Goal: Task Accomplishment & Management: Manage account settings

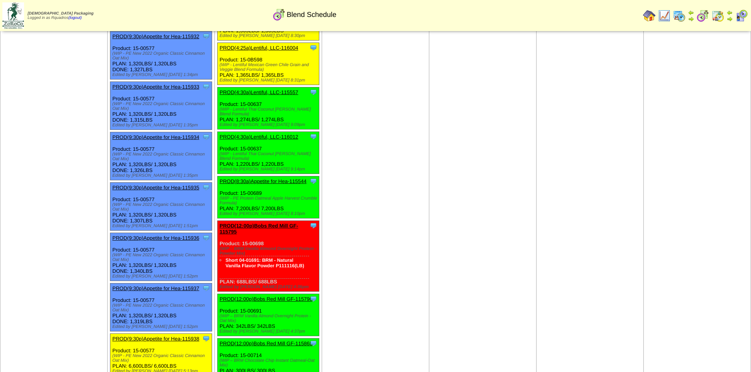
scroll to position [1142, 0]
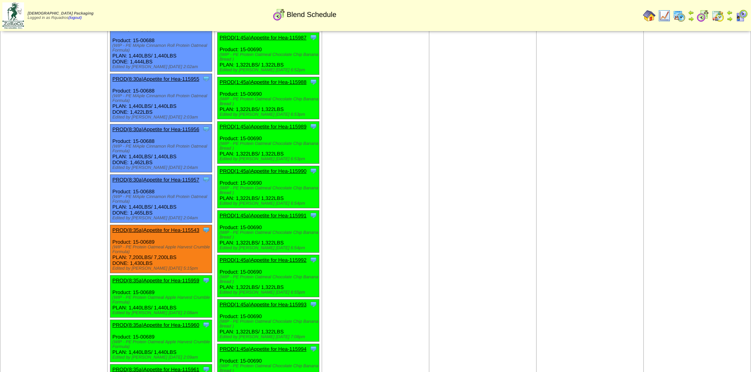
scroll to position [584, 0]
click at [446, 292] on td "Aug 28 [+] Print Clone Item PROD(4:30a)Simple Mills-115525 Simple Mills Schedul…" at bounding box center [482, 369] width 107 height 1801
click at [490, 131] on td "Aug 28 [+] Print Clone Item PROD(4:30a)Simple Mills-115525 Simple Mills Schedul…" at bounding box center [482, 369] width 107 height 1801
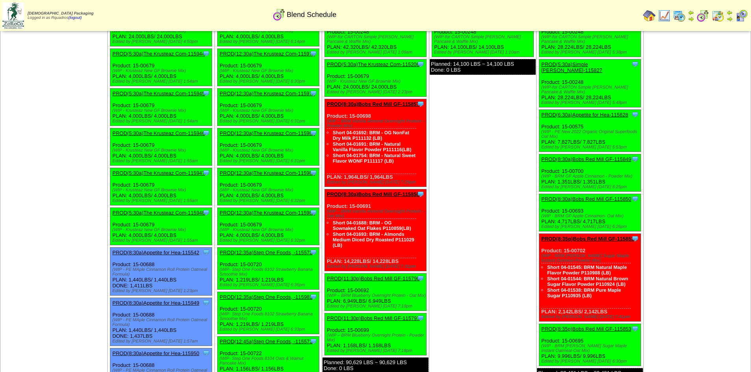
scroll to position [0, 0]
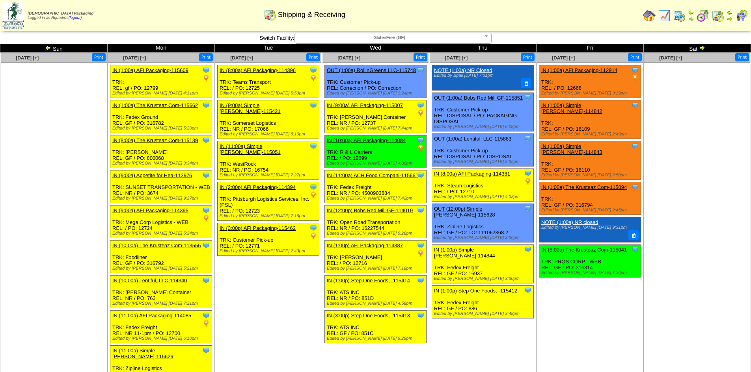
click at [495, 368] on td "Aug 21 [+] Print Clone Item NOTE (1:00a) NR Closed Edited by Bpali 8/8 7:01pm" at bounding box center [482, 276] width 107 height 446
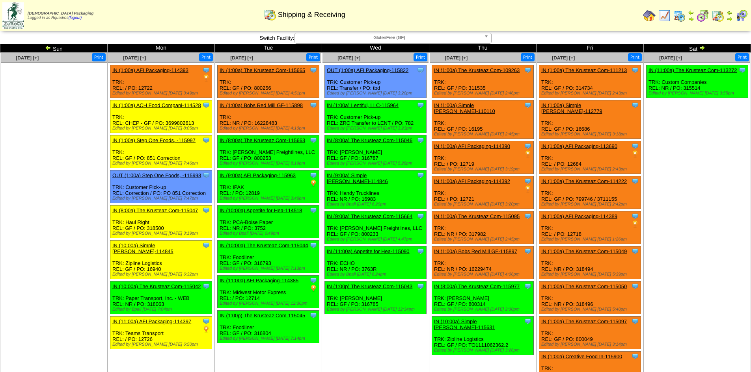
click at [394, 338] on td "Aug 27 [+] Print Clone Item OUT (1:00a) AFI Packaging-115822 AFI Packaging Sche…" at bounding box center [375, 255] width 107 height 405
click at [461, 57] on span "Aug 28 [+]" at bounding box center [455, 58] width 23 height 6
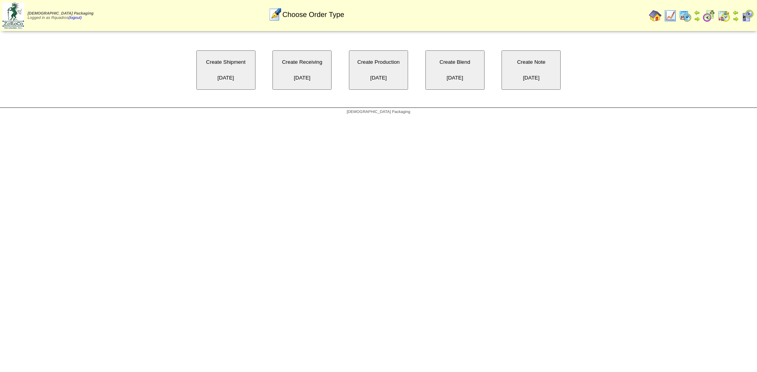
click at [295, 62] on button "Create Receiving [DATE]" at bounding box center [301, 69] width 59 height 39
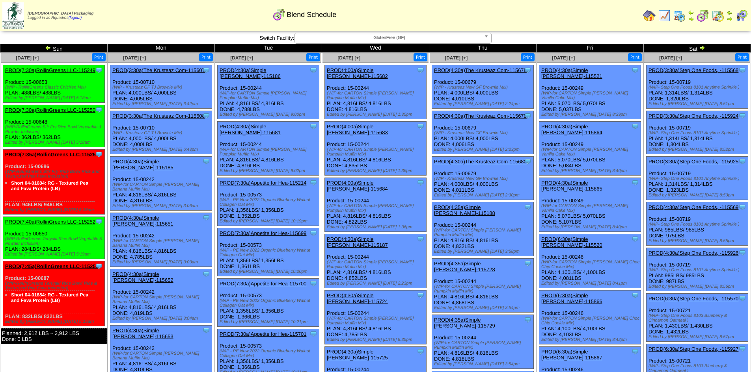
scroll to position [552, 0]
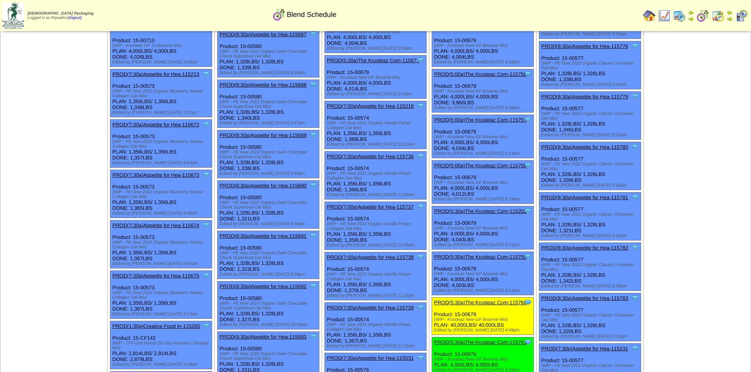
click at [678, 15] on img at bounding box center [679, 15] width 13 height 13
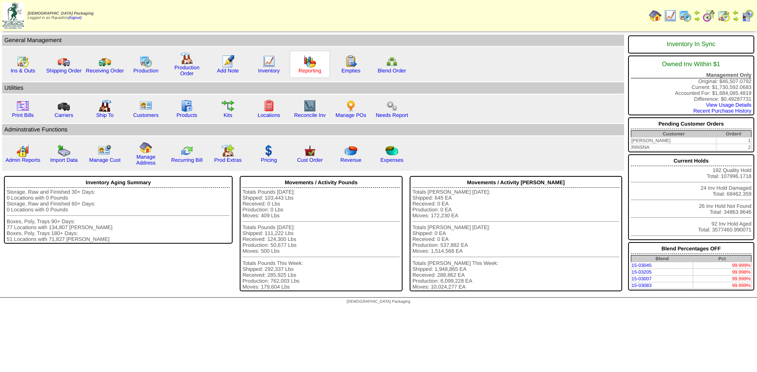
click at [302, 69] on link "Reporting" at bounding box center [309, 71] width 23 height 6
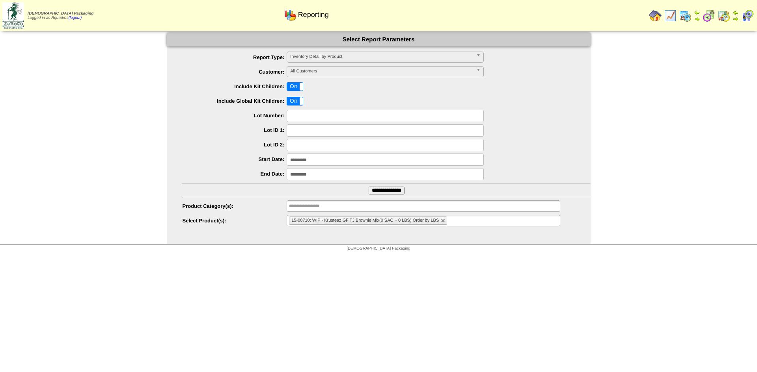
click at [296, 85] on label "On" at bounding box center [295, 87] width 16 height 8
click at [295, 102] on label "On" at bounding box center [295, 101] width 16 height 8
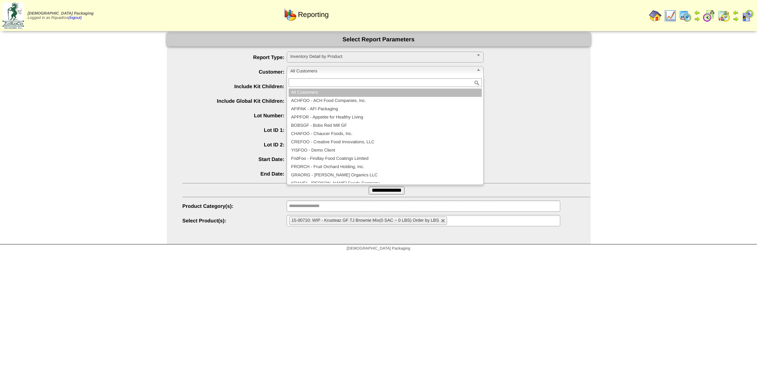
click at [305, 70] on span "All Customers" at bounding box center [381, 71] width 183 height 9
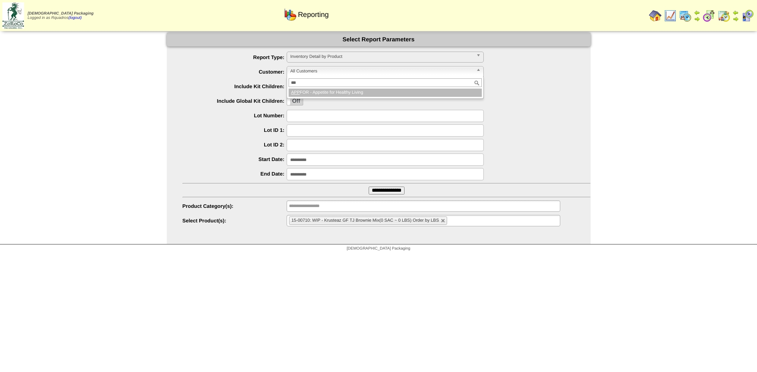
type input "***"
click at [337, 95] on li "APP FOR - Appetite for Healthy Living" at bounding box center [384, 93] width 193 height 8
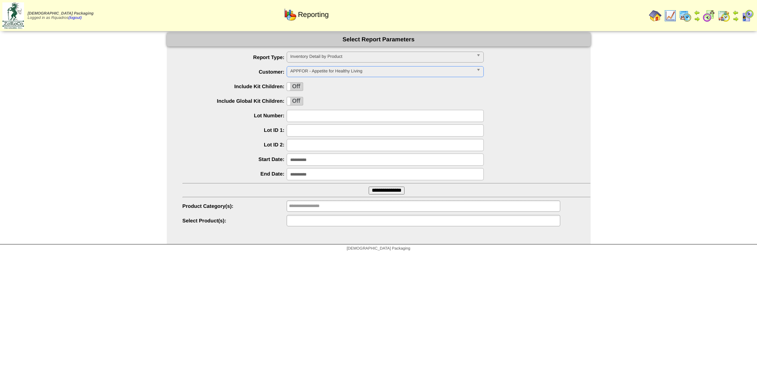
click at [350, 218] on ul at bounding box center [422, 220] width 273 height 11
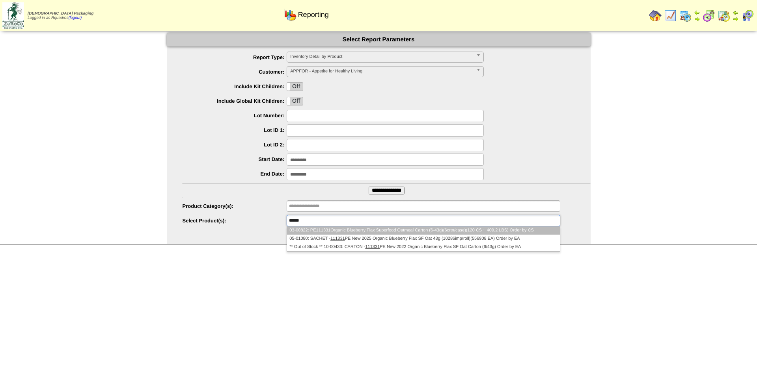
type input "******"
click at [346, 233] on li "03-00822: PE 111331 Organic Blueberry Flax Superfood Oatmeal Carton (6-43g)(6cr…" at bounding box center [423, 231] width 272 height 8
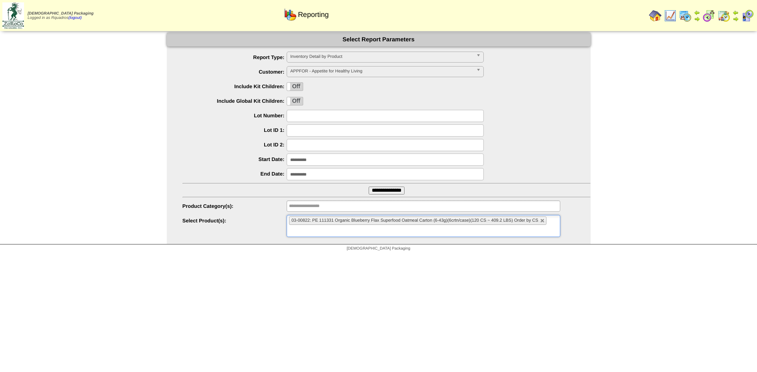
click at [301, 161] on input "**********" at bounding box center [384, 160] width 197 height 12
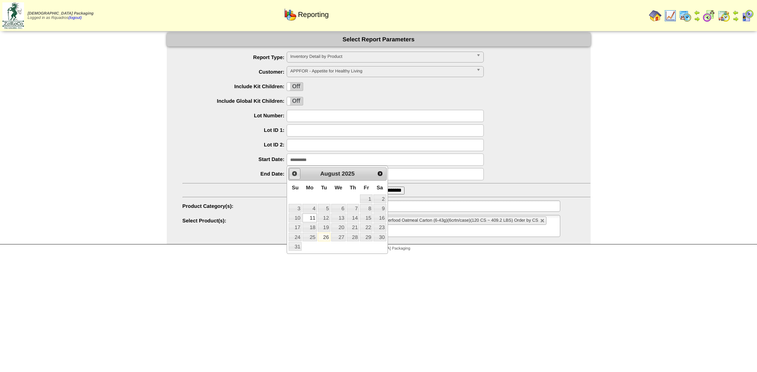
click at [297, 174] on span "Prev" at bounding box center [294, 174] width 6 height 6
click at [383, 176] on span "Next" at bounding box center [380, 174] width 6 height 6
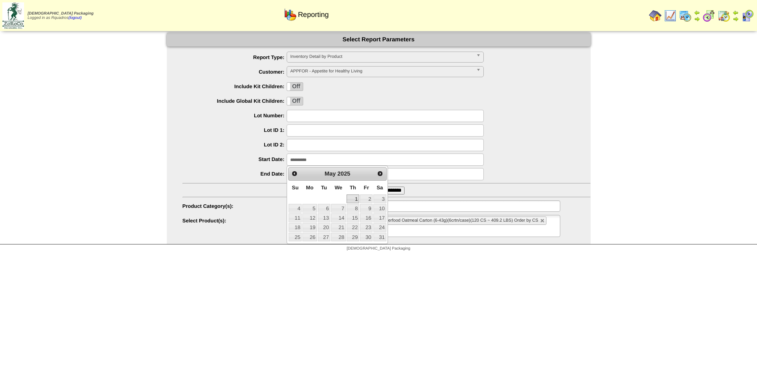
click at [348, 198] on link "1" at bounding box center [352, 199] width 13 height 9
type input "**********"
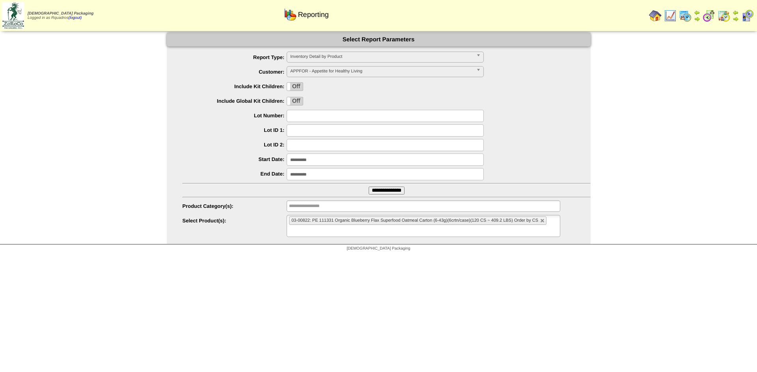
click at [319, 177] on input "**********" at bounding box center [384, 174] width 197 height 12
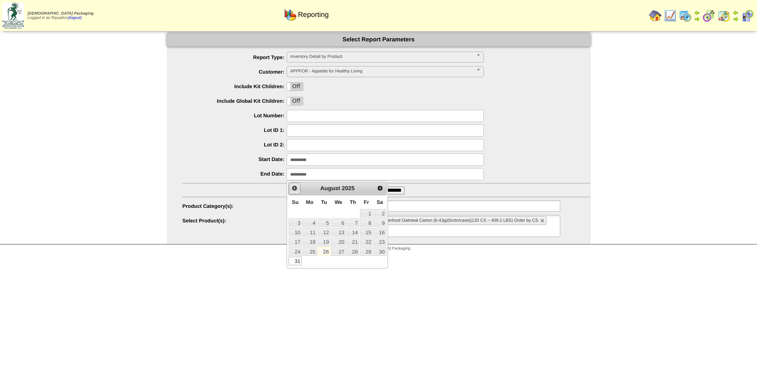
click at [297, 189] on span "Prev" at bounding box center [294, 188] width 6 height 6
click at [376, 186] on link "Next" at bounding box center [380, 188] width 10 height 10
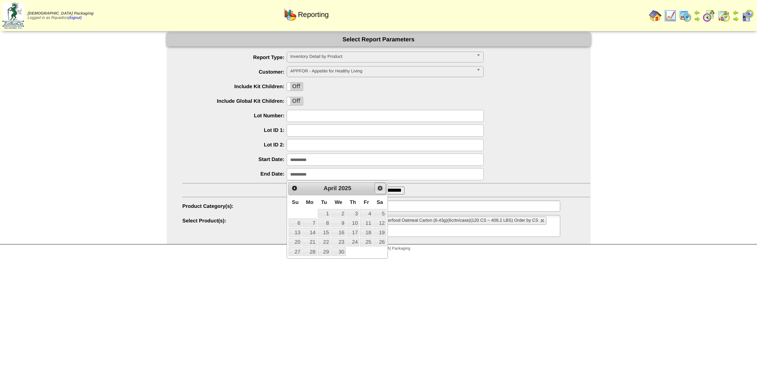
click at [376, 186] on link "Next" at bounding box center [379, 188] width 11 height 11
click at [383, 190] on div "Prev Next May 2025" at bounding box center [337, 188] width 98 height 13
click at [383, 190] on span "Next" at bounding box center [380, 188] width 6 height 6
click at [313, 253] on link "30" at bounding box center [309, 251] width 14 height 9
type input "**********"
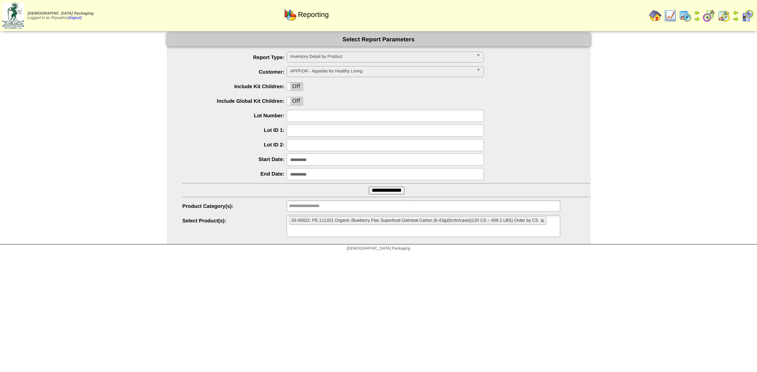
click at [316, 160] on input "**********" at bounding box center [384, 160] width 197 height 12
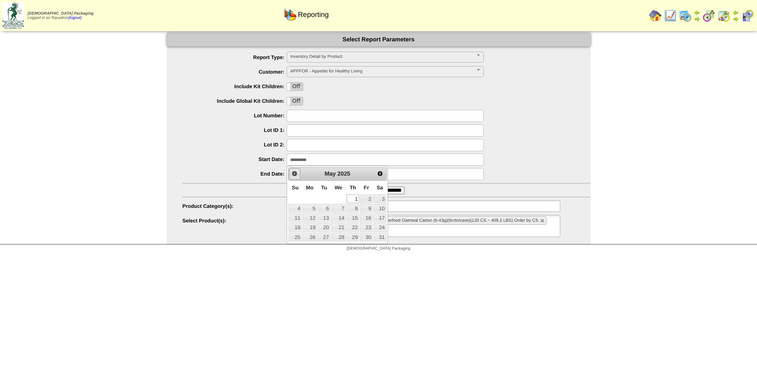
click at [293, 171] on span "Prev" at bounding box center [294, 174] width 6 height 6
click at [324, 197] on link "1" at bounding box center [324, 199] width 13 height 9
type input "**********"
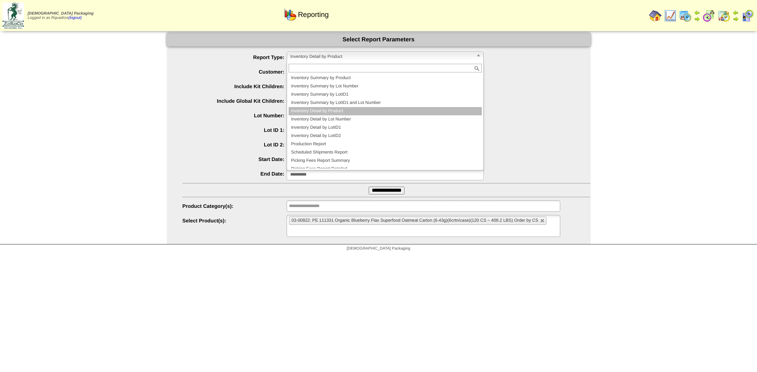
click at [304, 60] on span "Inventory Detail by Product" at bounding box center [381, 56] width 183 height 9
click at [324, 121] on li "Inventory Detail by Lot Number" at bounding box center [384, 119] width 193 height 8
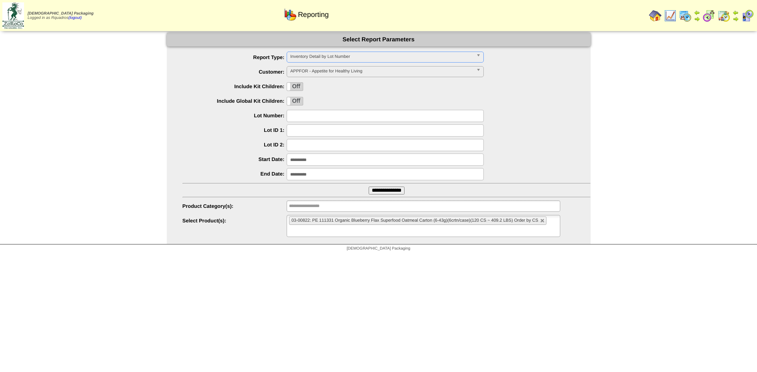
click at [376, 188] on input "**********" at bounding box center [386, 191] width 36 height 8
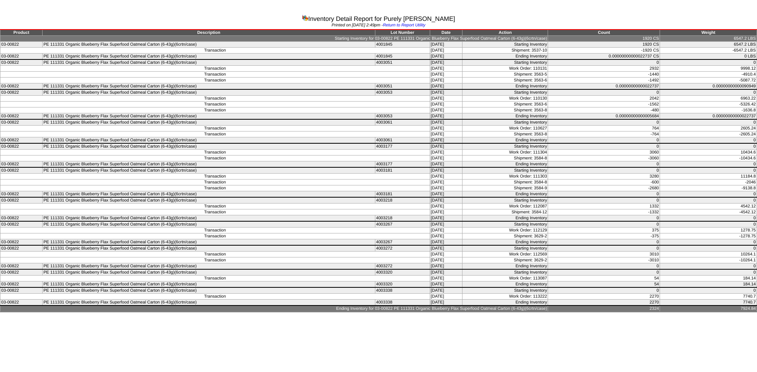
drag, startPoint x: 753, startPoint y: 308, endPoint x: 0, endPoint y: 45, distance: 798.0
click at [0, 45] on tbody "Product Description Lot Number Date Action Count Weight Starting Inventory for …" at bounding box center [378, 171] width 756 height 283
copy tbody "03-00822 PE 111331 Organic Blueberry Flax Superfood Oatmeal Carton (6-43g)(6crt…"
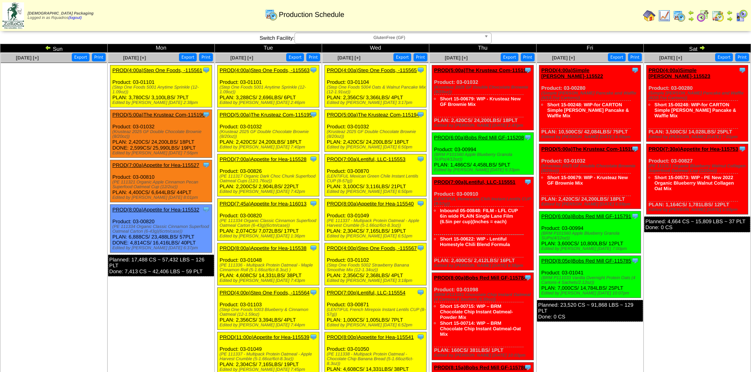
click at [45, 47] on img at bounding box center [48, 48] width 6 height 6
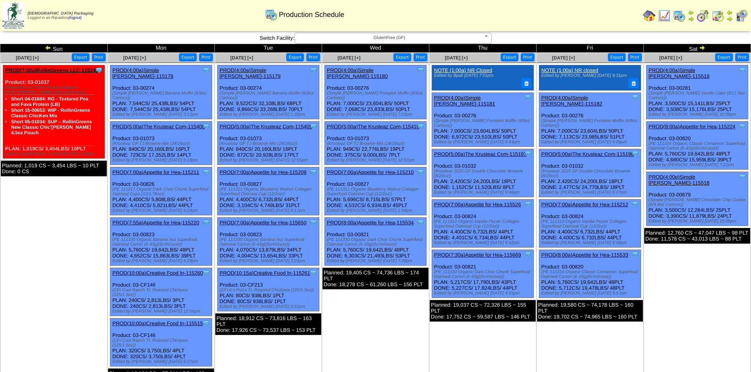
click at [383, 309] on td "Aug 20 [+] Print Export Clone Item PROD(4:00a)Simple Mills-115180 Simple Mills …" at bounding box center [375, 222] width 107 height 338
click at [378, 293] on td "Aug 20 [+] Print Export Clone Item PROD(4:00a)Simple Mills-115180 Simple Mills …" at bounding box center [375, 222] width 107 height 338
click at [404, 298] on td "Aug 20 [+] Print Export Clone Item PROD(4:00a)Simple Mills-115180 Simple Mills …" at bounding box center [375, 222] width 107 height 338
click at [242, 5] on div "Production Schedule" at bounding box center [304, 12] width 431 height 22
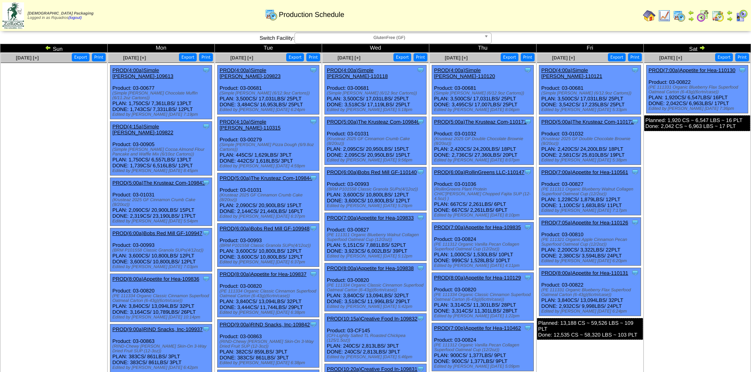
click at [679, 301] on td "Apr 19 [+] Print Export Clone Item PROD(7:00a)Appetite for Hea-110130 Appetite …" at bounding box center [696, 250] width 107 height 394
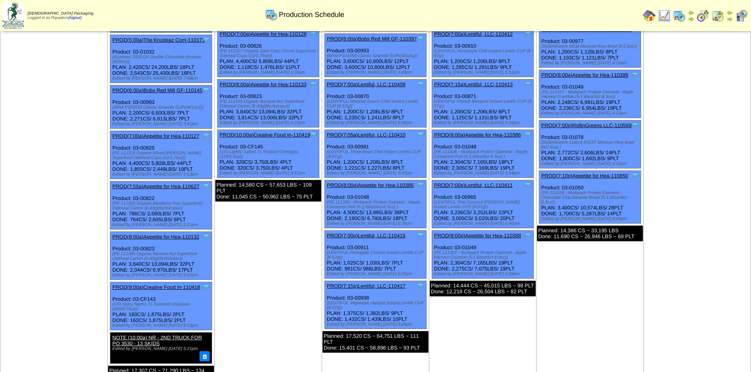
scroll to position [527, 0]
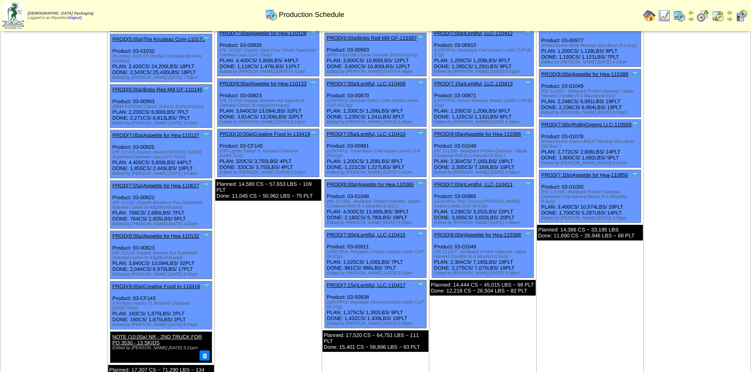
click at [148, 183] on link "PROD(7:55a)Appetite for Hea-110627" at bounding box center [155, 186] width 87 height 6
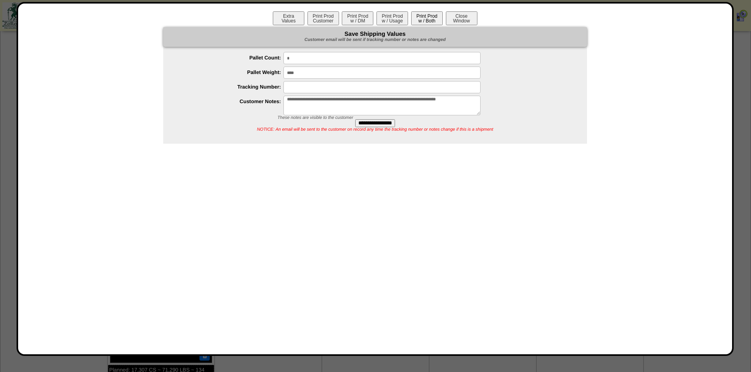
click at [431, 21] on button "Print Prod w / Both" at bounding box center [427, 18] width 32 height 14
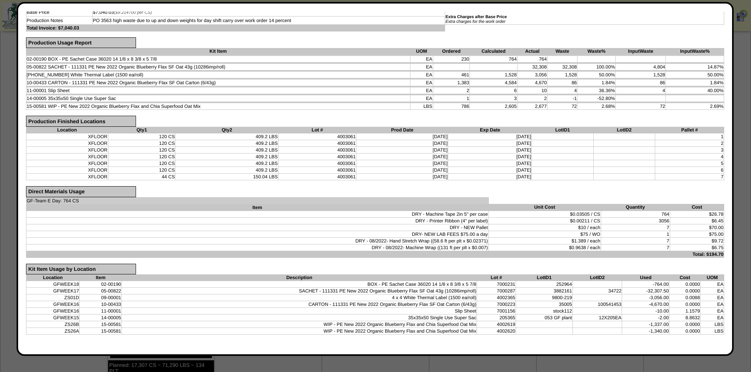
scroll to position [538, 0]
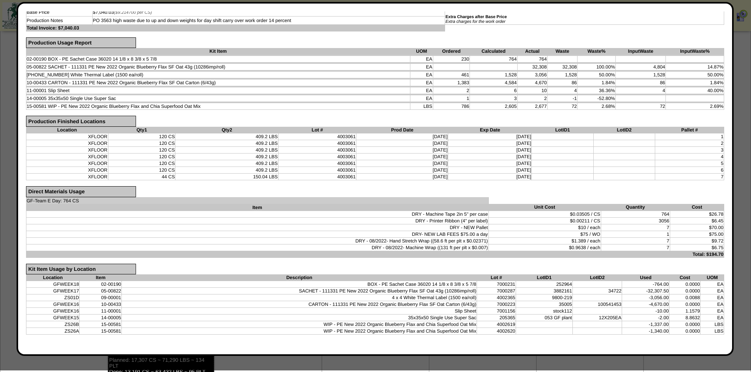
click at [681, 341] on form "Verify Production Information Production Order Details Order ID 20250421-110627…" at bounding box center [375, 130] width 698 height 433
click at [429, 315] on td "35x35x50 Single Use Super Sac" at bounding box center [299, 318] width 355 height 7
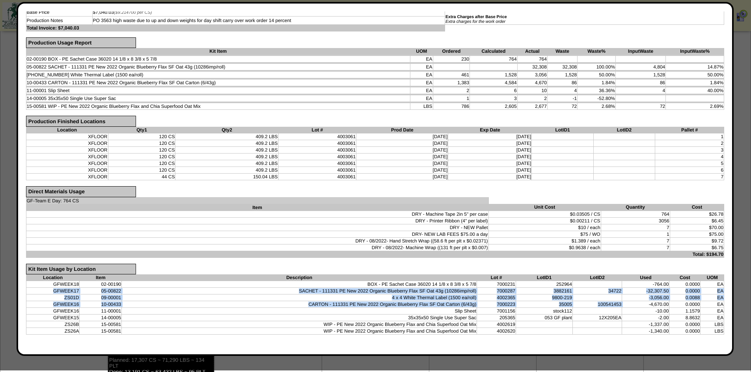
drag, startPoint x: 621, startPoint y: 305, endPoint x: 39, endPoint y: 290, distance: 582.6
click at [39, 290] on tbody "GFWEEK18 02-00190 BOX - PE Sachet Case 36020 14 1/8 x 8 3/8 x 5 7/8 7000231 252…" at bounding box center [375, 308] width 698 height 54
copy tbody "GFWEEK17 05-00822 SACHET - 111331 PE New 2022 Organic Blueberry Flax SF Oat 43g…"
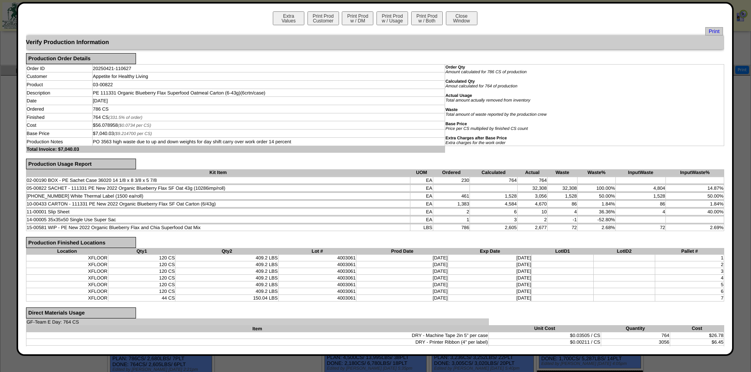
scroll to position [341, 0]
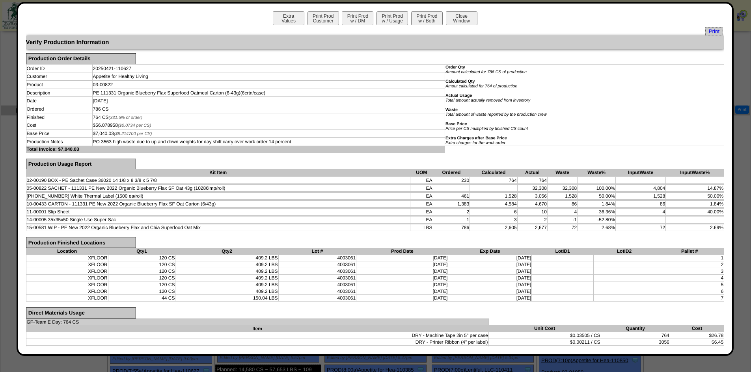
drag, startPoint x: 468, startPoint y: 18, endPoint x: 655, endPoint y: 105, distance: 206.3
click at [468, 18] on button "Close Window" at bounding box center [462, 18] width 32 height 14
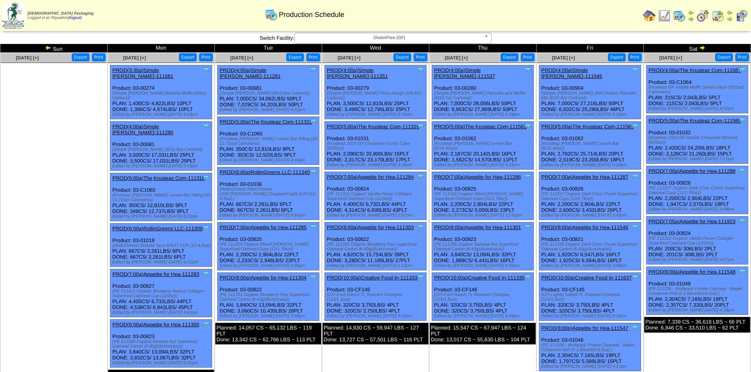
click at [500, 355] on td "[DATE] [+] Print Export Clone Item PROD(4:00a)Simple [PERSON_NAME]-111537 Simpl…" at bounding box center [482, 224] width 107 height 343
click at [263, 275] on link "PROD(8:00a)Appetite for Hea-111304" at bounding box center [262, 278] width 87 height 6
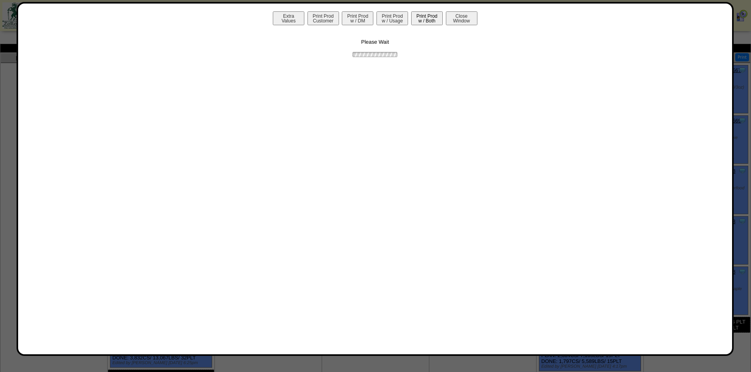
click at [428, 17] on button "Print Prod w / Both" at bounding box center [427, 18] width 32 height 14
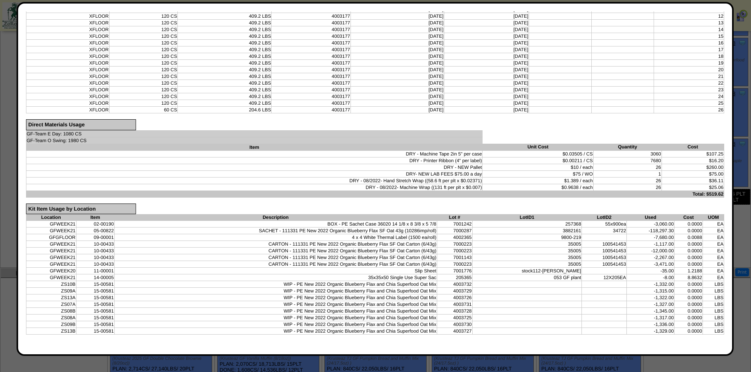
scroll to position [128, 0]
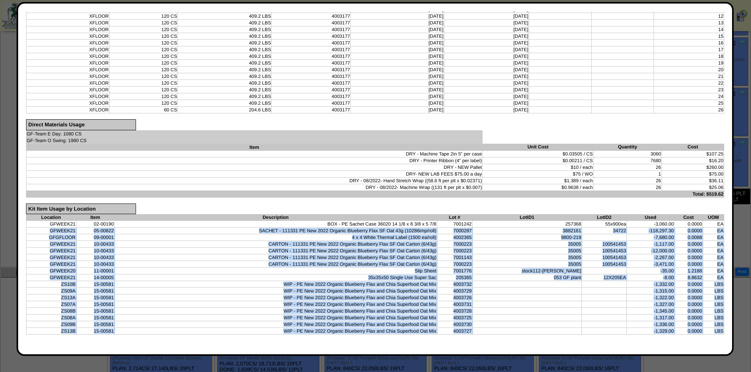
drag, startPoint x: 717, startPoint y: 333, endPoint x: 53, endPoint y: 228, distance: 672.1
click at [53, 228] on tbody "GFWEEK21 02-00190 BOX - PE Sachet Case 36020 14 1/8 x 8 3/8 x 5 7/8 7001242 257…" at bounding box center [375, 278] width 698 height 114
click at [259, 294] on td "WIP - PE New 2022 Organic Blueberry Flax and Chia Superfood Oat Mix" at bounding box center [275, 291] width 322 height 7
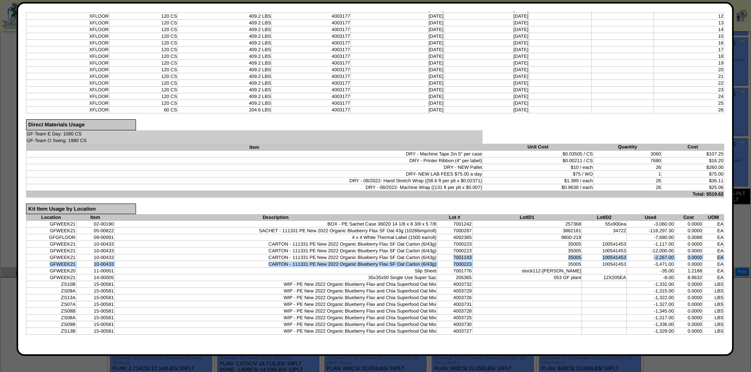
click at [466, 261] on tr "GFWEEK21 10-00433 CARTON - 111331 PE New 2022 Organic Blueberry Flax SF Oat Car…" at bounding box center [375, 264] width 698 height 7
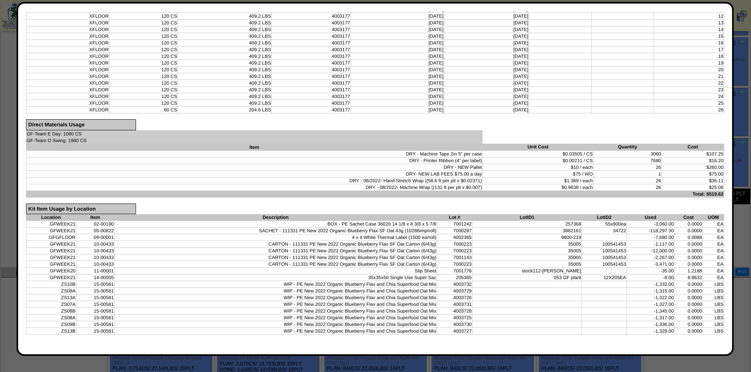
drag, startPoint x: 593, startPoint y: 266, endPoint x: 626, endPoint y: 267, distance: 32.3
click at [594, 266] on td "100541453" at bounding box center [604, 264] width 45 height 7
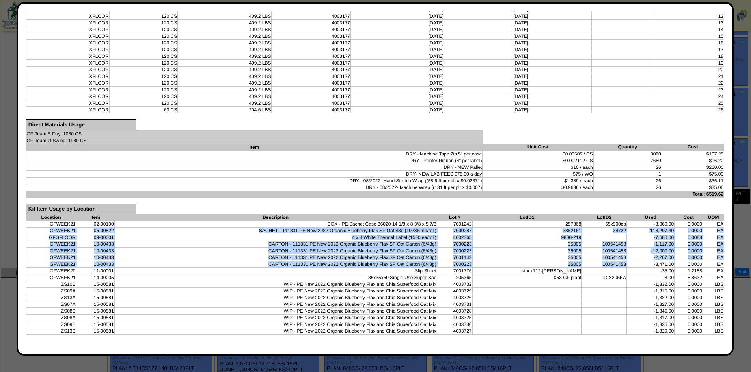
drag, startPoint x: 625, startPoint y: 265, endPoint x: 39, endPoint y: 230, distance: 587.0
click at [39, 230] on tbody "GFWEEK21 02-00190 BOX - PE Sachet Case 36020 14 1/8 x 8 3/8 x 5 7/8 7001242 257…" at bounding box center [375, 278] width 698 height 114
copy tbody "GFWEEK21 05-00822 SACHET - 111331 PE New 2022 Organic Blueberry Flax SF Oat 43g…"
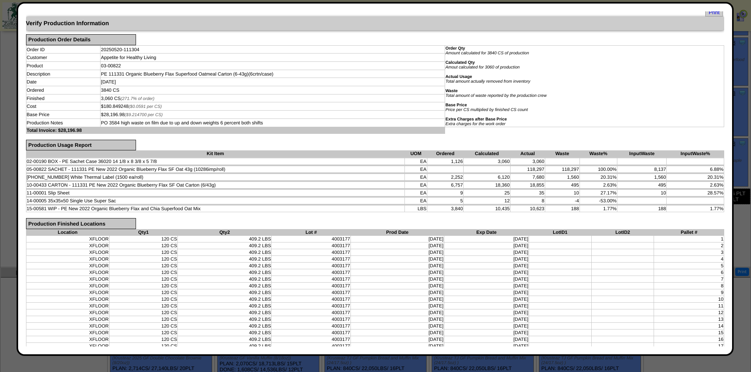
scroll to position [0, 0]
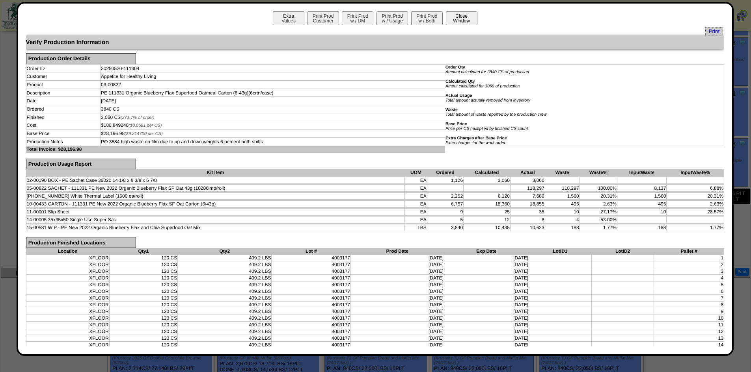
click at [446, 19] on button "Close Window" at bounding box center [462, 18] width 32 height 14
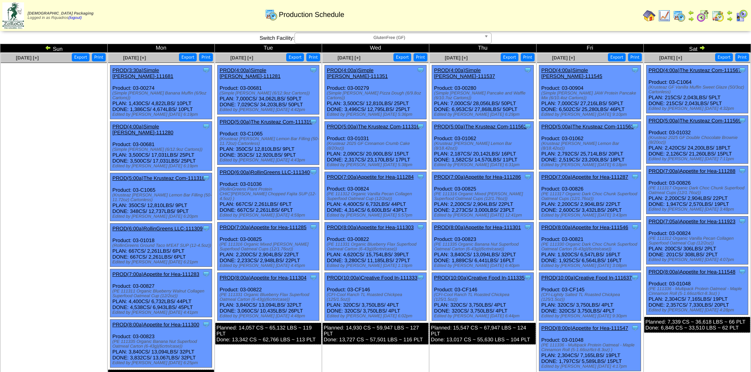
click at [483, 345] on td "[DATE] [+] Print Export Clone Item PROD(4:00a)Simple [PERSON_NAME]-111537 Simpl…" at bounding box center [482, 224] width 107 height 343
click at [369, 225] on link "PROD(8:00a)Appetite for Hea-111303" at bounding box center [370, 228] width 87 height 6
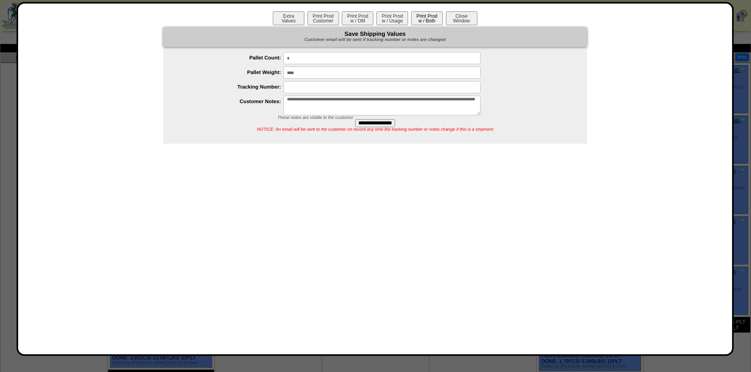
click at [426, 24] on button "Print Prod w / Both" at bounding box center [427, 18] width 32 height 14
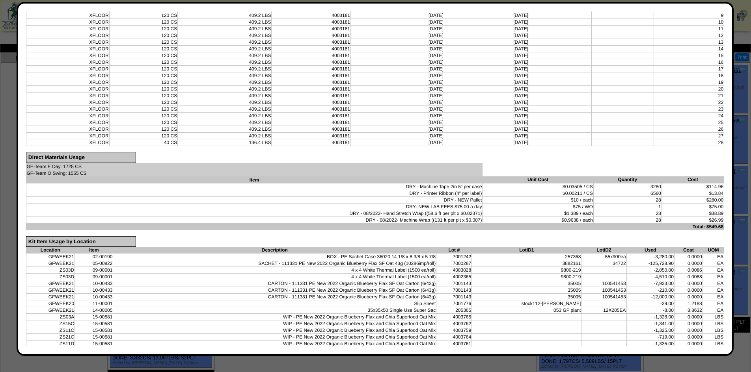
scroll to position [297, 0]
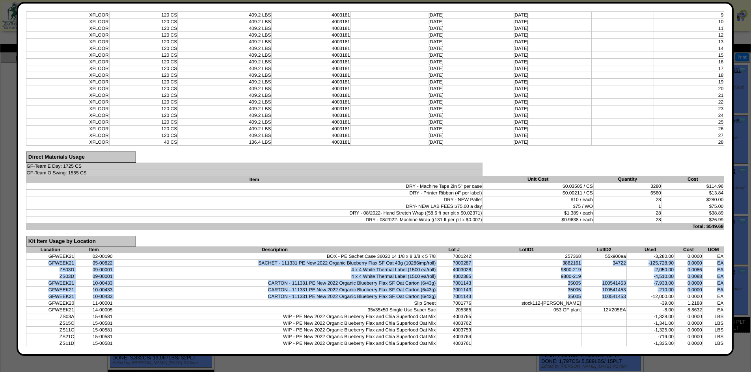
drag, startPoint x: 624, startPoint y: 298, endPoint x: 42, endPoint y: 265, distance: 582.9
click at [42, 265] on tbody "GFWEEK21 02-00190 BOX - PE Sachet Case 36020 14 1/8 x 8 3/8 x 5 7/8 7001242 257…" at bounding box center [375, 313] width 698 height 121
copy tbody "GFWEEK21 05-00822 SACHET - 111331 PE New 2022 Organic Blueberry Flax SF Oat 43g…"
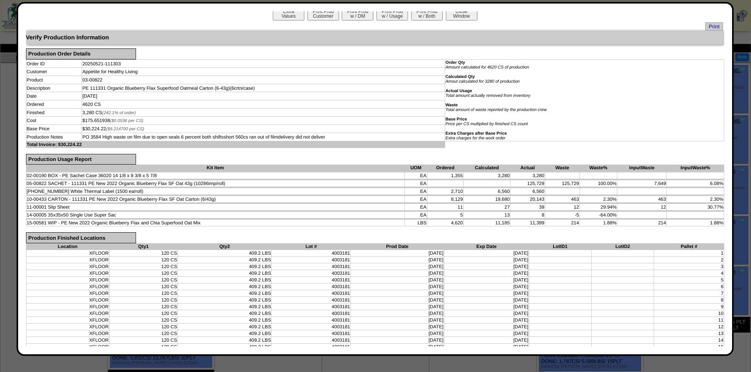
scroll to position [0, 0]
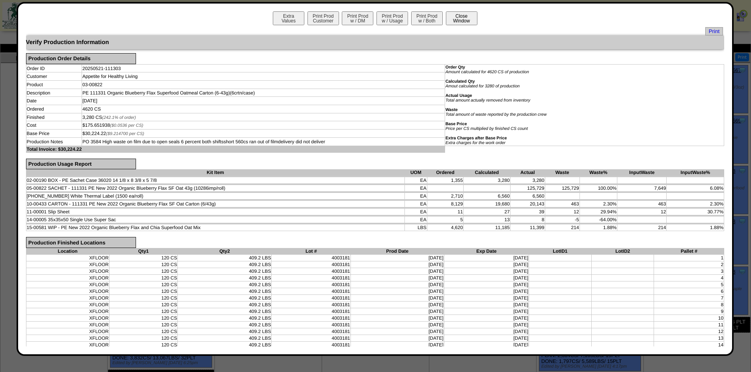
drag, startPoint x: 448, startPoint y: 19, endPoint x: 452, endPoint y: 21, distance: 4.6
click at [448, 19] on button "Close Window" at bounding box center [462, 18] width 32 height 14
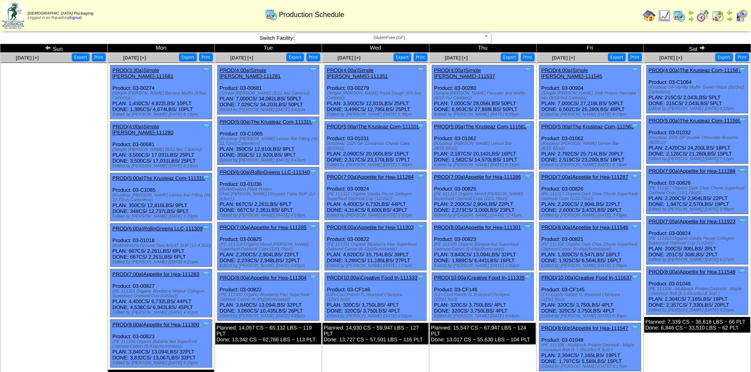
click at [686, 348] on td "[DATE] [+] Print Export Clone Item PROD(4:00a)The Krusteaz Com-111567 The Krust…" at bounding box center [696, 224] width 107 height 343
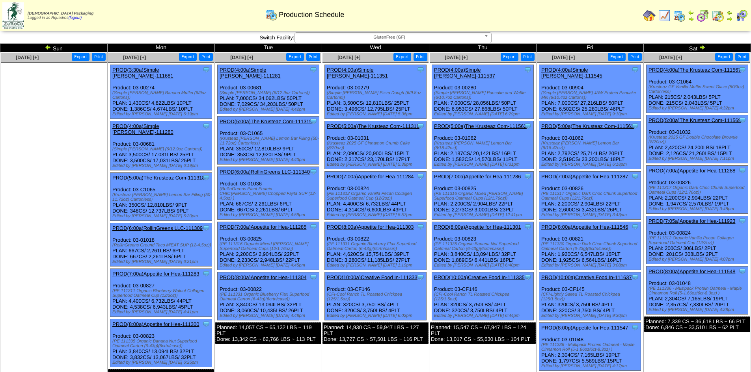
click at [706, 47] on td "Sat" at bounding box center [696, 48] width 107 height 9
click at [704, 48] on img at bounding box center [702, 47] width 6 height 6
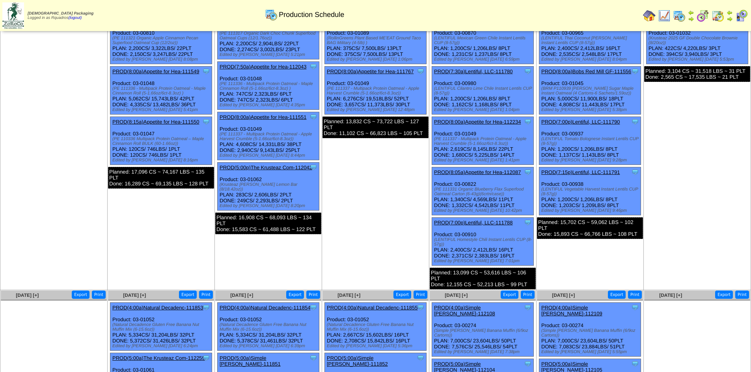
scroll to position [157, 0]
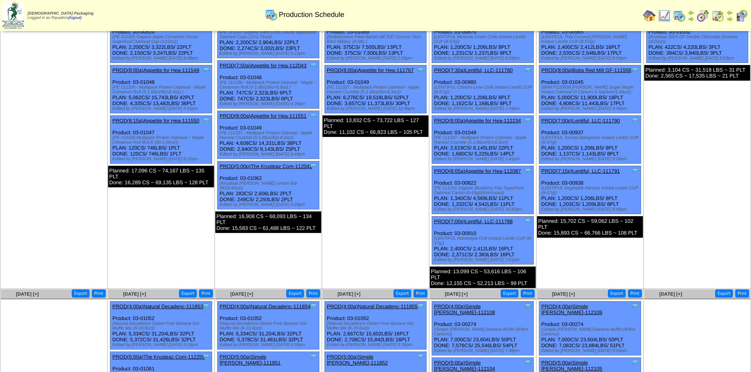
click at [463, 168] on link "PROD(8:05a)Appetite for Hea-112087" at bounding box center [477, 171] width 87 height 6
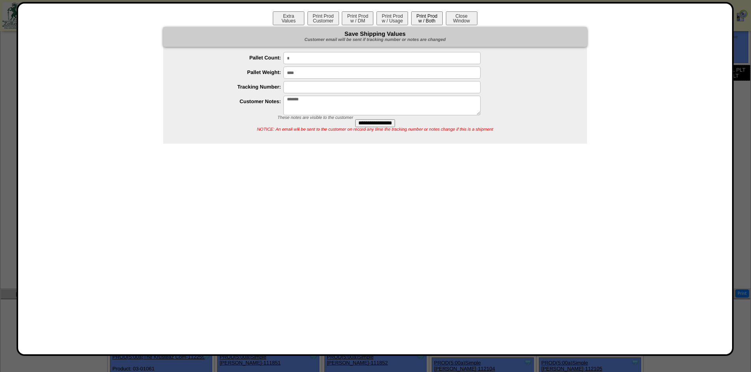
click at [422, 20] on button "Print Prod w / Both" at bounding box center [427, 18] width 32 height 14
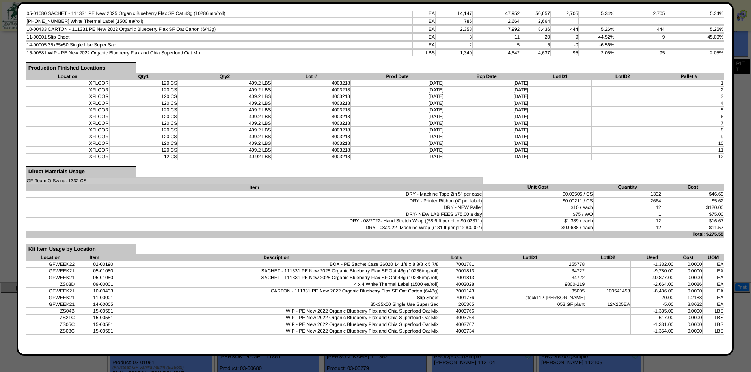
scroll to position [165, 0]
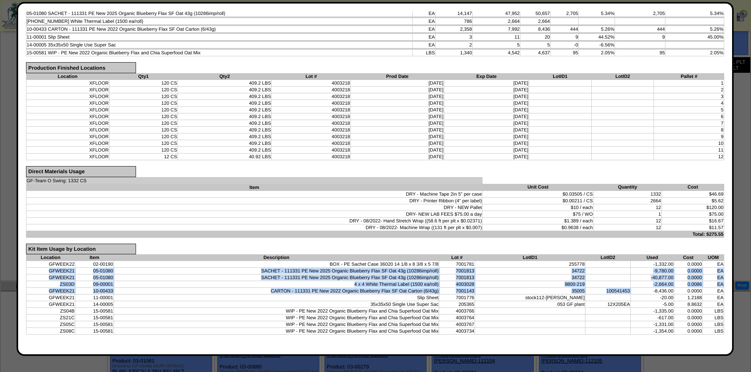
drag, startPoint x: 625, startPoint y: 290, endPoint x: 33, endPoint y: 271, distance: 592.6
click at [33, 271] on tbody "GFWEEK22 02-00190 BOX - PE Sachet Case 36020 14 1/8 x 8 3/8 x 5 7/8 7001781 255…" at bounding box center [375, 298] width 698 height 74
copy tbody "GFWEEK21 05-01080 SACHET - 111331 PE New 2025 Organic Blueberry Flax SF Oat 43g…"
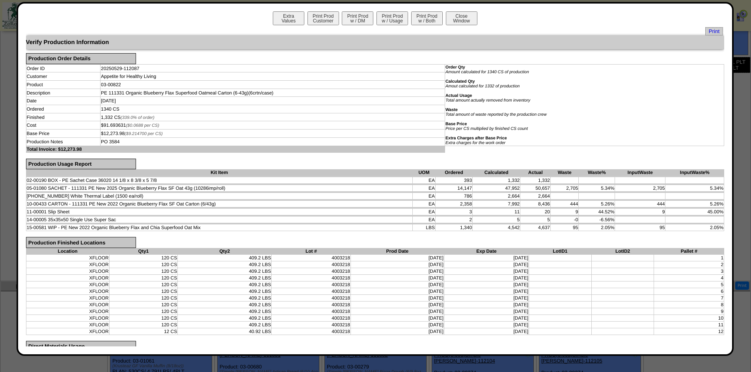
scroll to position [0, 0]
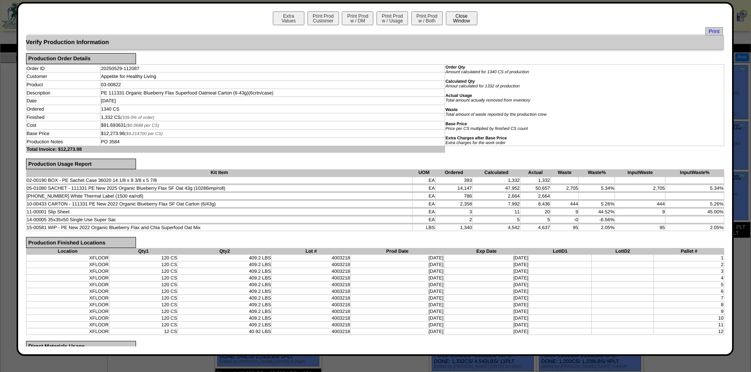
click at [455, 17] on button "Close Window" at bounding box center [462, 18] width 32 height 14
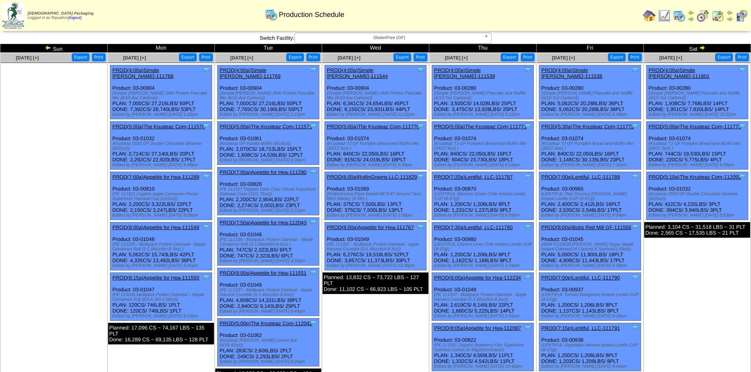
click at [705, 48] on img at bounding box center [702, 48] width 6 height 6
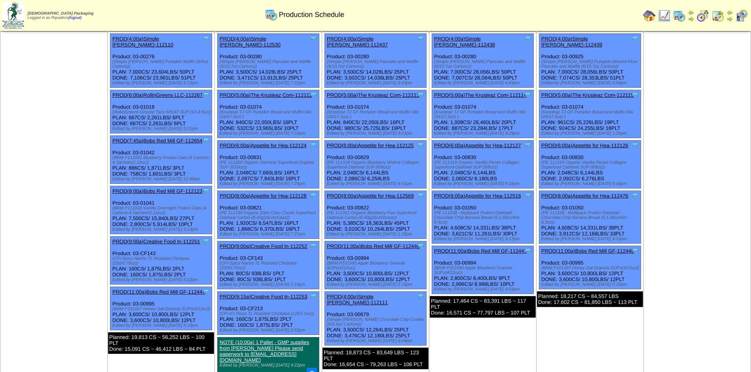
scroll to position [275, 0]
click at [61, 217] on td "[DATE] [+] Print Export" at bounding box center [53, 289] width 107 height 536
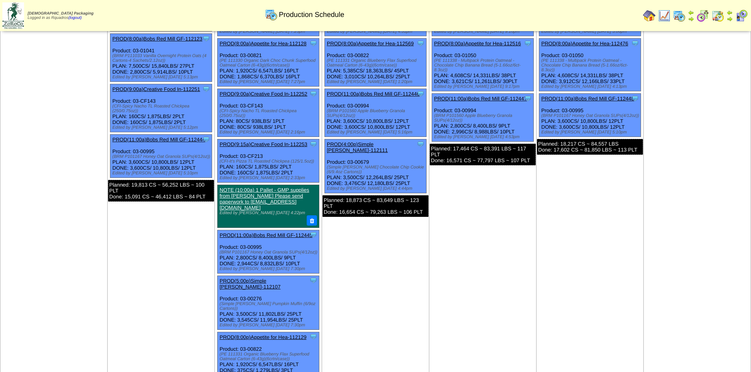
scroll to position [431, 0]
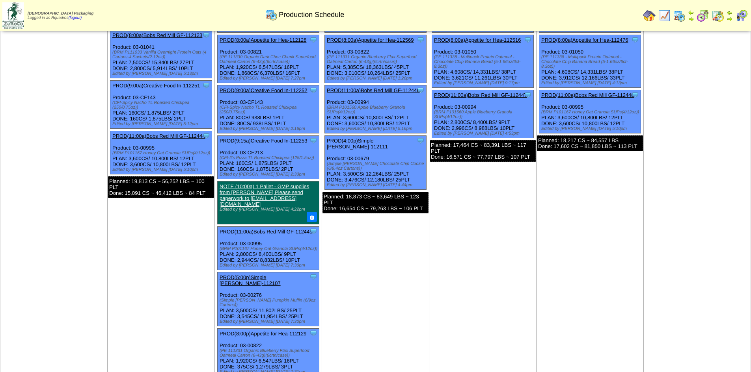
click at [254, 329] on div "Clone Item PROD(8:00p)Appetite for Hea-112129 Appetite for Healthy Living Sched…" at bounding box center [269, 353] width 102 height 48
click at [254, 331] on link "PROD(8:00p)Appetite for Hea-112129" at bounding box center [262, 334] width 87 height 6
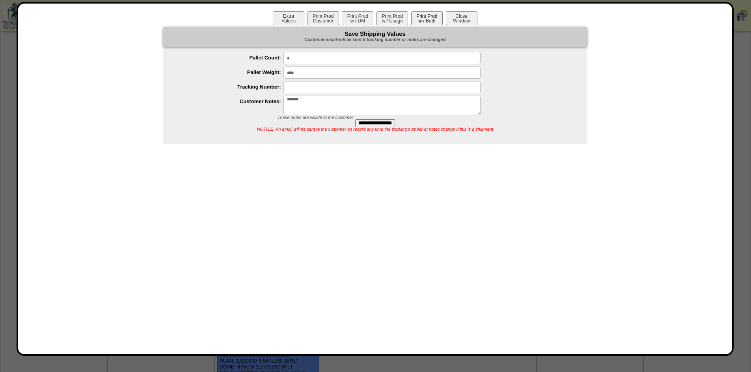
click at [430, 13] on button "Print Prod w / Both" at bounding box center [427, 18] width 32 height 14
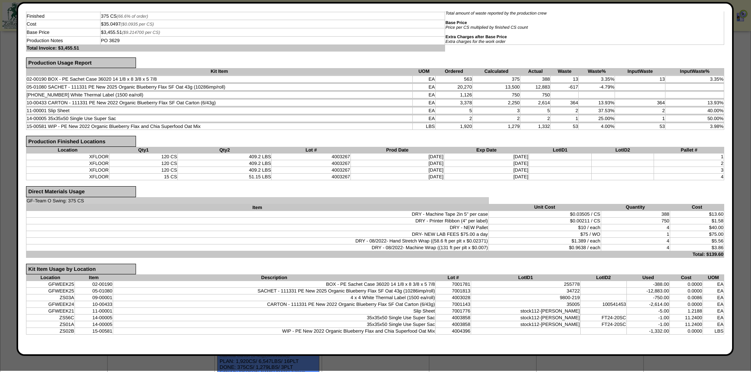
scroll to position [433, 0]
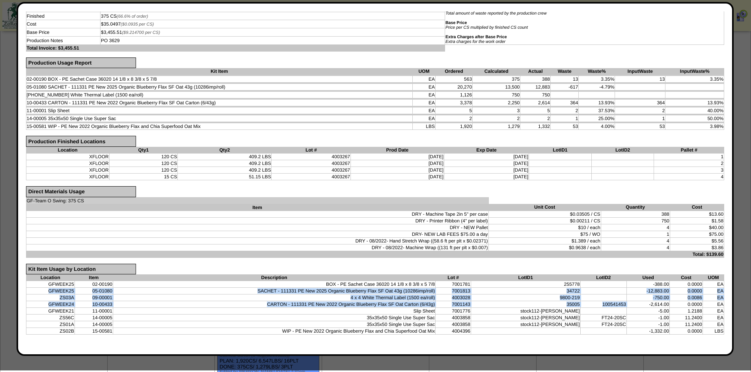
drag, startPoint x: 618, startPoint y: 303, endPoint x: 46, endPoint y: 292, distance: 572.3
click at [46, 292] on tbody "GFWEEK25 02-00190 BOX - PE Sachet Case 36020 14 1/8 x 8 3/8 x 5 7/8 7001781 255…" at bounding box center [375, 308] width 698 height 54
copy tbody "GFWEEK25 05-01080 SACHET - 111331 PE New 2025 Organic Blueberry Flax SF Oat 43g…"
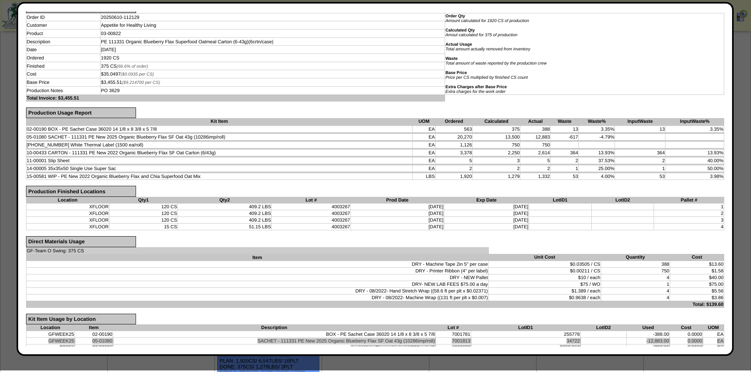
scroll to position [0, 0]
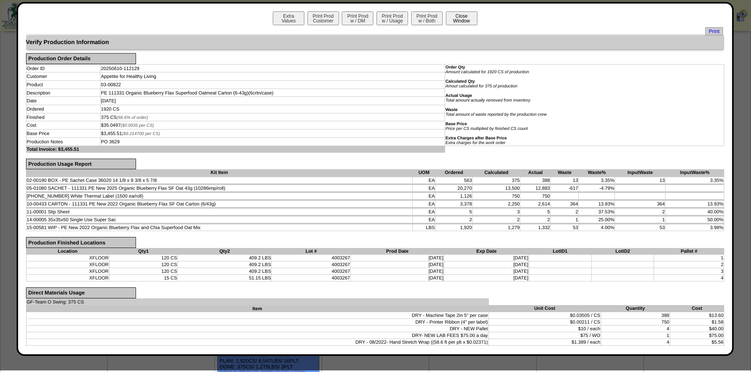
click at [462, 22] on button "Close Window" at bounding box center [462, 18] width 32 height 14
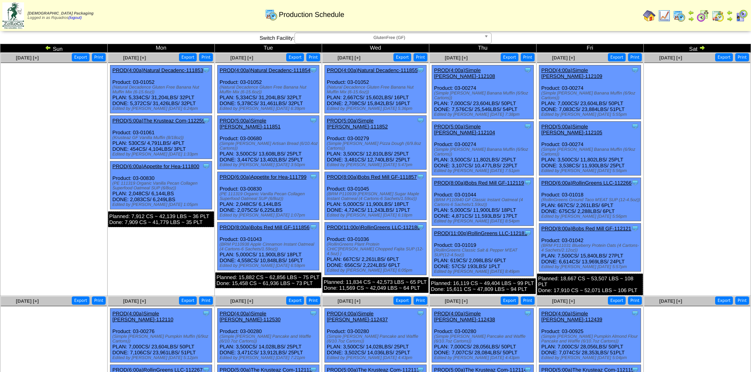
click at [691, 162] on ul at bounding box center [697, 122] width 106 height 118
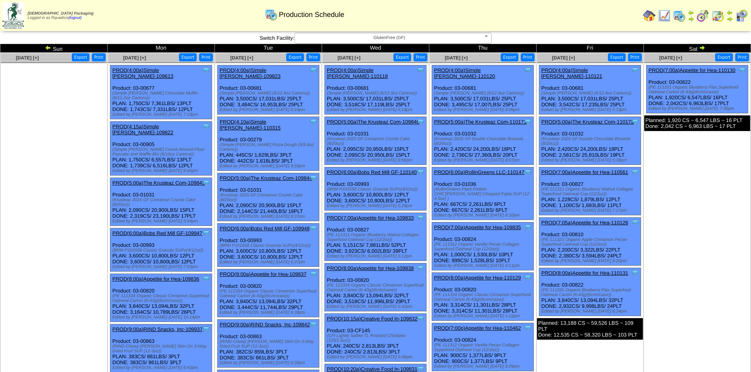
click at [696, 214] on td "[DATE] [+] Print Export Clone Item PROD(7:00a)Appetite for Hea-110130 Appetite …" at bounding box center [696, 250] width 107 height 394
click at [695, 69] on link "PROD(7:00a)Appetite for Hea-110130" at bounding box center [691, 70] width 87 height 6
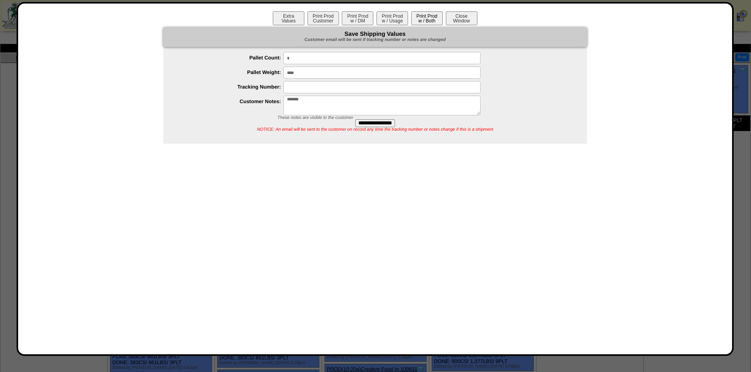
click at [420, 17] on button "Print Prod w / Both" at bounding box center [427, 18] width 32 height 14
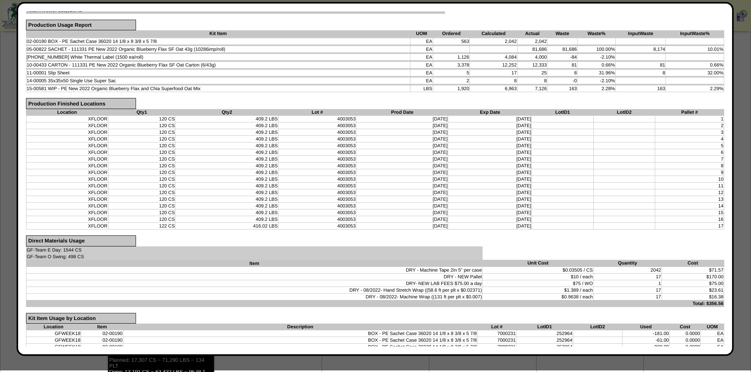
scroll to position [242, 0]
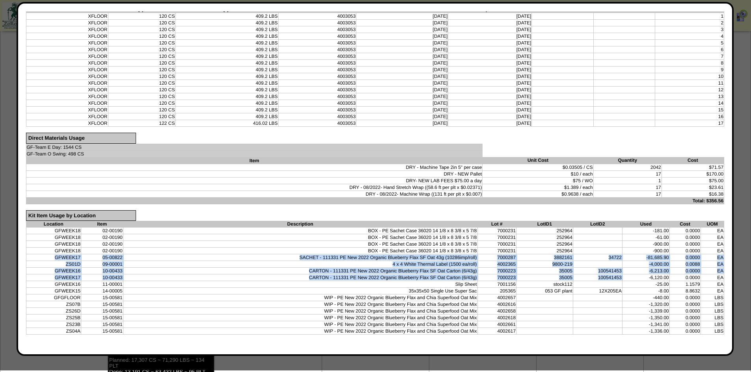
drag, startPoint x: 619, startPoint y: 276, endPoint x: 52, endPoint y: 259, distance: 566.9
click at [52, 259] on tbody "GFWEEK18 02-00190 BOX - PE Sachet Case 36020 14 1/8 x 8 3/8 x 5 7/8 7000231 252…" at bounding box center [375, 281] width 698 height 107
copy tbody "GFWEEK17 05-00822 SACHET - 111331 PE New 2022 Organic Blueberry Flax SF Oat 43g…"
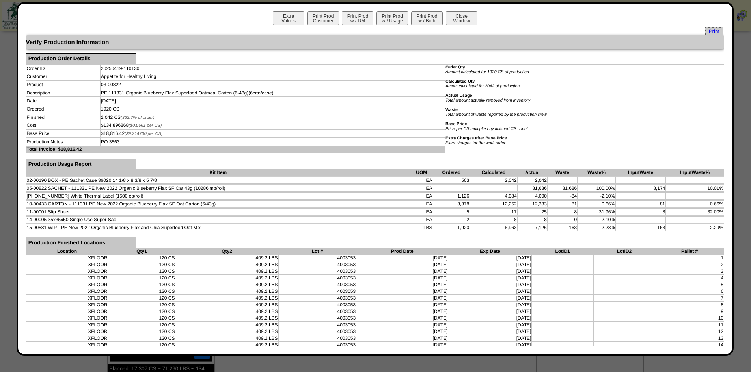
scroll to position [341, 0]
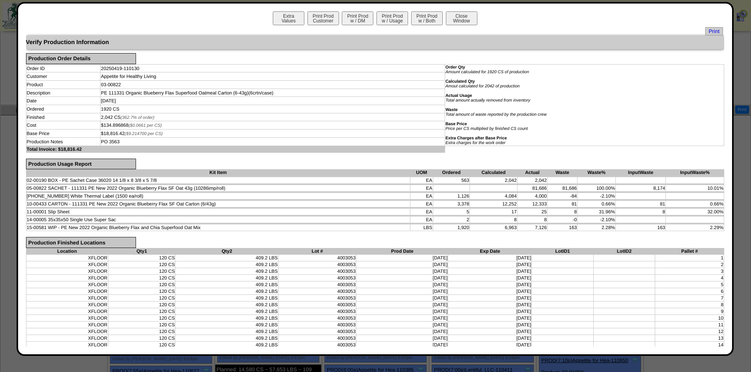
drag, startPoint x: 452, startPoint y: 17, endPoint x: 476, endPoint y: 26, distance: 26.0
click at [452, 17] on button "Close Window" at bounding box center [462, 18] width 32 height 14
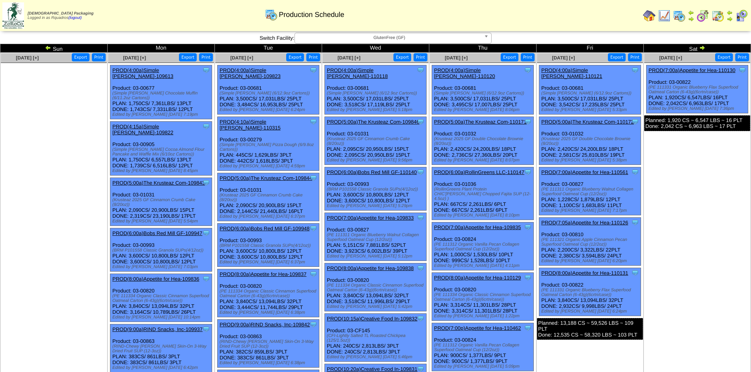
click at [701, 200] on td "[DATE] [+] Print Export Clone Item PROD(7:00a)Appetite for Hea-110130 Appetite …" at bounding box center [696, 250] width 107 height 394
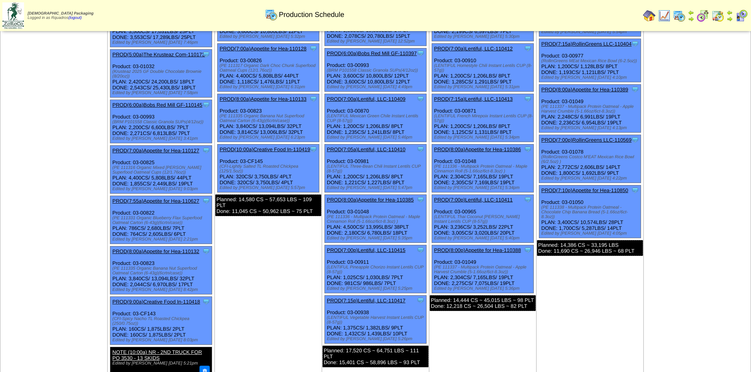
scroll to position [512, 0]
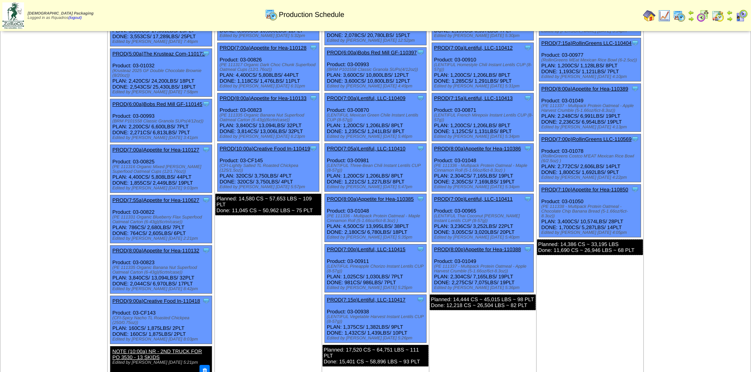
click at [144, 197] on link "PROD(7:55a)Appetite for Hea-110627" at bounding box center [155, 200] width 87 height 6
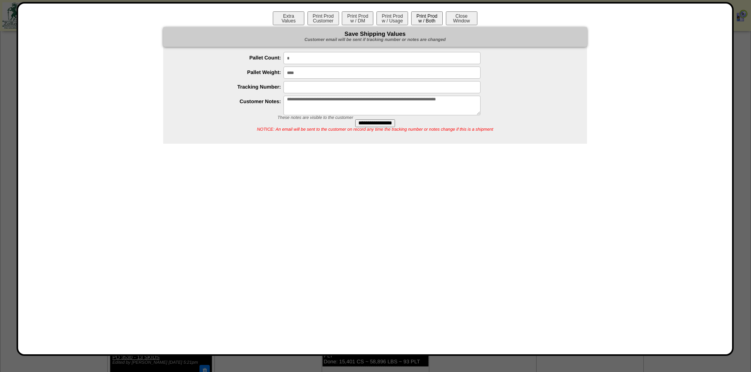
click at [420, 15] on button "Print Prod w / Both" at bounding box center [427, 18] width 32 height 14
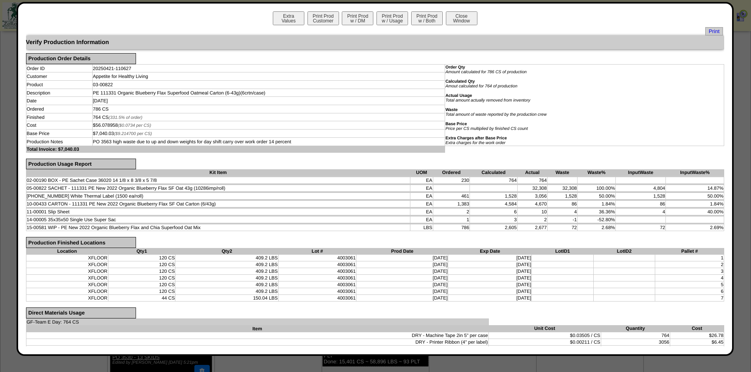
click at [571, 151] on table "Order ID 20250421-110627 Order Qty Amount calculated for 786 CS of production C…" at bounding box center [375, 108] width 698 height 89
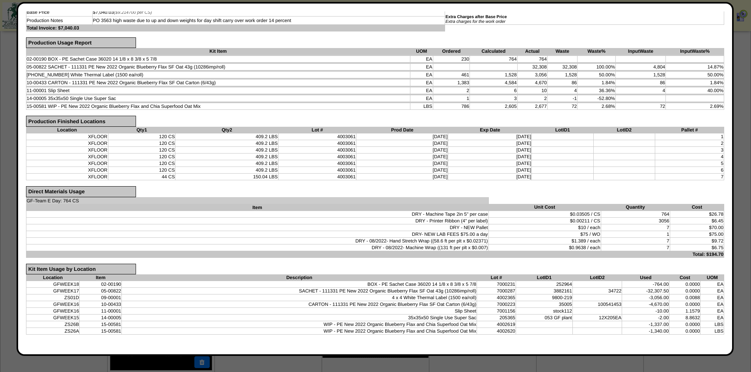
scroll to position [521, 0]
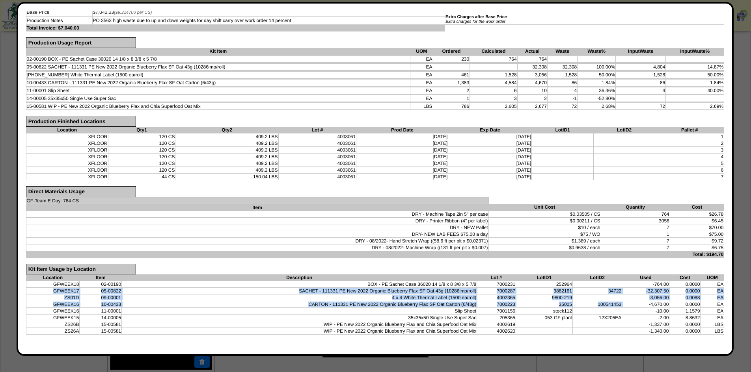
drag, startPoint x: 617, startPoint y: 305, endPoint x: 52, endPoint y: 292, distance: 565.6
click at [52, 292] on tbody "GFWEEK18 02-00190 BOX - PE Sachet Case 36020 14 1/8 x 8 3/8 x 5 7/8 7000231 252…" at bounding box center [375, 308] width 698 height 54
copy tbody "GFWEEK17 05-00822 SACHET - 111331 PE New 2022 Organic Blueberry Flax SF Oat 43g…"
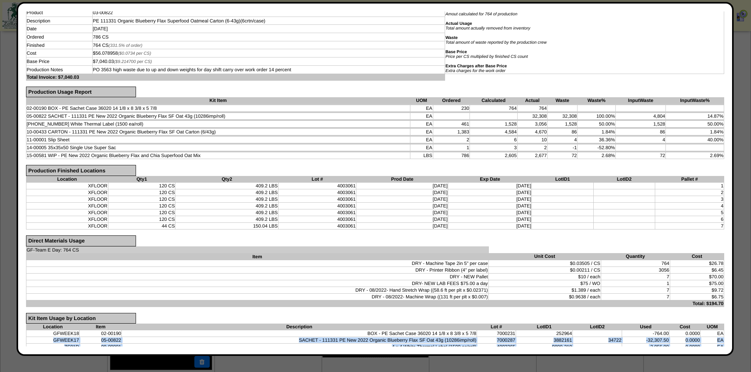
scroll to position [0, 0]
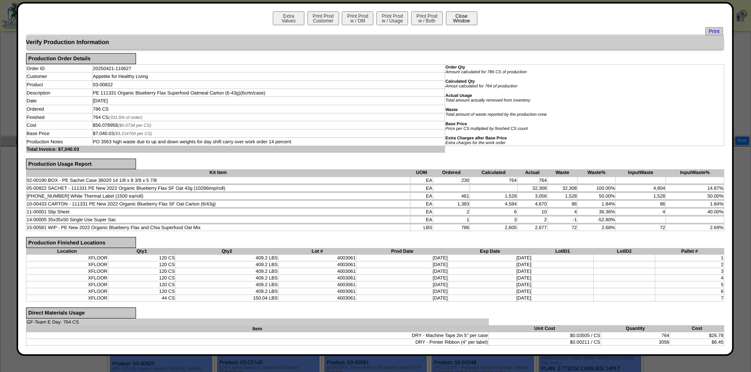
click at [449, 17] on button "Close Window" at bounding box center [462, 18] width 32 height 14
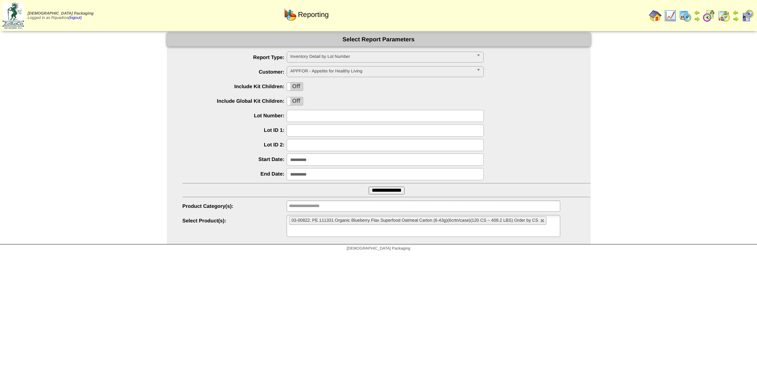
click at [673, 15] on img at bounding box center [670, 15] width 13 height 13
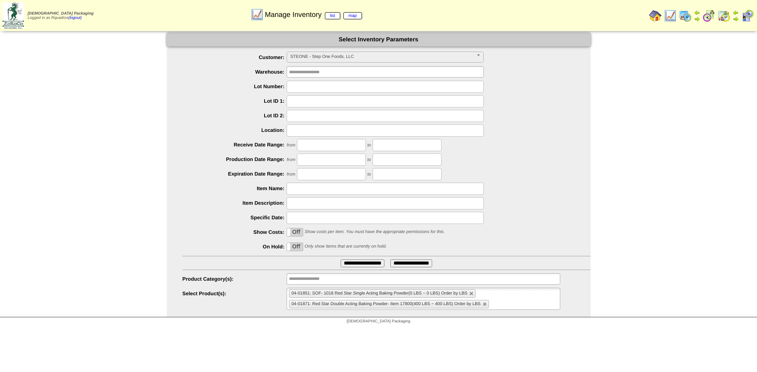
click at [652, 13] on img at bounding box center [655, 15] width 13 height 13
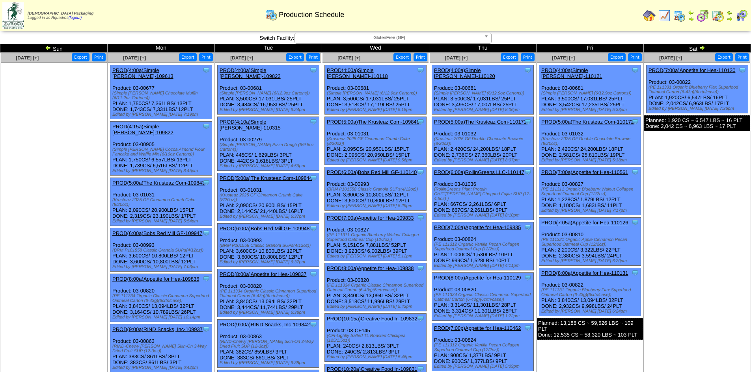
click at [694, 193] on td "Apr 19 [+] Print Export Clone Item PROD(7:00a)Appetite for Hea-110130 Appetite …" at bounding box center [696, 250] width 107 height 394
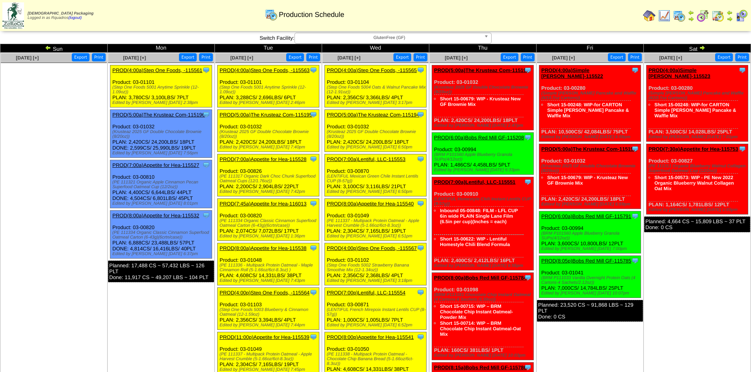
click at [681, 282] on td "Aug 30 [+] Print Export Clone Item PROD(4:00a)Simple Mills-115523 Simple Mills …" at bounding box center [696, 334] width 107 height 562
click at [48, 48] on img at bounding box center [48, 48] width 6 height 6
click at [54, 91] on ul at bounding box center [54, 122] width 106 height 118
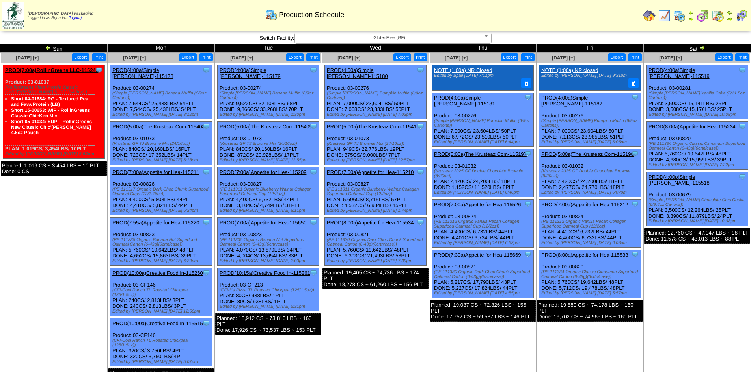
click at [393, 169] on link "PROD(7:00a)Appetite for Hea-115210" at bounding box center [370, 172] width 87 height 6
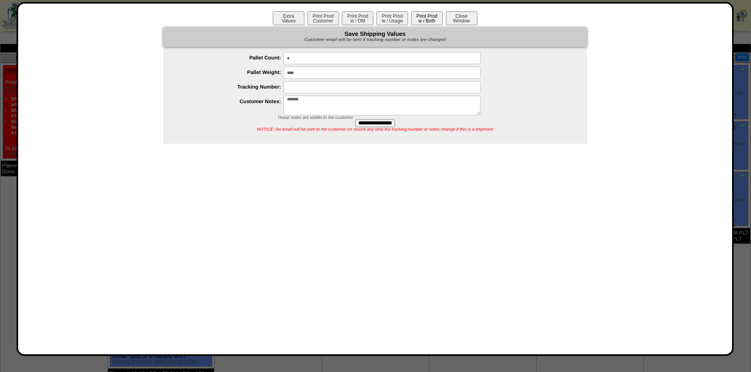
click at [419, 17] on button "Print Prod w / Both" at bounding box center [427, 18] width 32 height 14
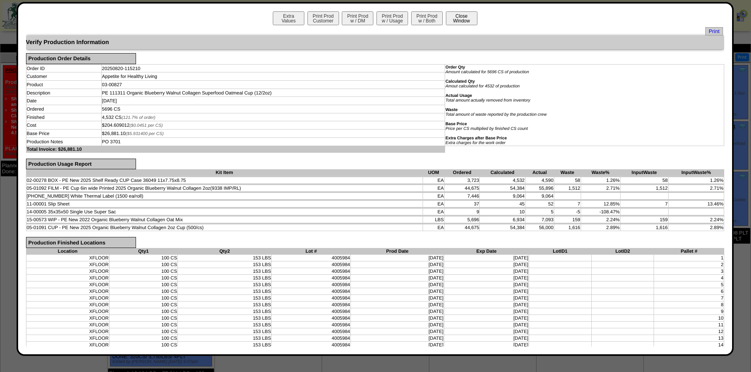
click at [462, 20] on button "Close Window" at bounding box center [462, 18] width 32 height 14
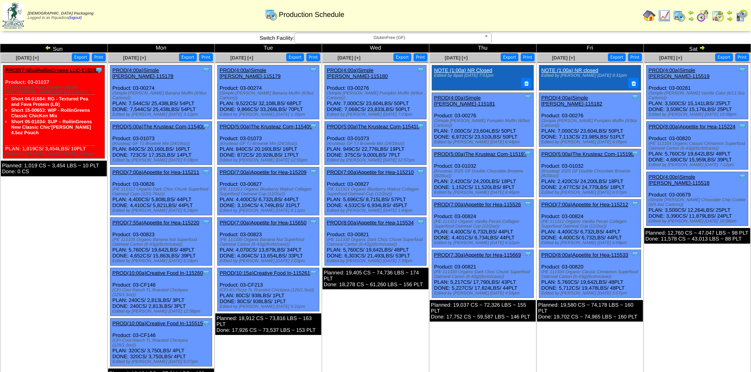
click at [697, 310] on td "[DATE] [+] Print Export Clone Item PROD(4:00a)Simple [PERSON_NAME]-115519 Simpl…" at bounding box center [696, 222] width 107 height 338
drag, startPoint x: 162, startPoint y: 163, endPoint x: 152, endPoint y: 160, distance: 10.3
click at [152, 169] on link "PROD(7:00a)Appetite for Hea-115211" at bounding box center [155, 172] width 87 height 6
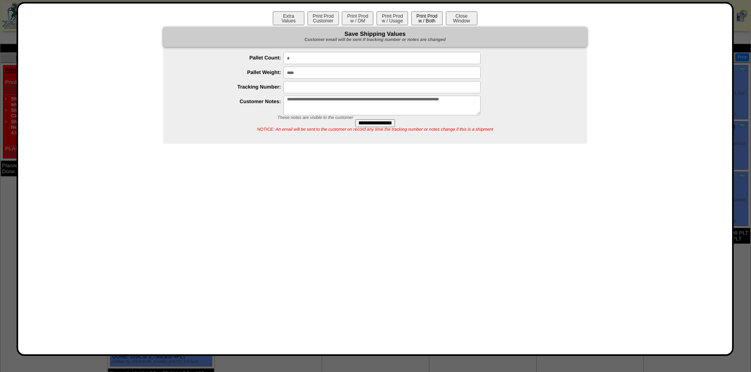
click at [433, 19] on button "Print Prod w / Both" at bounding box center [427, 18] width 32 height 14
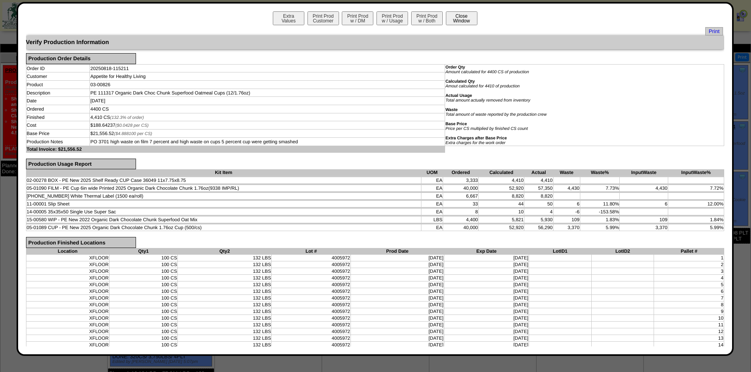
click at [457, 19] on button "Close Window" at bounding box center [462, 18] width 32 height 14
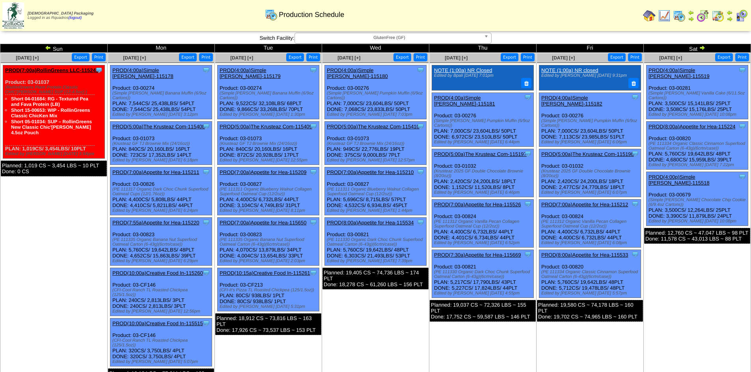
click at [733, 288] on td "Aug 23 [+] Print Export Clone Item PROD(4:00a)Simple Mills-115519 Simple Mills …" at bounding box center [696, 222] width 107 height 338
click at [277, 169] on link "PROD(7:00a)Appetite for Hea-115209" at bounding box center [262, 172] width 87 height 6
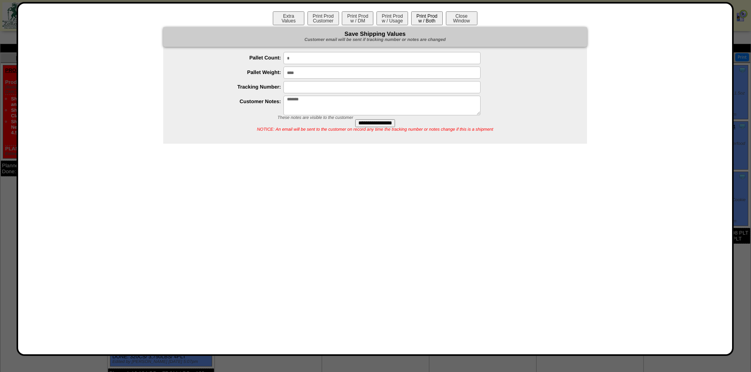
click at [412, 16] on button "Print Prod w / Both" at bounding box center [427, 18] width 32 height 14
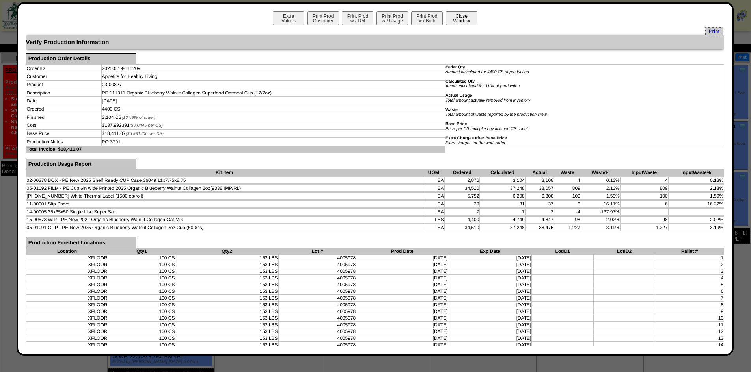
click at [466, 22] on button "Close Window" at bounding box center [462, 18] width 32 height 14
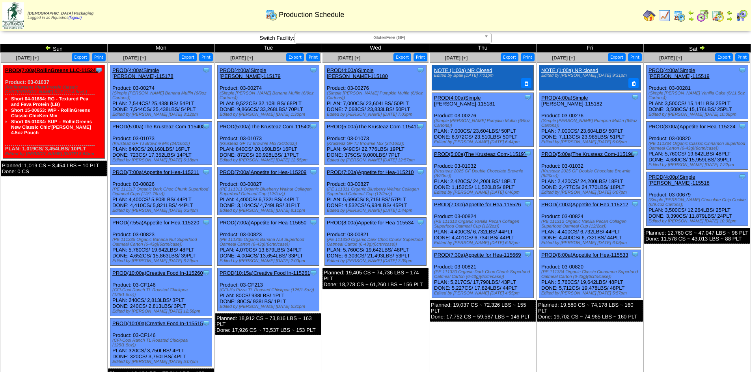
click at [636, 349] on td "[DATE] [+] Print Export Clone Item NOTE (1:00a) NR closed Edited by [PERSON_NAM…" at bounding box center [589, 222] width 107 height 338
click at [474, 202] on link "PROD(7:00a)Appetite for Hea-115526" at bounding box center [477, 205] width 87 height 6
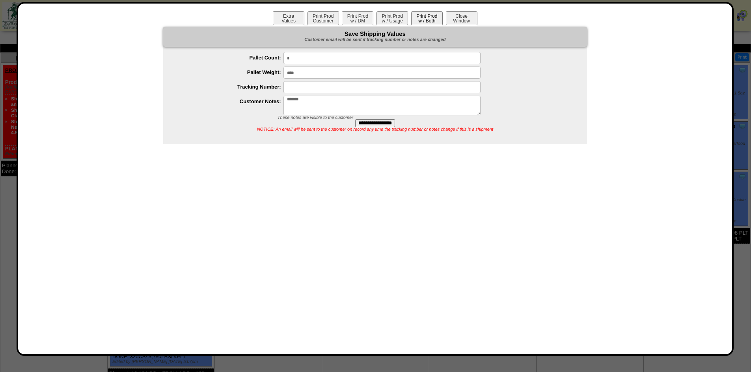
click at [424, 16] on button "Print Prod w / Both" at bounding box center [427, 18] width 32 height 14
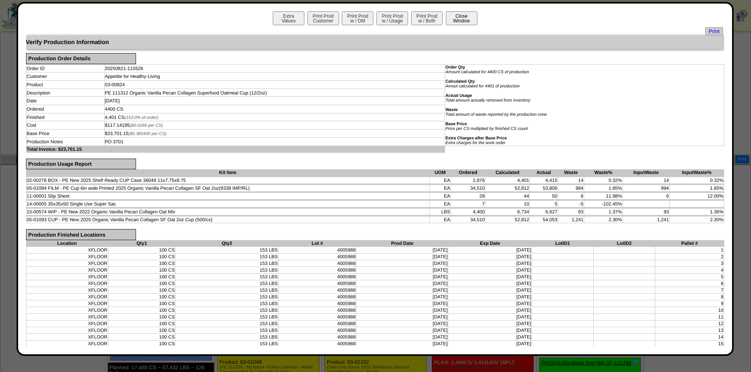
click at [449, 25] on button "Close Window" at bounding box center [462, 18] width 32 height 14
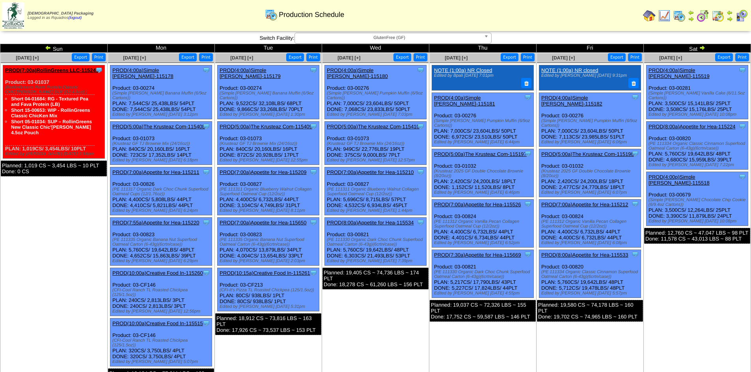
click at [676, 259] on td "[DATE] [+] Print Export Clone Item PROD(4:00a)Simple [PERSON_NAME]-115519 Simpl…" at bounding box center [696, 222] width 107 height 338
click at [590, 202] on link "PROD(7:00a)Appetite for Hea-115212" at bounding box center [584, 205] width 87 height 6
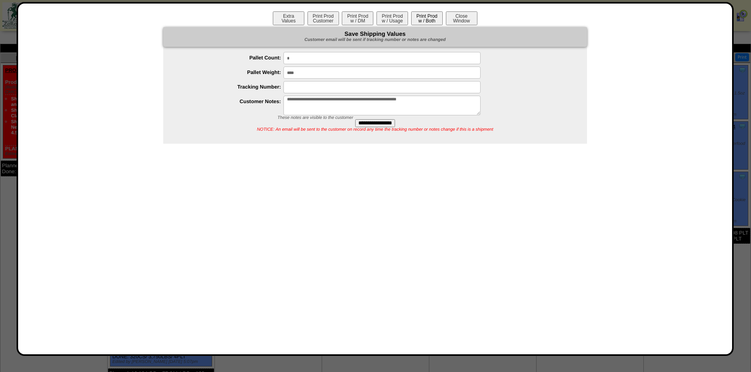
click at [425, 17] on button "Print Prod w / Both" at bounding box center [427, 18] width 32 height 14
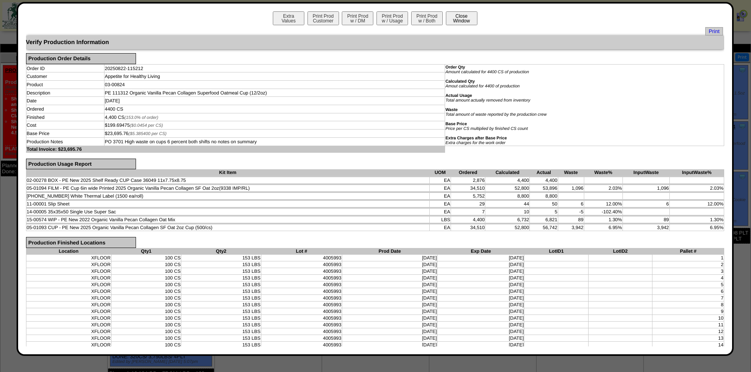
click at [458, 13] on button "Close Window" at bounding box center [462, 18] width 32 height 14
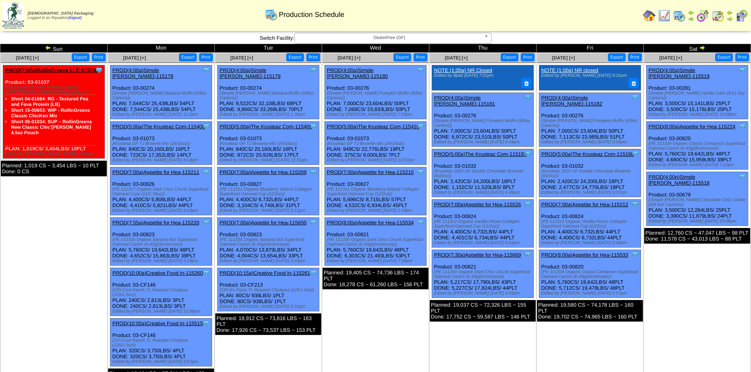
click at [681, 262] on td "[DATE] [+] Print Export Clone Item PROD(4:00a)Simple [PERSON_NAME]-115519 Simpl…" at bounding box center [696, 222] width 107 height 338
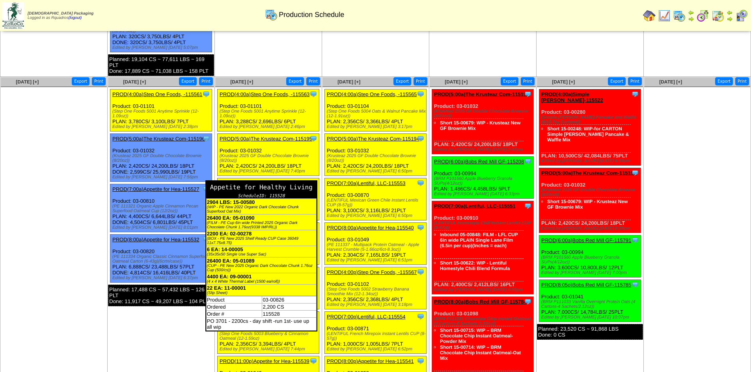
scroll to position [315, 0]
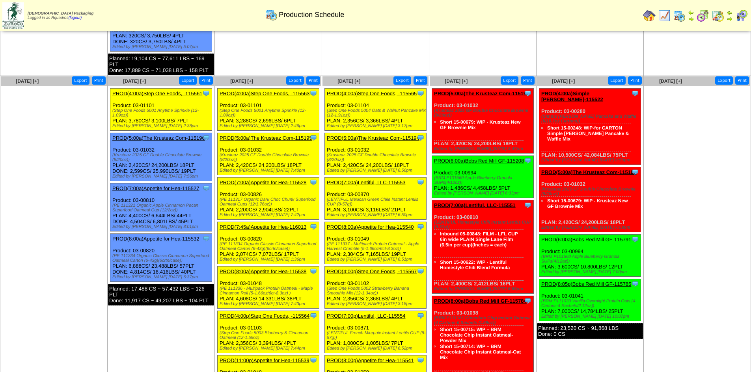
click at [136, 186] on link "PROD(7:00a)Appetite for Hea-115527" at bounding box center [155, 189] width 87 height 6
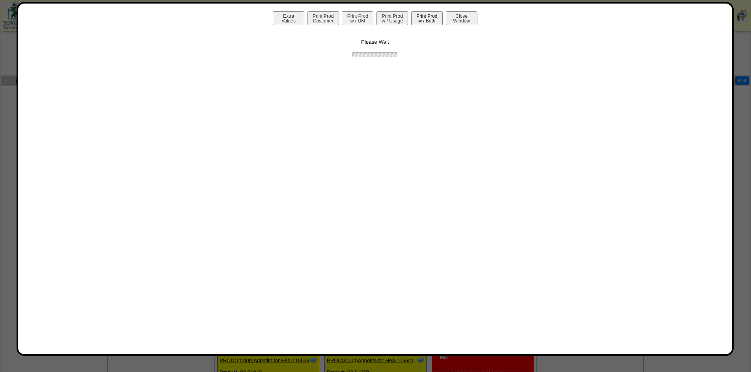
click at [420, 17] on button "Print Prod w / Both" at bounding box center [427, 18] width 32 height 14
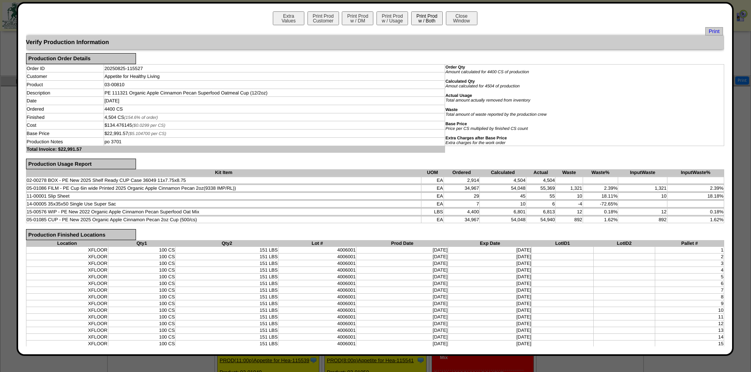
click at [420, 19] on button "Print Prod w / Both" at bounding box center [427, 18] width 32 height 14
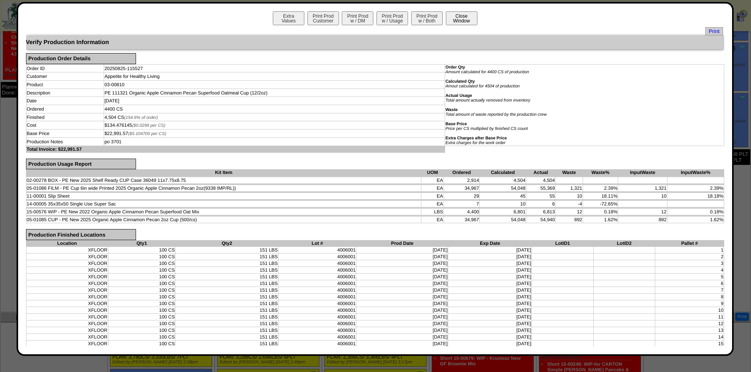
click at [454, 13] on button "Close Window" at bounding box center [462, 18] width 32 height 14
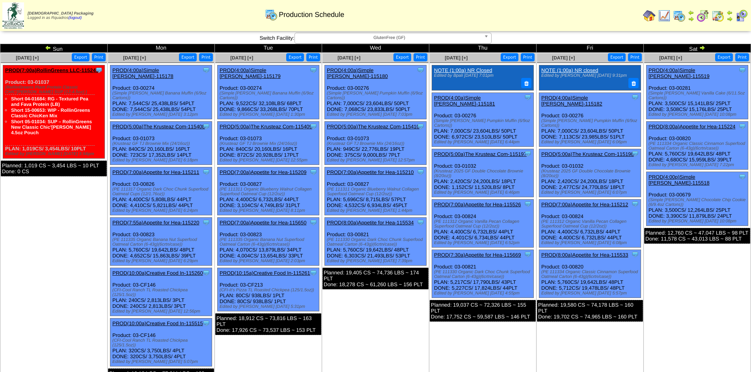
click at [683, 285] on td "[DATE] [+] Print Export Clone Item PROD(4:00a)Simple [PERSON_NAME]-115519 Simpl…" at bounding box center [696, 222] width 107 height 338
click at [374, 220] on link "PROD(8:00a)Appetite for Hea-115534" at bounding box center [370, 223] width 87 height 6
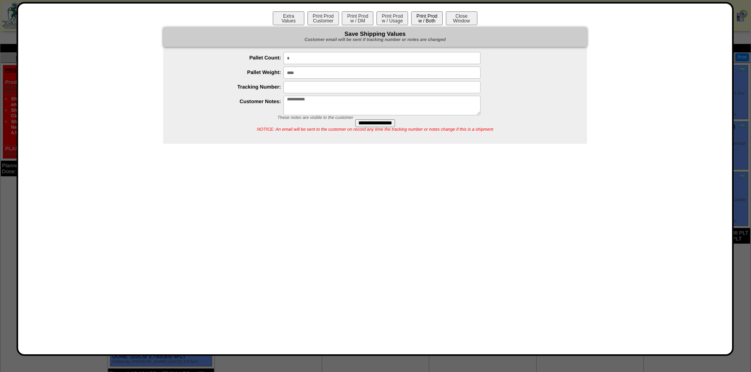
click at [421, 15] on button "Print Prod w / Both" at bounding box center [427, 18] width 32 height 14
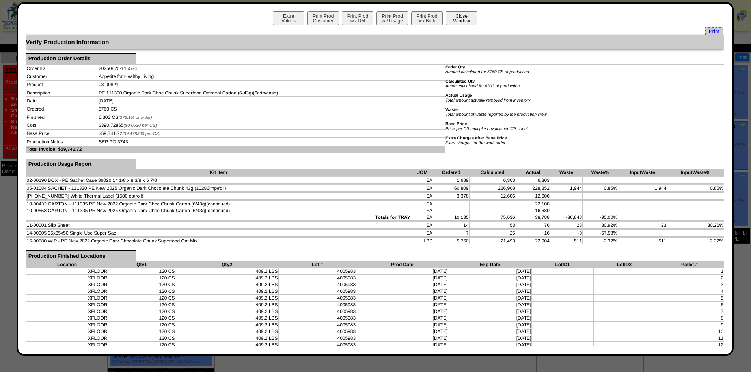
click at [451, 19] on button "Close Window" at bounding box center [462, 18] width 32 height 14
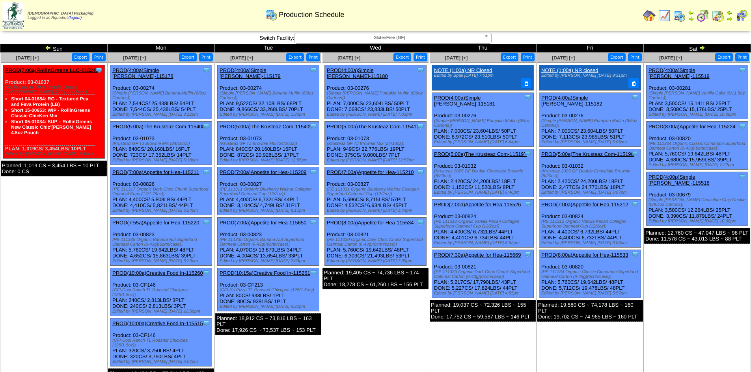
click at [713, 252] on td "[DATE] [+] Print Export Clone Item PROD(4:00a)Simple [PERSON_NAME]-115519 Simpl…" at bounding box center [696, 222] width 107 height 338
click at [472, 252] on link "PROD(7:30a)Appetite for Hea-115669" at bounding box center [477, 255] width 87 height 6
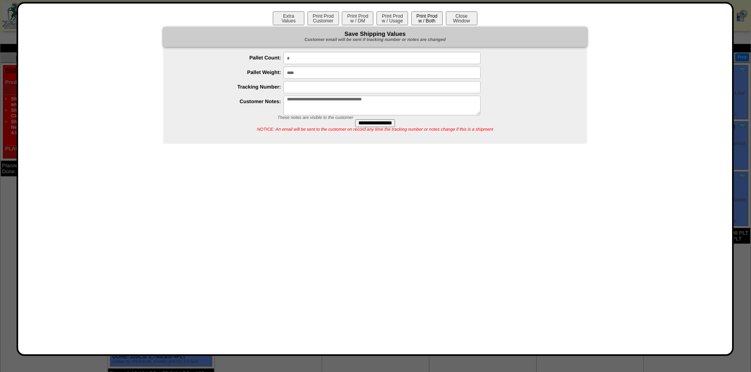
click at [430, 17] on button "Print Prod w / Both" at bounding box center [427, 18] width 32 height 14
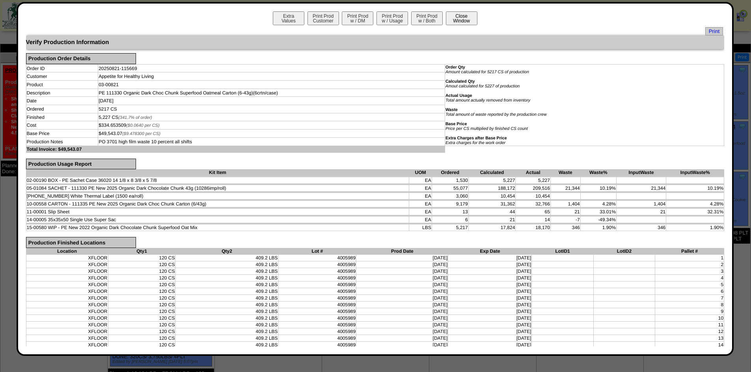
drag, startPoint x: 465, startPoint y: 16, endPoint x: 474, endPoint y: 21, distance: 10.2
click at [465, 16] on button "Close Window" at bounding box center [462, 18] width 32 height 14
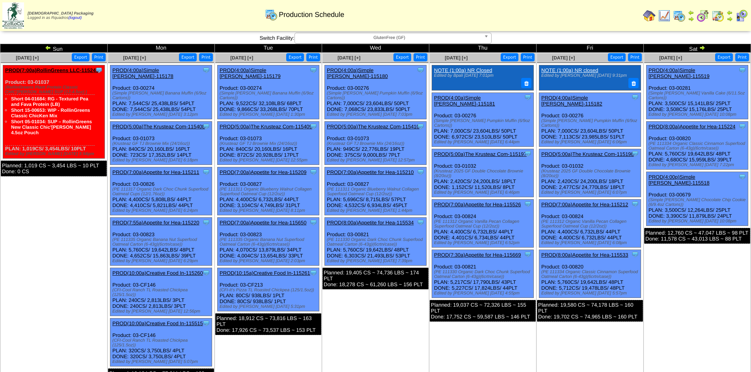
click at [678, 326] on td "[DATE] [+] Print Export Clone Item PROD(4:00a)Simple [PERSON_NAME]-115519 Simpl…" at bounding box center [696, 222] width 107 height 338
click at [596, 252] on link "PROD(8:00a)Appetite for Hea-115533" at bounding box center [584, 255] width 87 height 6
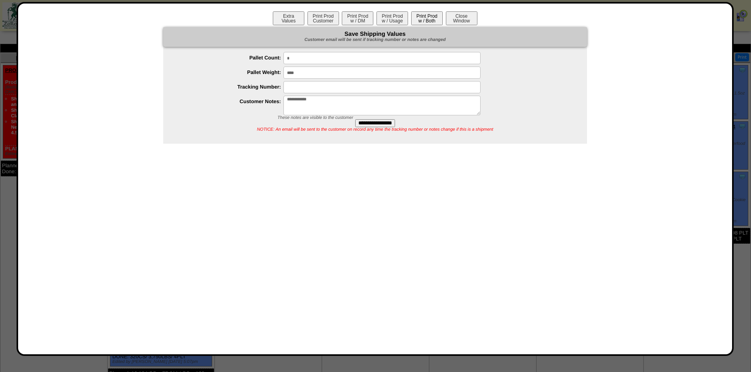
click at [432, 15] on button "Print Prod w / Both" at bounding box center [427, 18] width 32 height 14
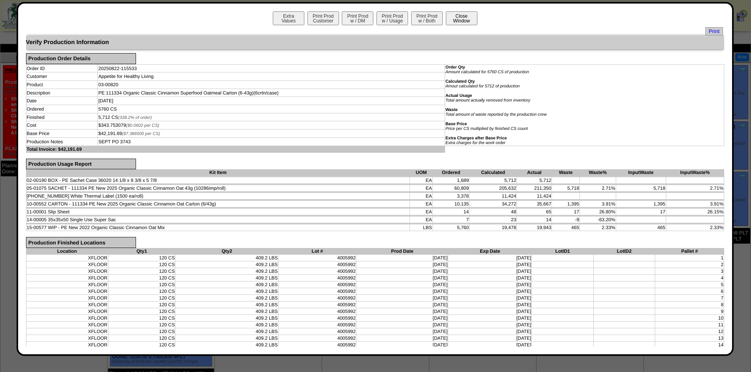
click at [467, 20] on button "Close Window" at bounding box center [462, 18] width 32 height 14
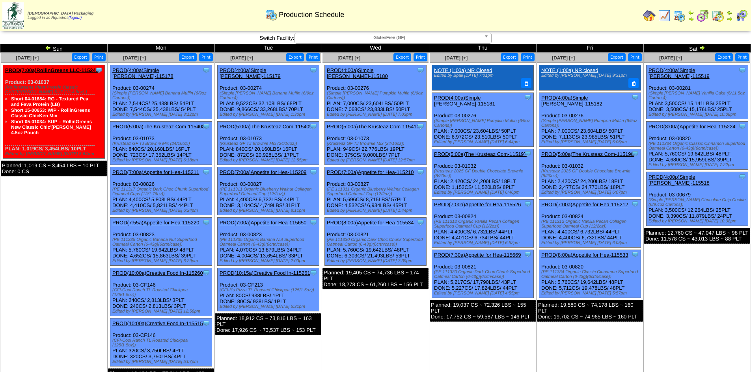
click at [668, 290] on td "[DATE] [+] Print Export Clone Item PROD(4:00a)Simple [PERSON_NAME]-115519 Simpl…" at bounding box center [696, 222] width 107 height 338
click at [590, 252] on link "PROD(8:00a)Appetite for Hea-115533" at bounding box center [584, 255] width 87 height 6
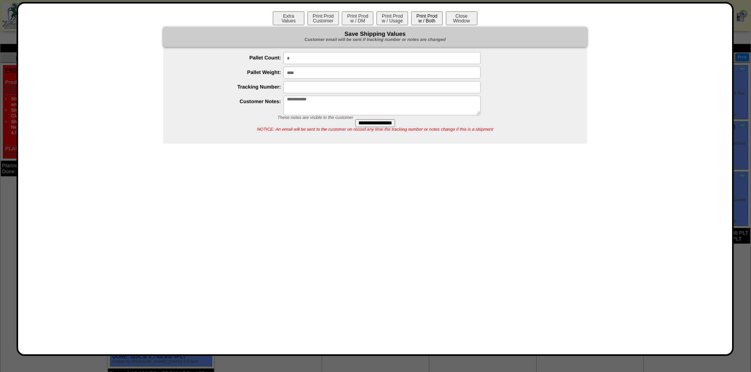
click at [434, 13] on button "Print Prod w / Both" at bounding box center [427, 18] width 32 height 14
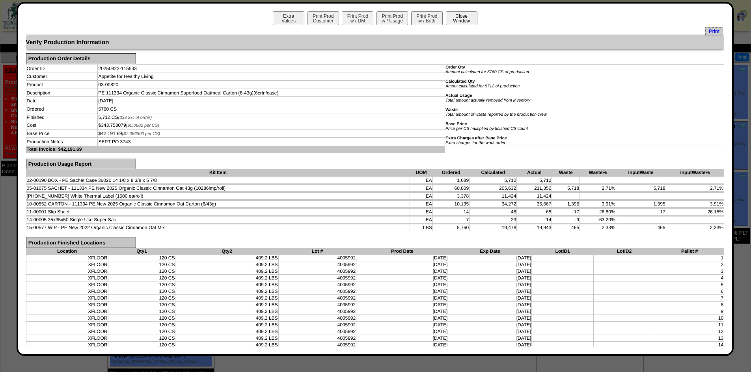
click at [454, 22] on button "Close Window" at bounding box center [462, 18] width 32 height 14
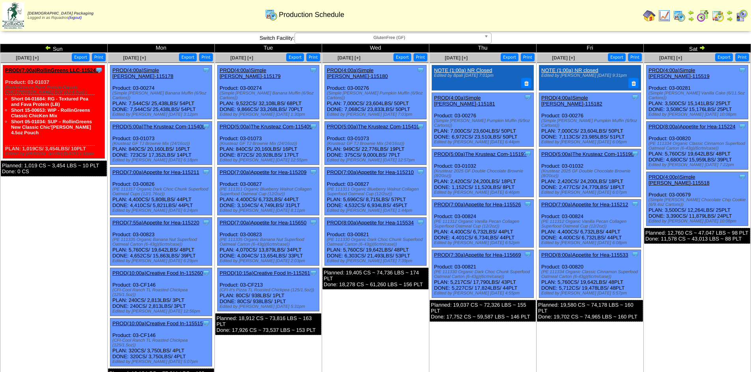
click at [710, 277] on td "Aug 23 [+] Print Export Clone Item PROD(4:00a)Simple Mills-115519 Simple Mills …" at bounding box center [696, 222] width 107 height 338
click at [695, 124] on link "PROD(8:00a)Appetite for Hea-115224" at bounding box center [691, 127] width 87 height 6
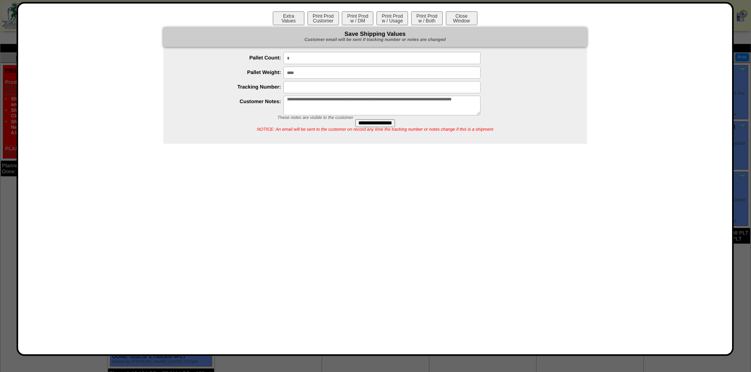
drag, startPoint x: 428, startPoint y: 23, endPoint x: 689, endPoint y: 97, distance: 271.8
click at [428, 23] on button "Print Prod w / Both" at bounding box center [427, 18] width 32 height 14
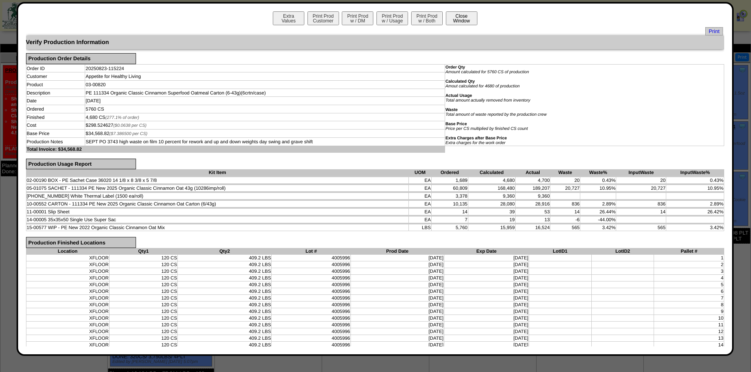
click at [455, 22] on button "Close Window" at bounding box center [462, 18] width 32 height 14
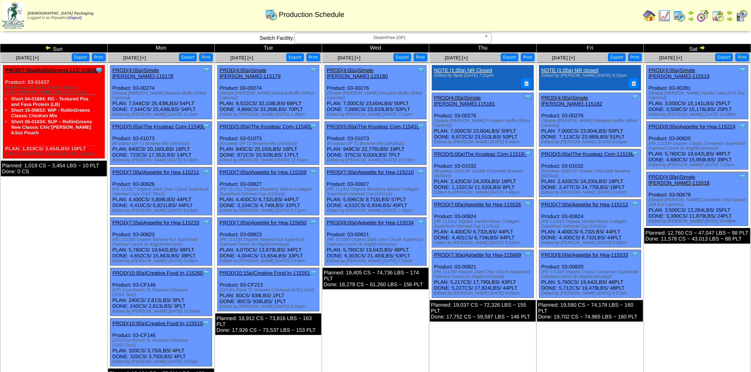
click at [383, 329] on td "Aug 20 [+] Print Export Clone Item PROD(4:00a)Simple Mills-115180 Simple Mills …" at bounding box center [375, 222] width 107 height 338
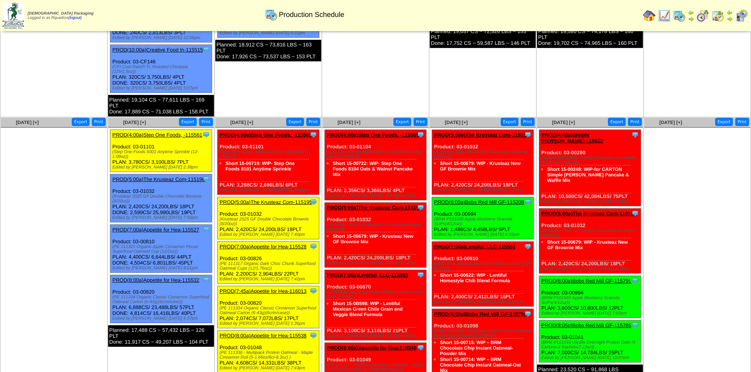
scroll to position [275, 0]
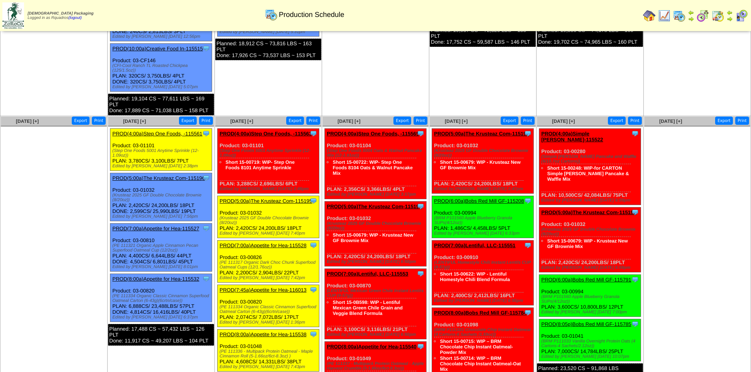
click at [159, 276] on link "PROD(8:00a)Appetite for Hea-115532" at bounding box center [155, 279] width 87 height 6
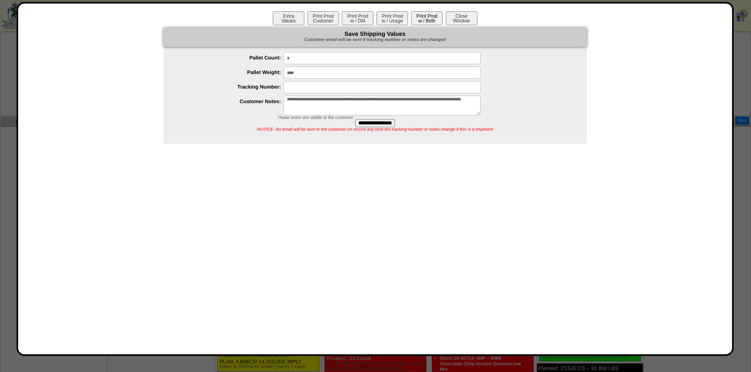
click at [426, 19] on button "Print Prod w / Both" at bounding box center [427, 18] width 32 height 14
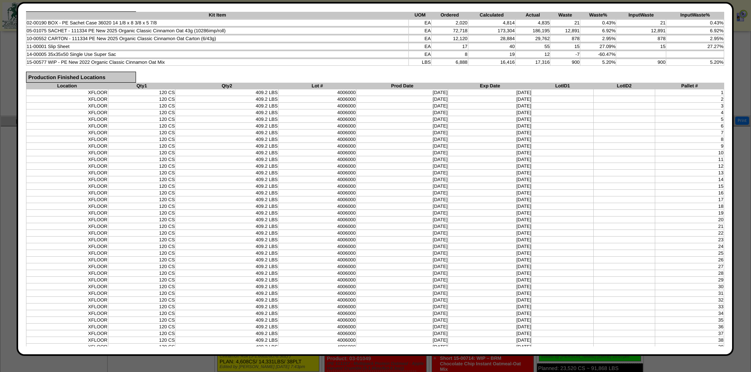
scroll to position [0, 0]
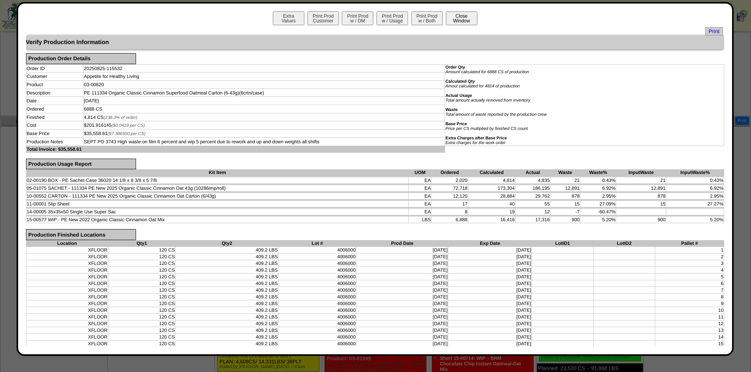
drag, startPoint x: 456, startPoint y: 17, endPoint x: 472, endPoint y: 22, distance: 17.4
click at [456, 17] on button "Close Window" at bounding box center [462, 18] width 32 height 14
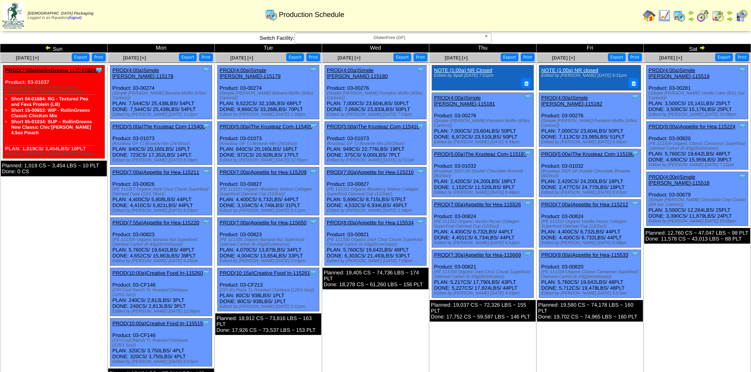
click at [693, 307] on td "[DATE] [+] Print Export Clone Item PROD(4:00a)Simple [PERSON_NAME]-115519 Simpl…" at bounding box center [696, 222] width 107 height 338
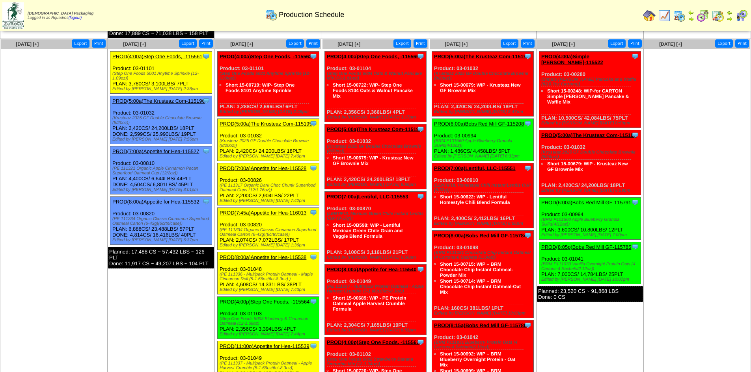
scroll to position [355, 0]
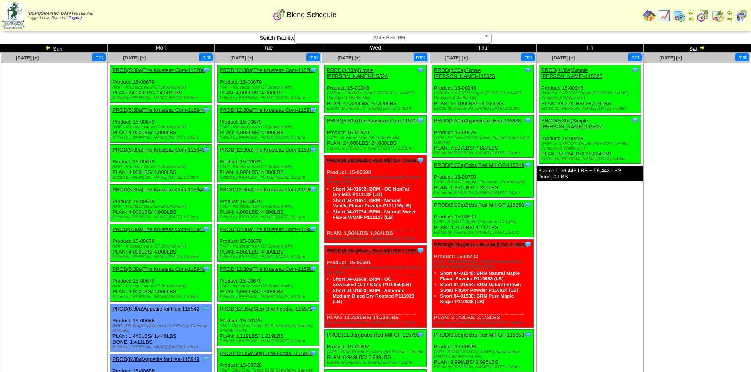
click at [47, 48] on img at bounding box center [48, 48] width 6 height 6
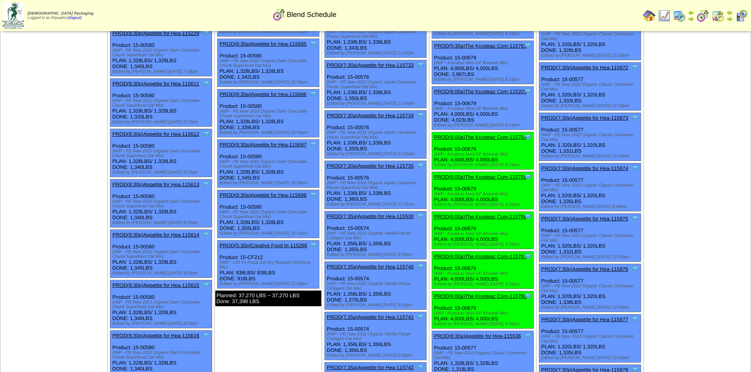
scroll to position [946, 0]
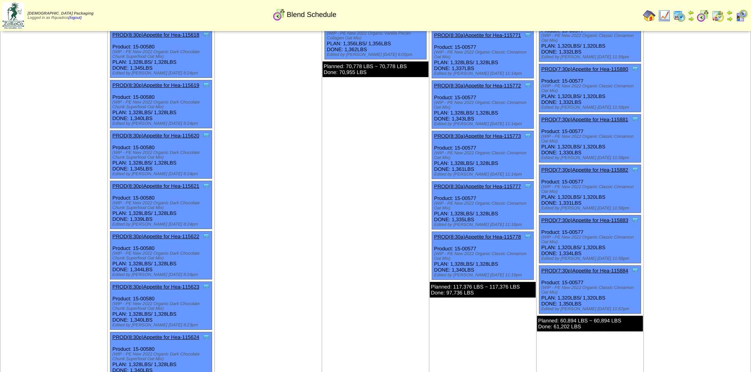
scroll to position [1348, 0]
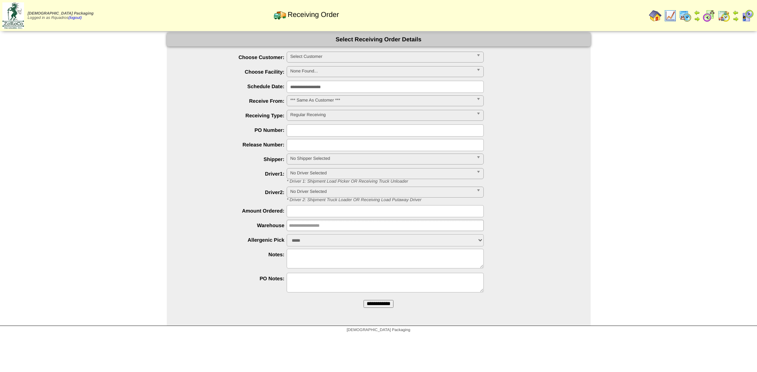
click at [720, 16] on img at bounding box center [723, 15] width 13 height 13
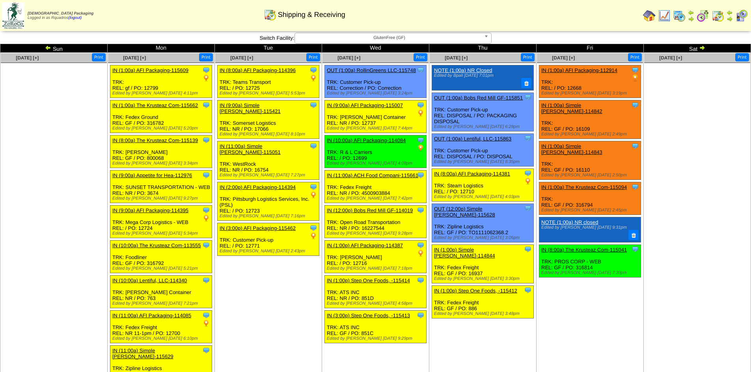
click at [645, 305] on td "Aug 23 [+] Print" at bounding box center [696, 276] width 107 height 446
click at [704, 50] on img at bounding box center [702, 48] width 6 height 6
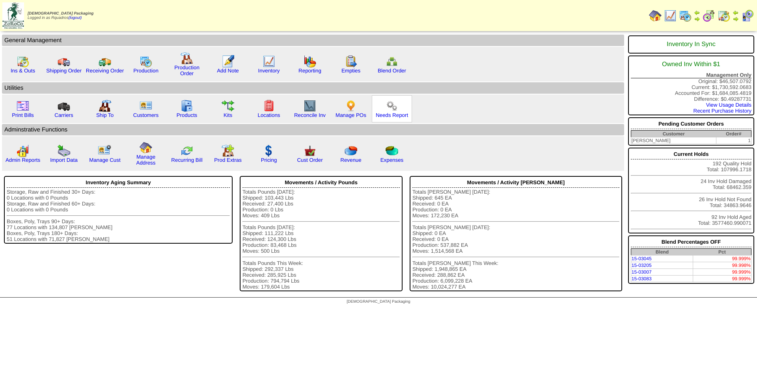
click at [392, 110] on img at bounding box center [391, 106] width 13 height 13
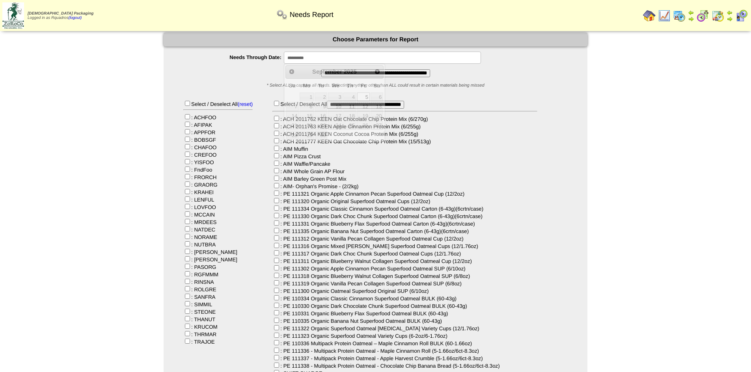
click at [372, 61] on input "**********" at bounding box center [382, 58] width 197 height 12
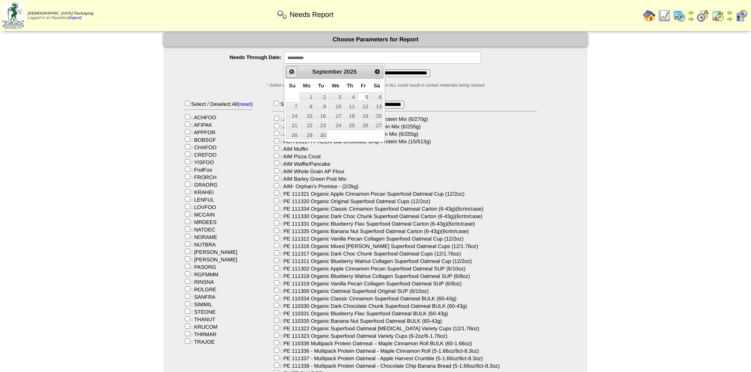
click at [293, 71] on span "Prev" at bounding box center [291, 72] width 6 height 6
click at [379, 136] on link "30" at bounding box center [376, 135] width 13 height 9
type input "**********"
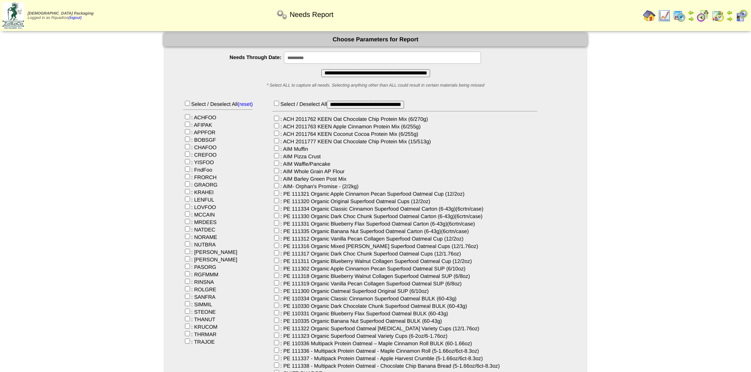
click at [383, 76] on input "**********" at bounding box center [375, 73] width 109 height 8
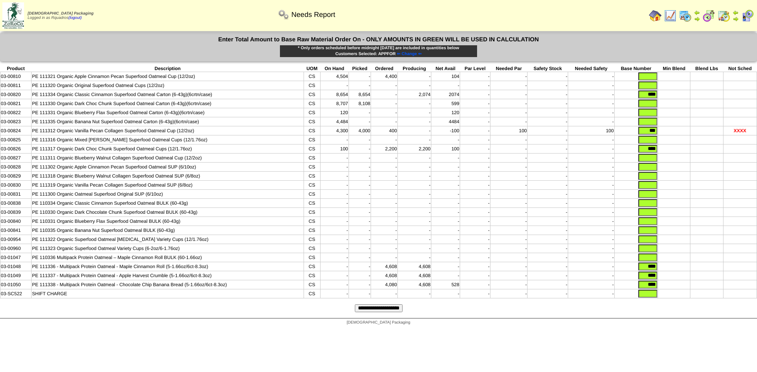
click at [646, 75] on input "text" at bounding box center [647, 77] width 19 height 8
type input "*"
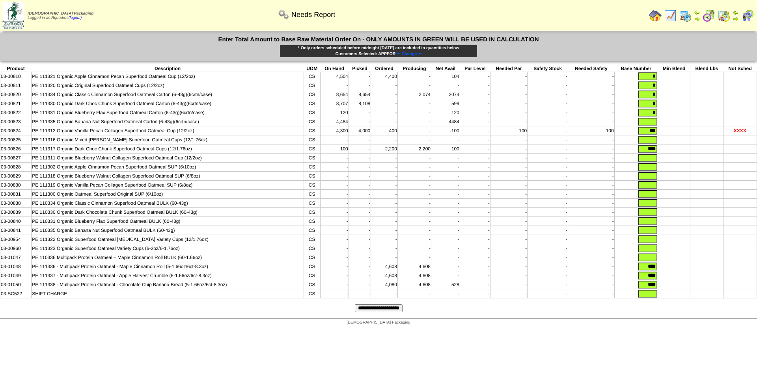
type input "*"
type input "****"
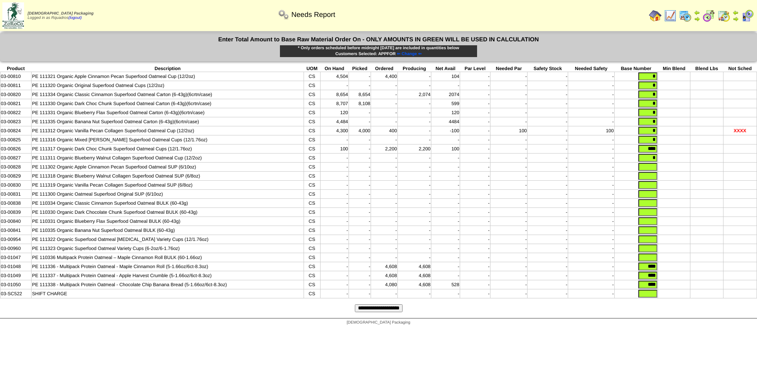
type input "*"
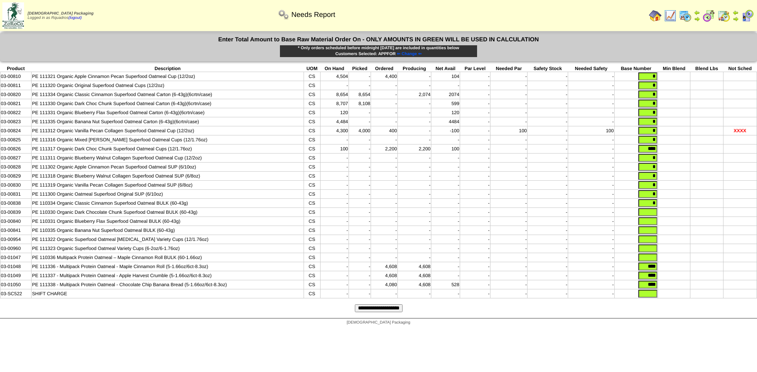
type input "*"
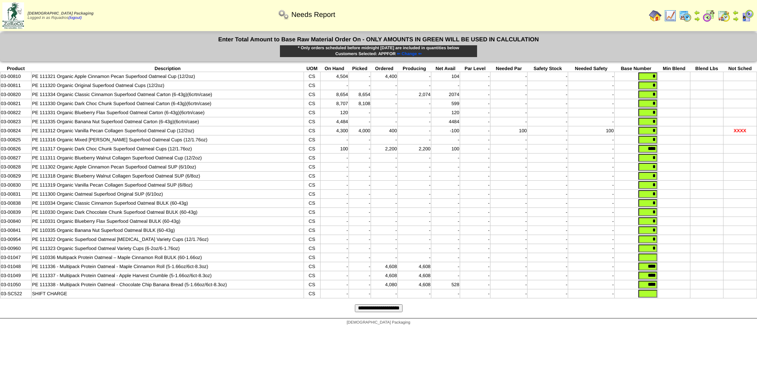
type input "*"
click at [398, 312] on input "**********" at bounding box center [379, 309] width 48 height 8
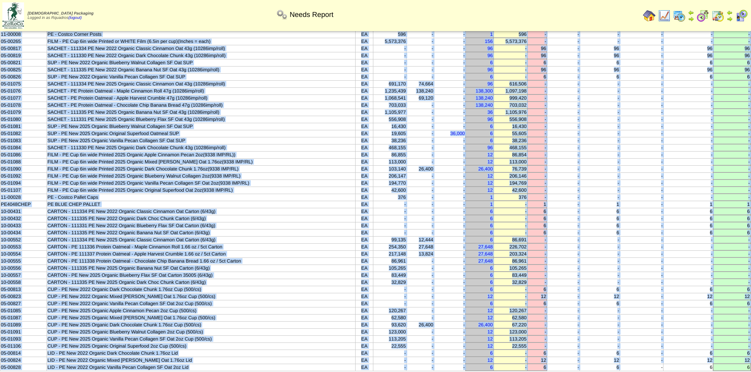
scroll to position [317, 0]
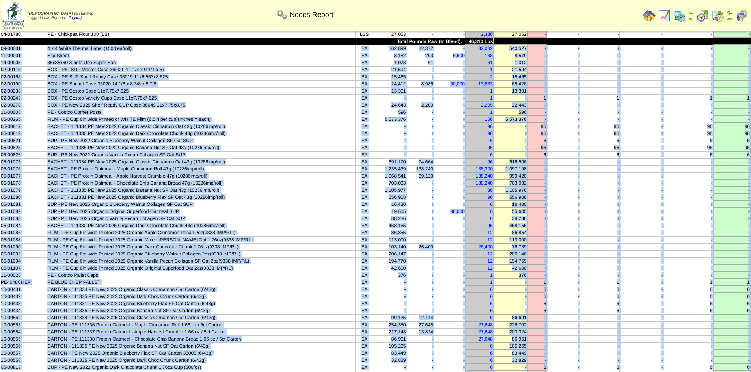
drag, startPoint x: 637, startPoint y: 289, endPoint x: 0, endPoint y: 46, distance: 681.5
click at [0, 46] on tbody "Product Description UOM On Hand Picked In Bound Needed Net Avail Short Par Leve…" at bounding box center [375, 91] width 750 height 716
copy tbody "09-00001 4 x 4 White Thermal Label (1500 ea/roll) EA 562,899 22,372 - 32,082 54…"
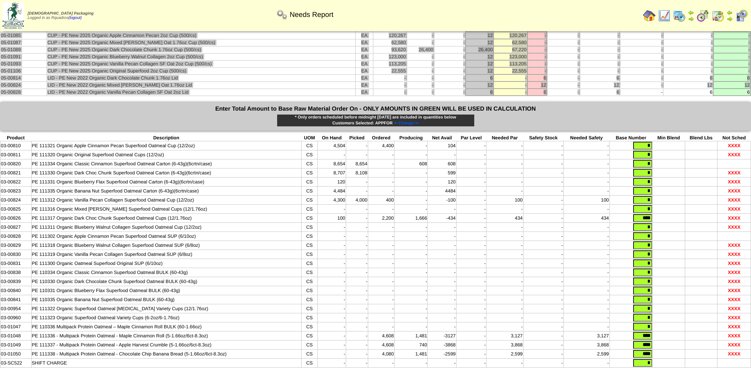
scroll to position [707, 0]
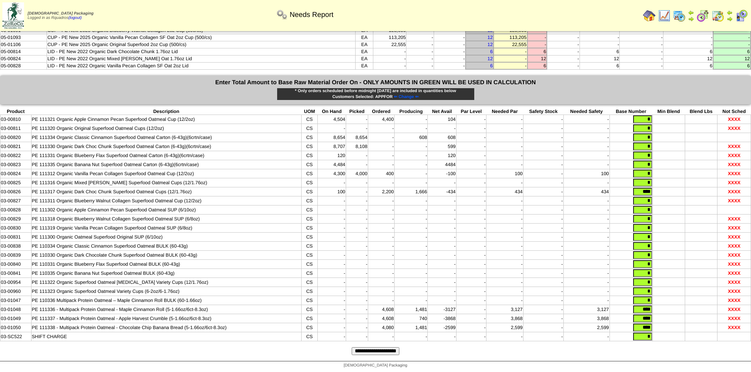
drag, startPoint x: 636, startPoint y: 318, endPoint x: 677, endPoint y: 320, distance: 40.2
click at [667, 320] on tr "03-01049 PE 111337 - Multipack Protein Oatmeal - Apple Harvest Crumble (5-1.66o…" at bounding box center [375, 318] width 750 height 9
type input "****"
drag, startPoint x: 640, startPoint y: 307, endPoint x: 674, endPoint y: 307, distance: 33.5
click at [673, 307] on tr "03-01048 PE 111336 - Multipack Protein Oatmeal - Maple Cinnamon Roll (5-1.66oz/…" at bounding box center [375, 309] width 750 height 9
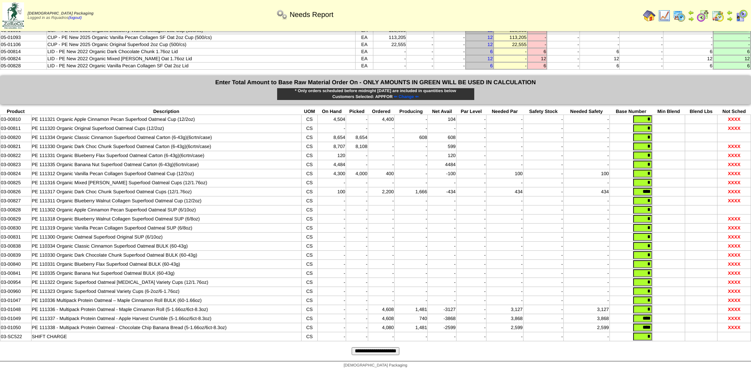
type input "*"
drag, startPoint x: 636, startPoint y: 182, endPoint x: 687, endPoint y: 186, distance: 51.4
click at [687, 188] on tr "03-00826 PE 111317 Organic Dark Choc Chunk Superfood Oatmeal Cups (12/1.76oz) C…" at bounding box center [375, 192] width 750 height 9
type input "*"
click at [390, 352] on input "**********" at bounding box center [375, 352] width 48 height 8
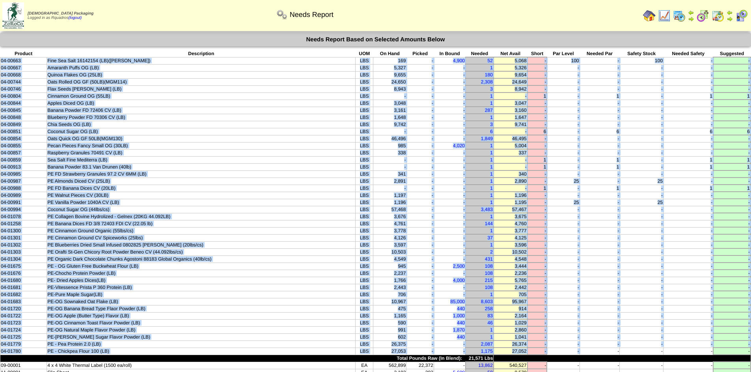
drag, startPoint x: 608, startPoint y: 350, endPoint x: 0, endPoint y: 58, distance: 674.3
copy tbody "04-00663 Fine Sea Salt 16142154 (LB)(Morton) LBS 169 - 4,900 52 5,068 - 100 - 1…"
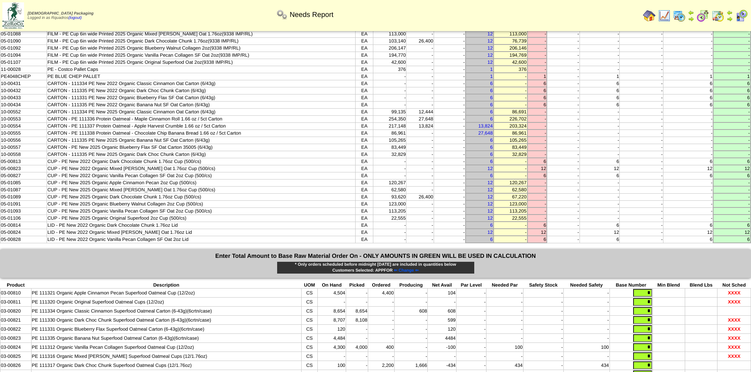
scroll to position [591, 0]
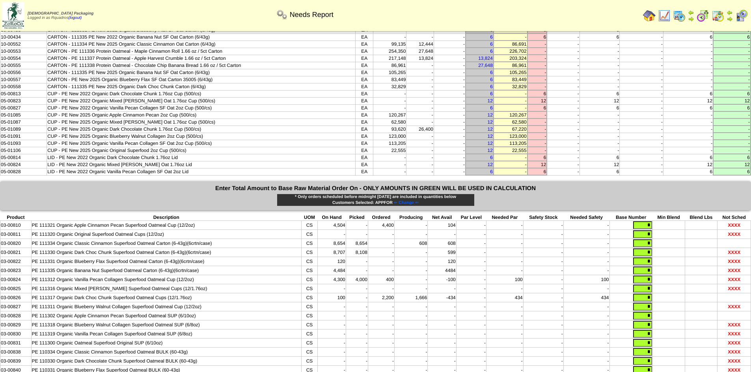
click at [405, 203] on span "⇐ Change ⇐" at bounding box center [406, 203] width 25 height 5
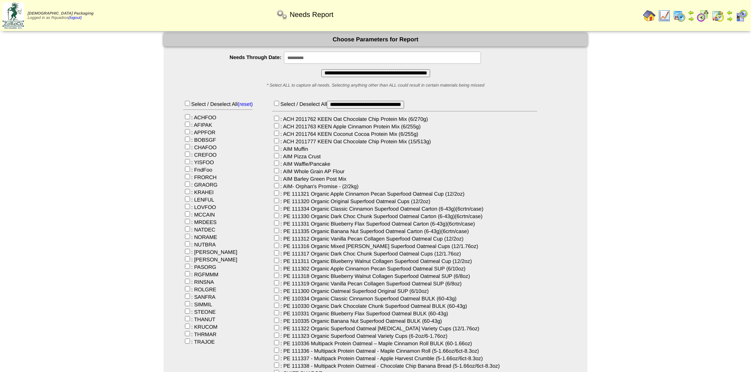
click at [184, 131] on div "Select / Deselect All (reset) : ACHFOO : AFIPAK : APPFOR : BOBSGF : CHAFOO : CR…" at bounding box center [217, 222] width 69 height 245
click at [184, 135] on div "Select / Deselect All (reset) : ACHFOO : AFIPAK : APPFOR : BOBSGF : CHAFOO : CR…" at bounding box center [217, 222] width 69 height 245
click at [328, 58] on input "**********" at bounding box center [382, 58] width 197 height 12
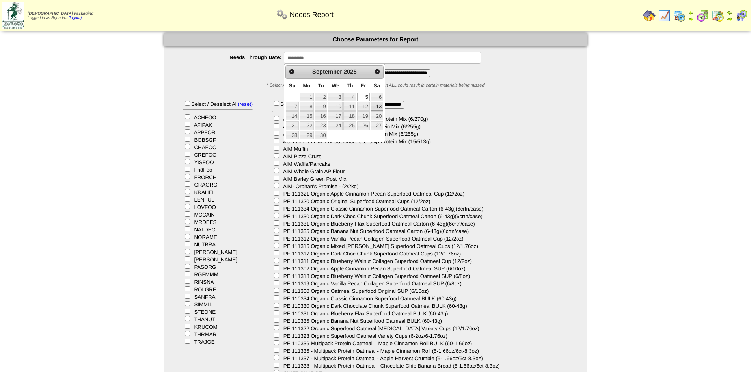
click at [379, 106] on link "13" at bounding box center [376, 106] width 13 height 9
type input "**********"
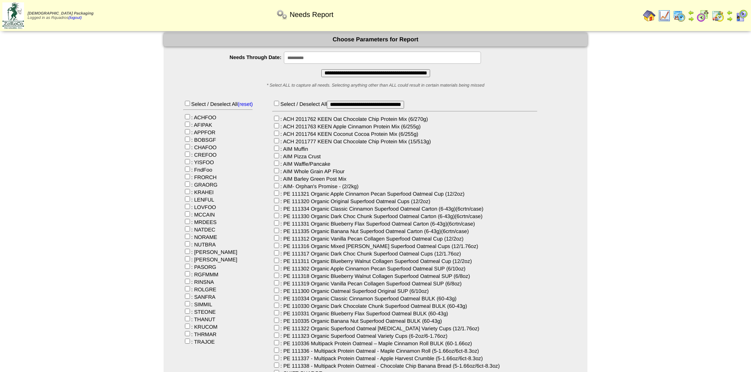
click at [363, 75] on input "**********" at bounding box center [375, 73] width 109 height 8
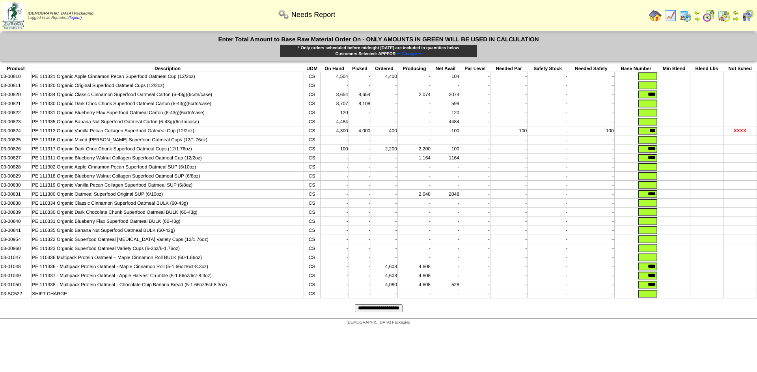
click at [647, 76] on input "text" at bounding box center [647, 77] width 19 height 8
type input "*"
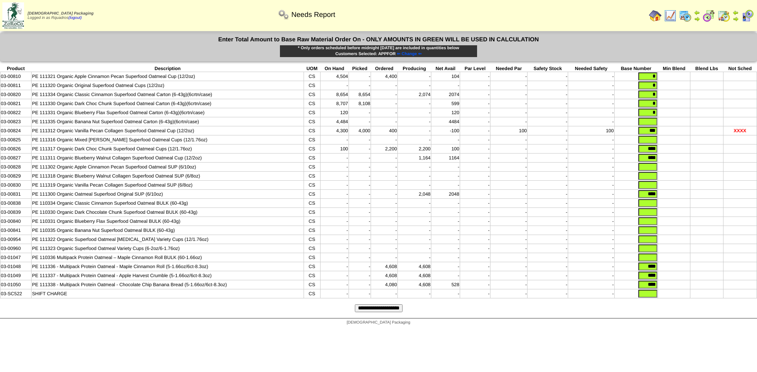
type input "*"
type input "****"
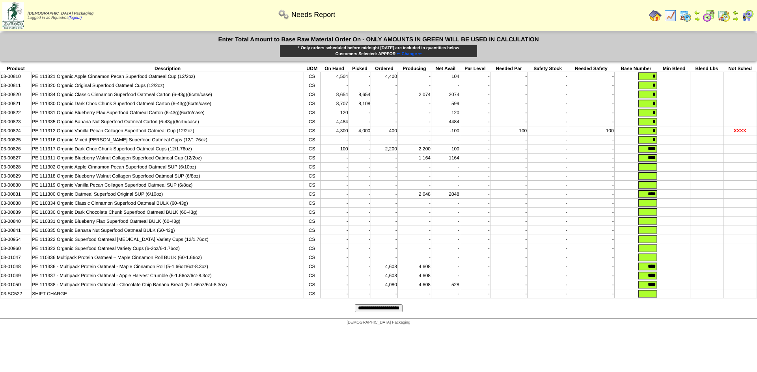
type input "****"
type input "*"
type input "****"
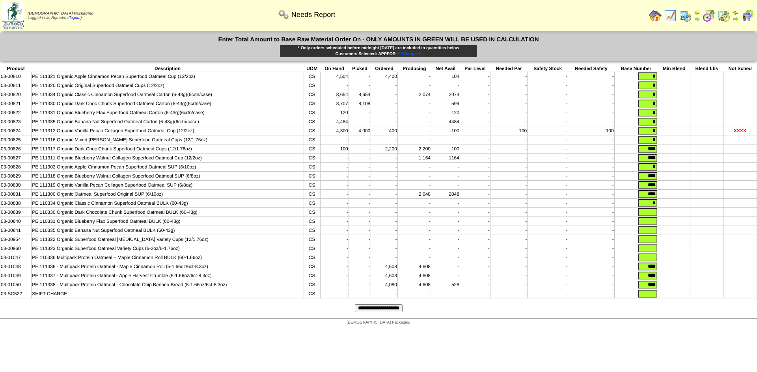
type input "*"
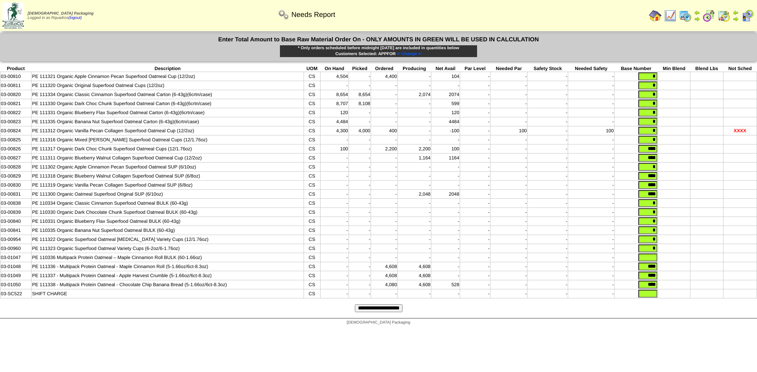
type input "*"
type input "*****"
type input "****"
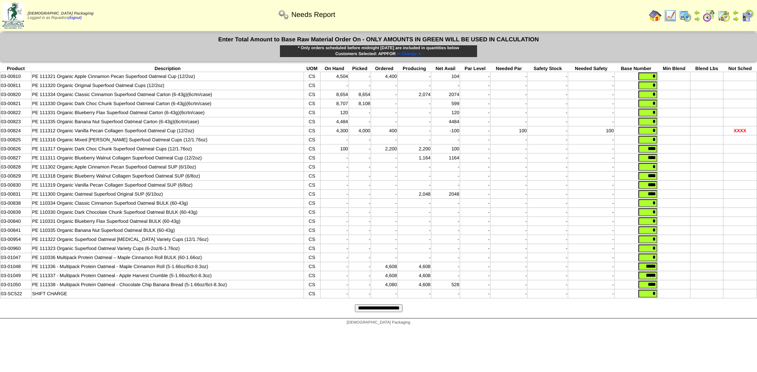
type input "*"
click at [355, 305] on input "**********" at bounding box center [379, 309] width 48 height 8
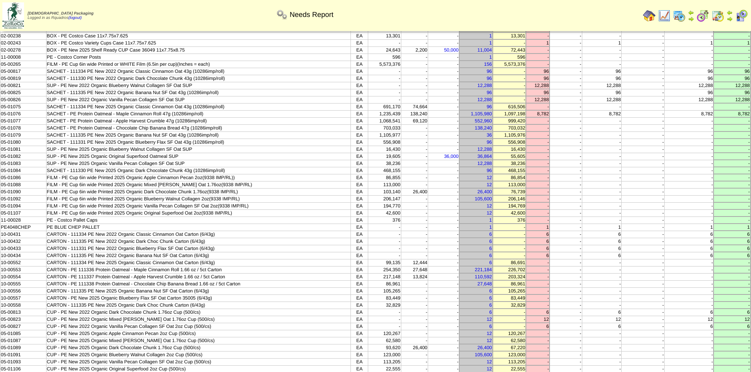
scroll to position [182, 0]
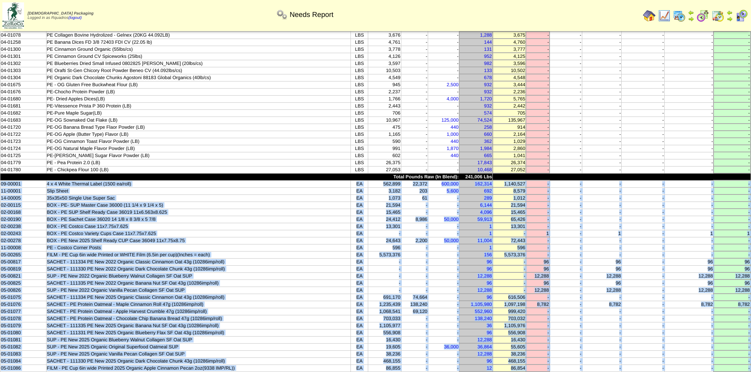
drag, startPoint x: 633, startPoint y: 213, endPoint x: 0, endPoint y: 182, distance: 633.6
click at [0, 182] on tbody "Product Description UOM On Hand Picked In Bound Needed Net Avail Short Par Leve…" at bounding box center [375, 227] width 750 height 716
copy tbody "09-00001 4 x 4 White Thermal Label (1500 ea/roll) EA 562,899 22,372 600,000 162…"
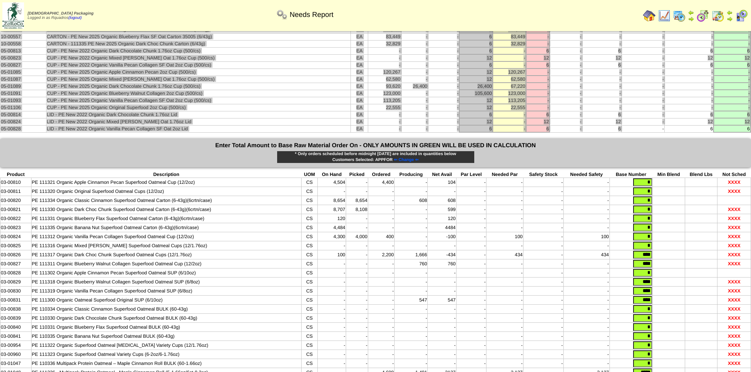
scroll to position [707, 0]
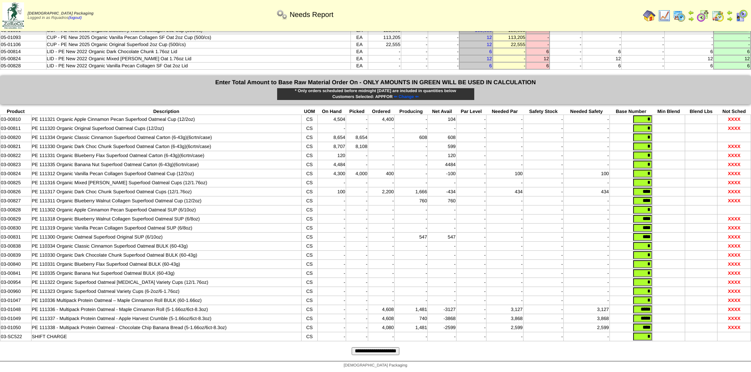
drag, startPoint x: 635, startPoint y: 183, endPoint x: 691, endPoint y: 186, distance: 56.0
click at [691, 188] on tr "03-00826 PE 111317 Organic Dark Choc Chunk Superfood Oatmeal Cups (12/1.76oz) C…" at bounding box center [375, 192] width 750 height 9
type input "*"
type input "*****"
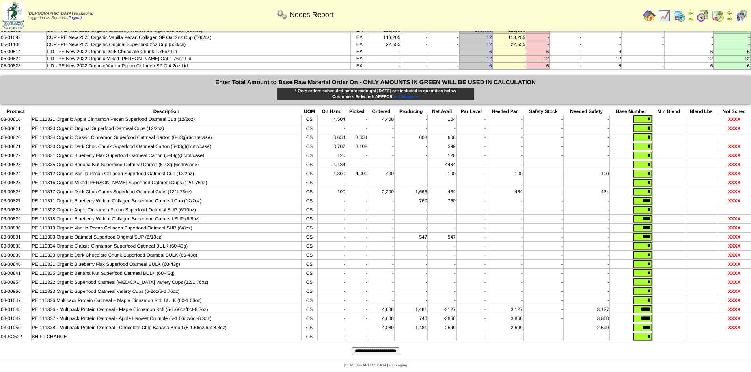
click at [351, 348] on input "**********" at bounding box center [375, 352] width 48 height 8
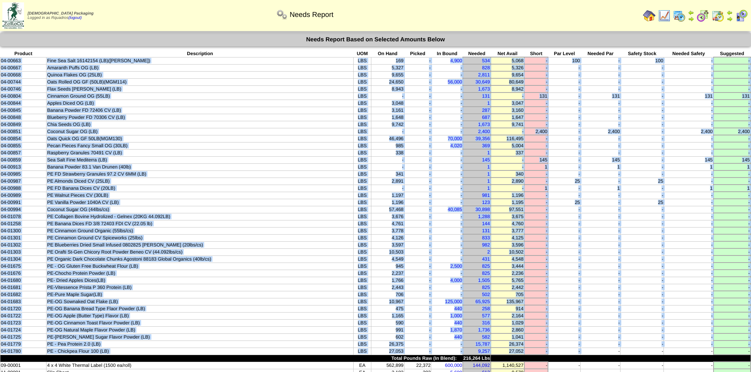
drag, startPoint x: 589, startPoint y: 351, endPoint x: 0, endPoint y: 59, distance: 657.5
copy tbody "04-00663 Fine Sea Salt 16142154 (LB)(Morton) LBS 169 - 4,900 534 5,068 - 100 - …"
click at [665, 17] on img at bounding box center [664, 15] width 13 height 13
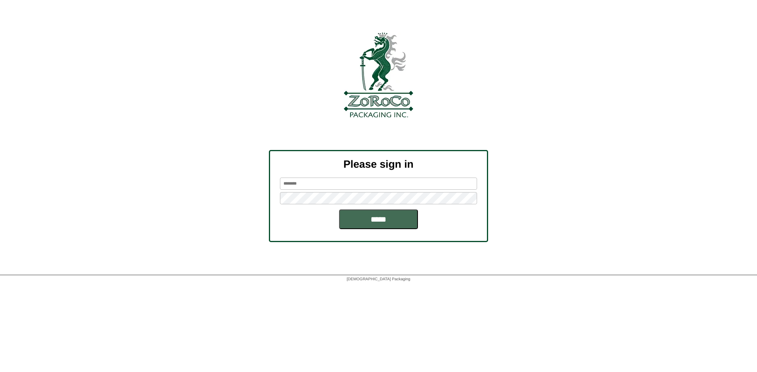
type input "********"
click at [351, 218] on input "*****" at bounding box center [378, 220] width 79 height 20
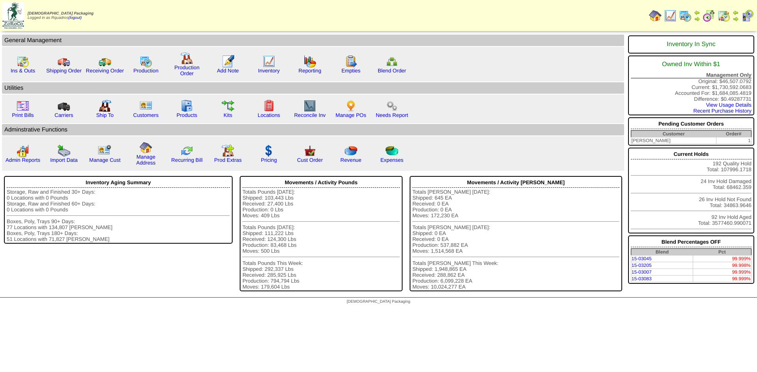
click at [723, 18] on img at bounding box center [723, 15] width 13 height 13
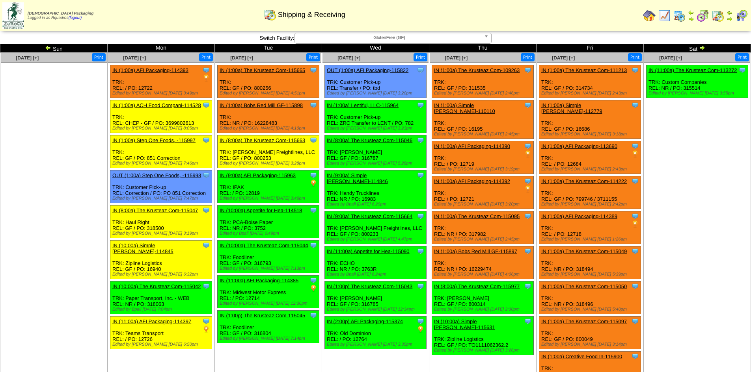
click at [686, 169] on ul "Clone Item IN (11:00a) The Krusteaz Com-113272 The Krusteaz Company ScheduleID:…" at bounding box center [697, 124] width 106 height 118
click at [710, 243] on td "Aug 30 [+] Print Clone Item IN (11:00a) The Krusteaz Com-113272 The Krusteaz Co…" at bounding box center [696, 255] width 107 height 405
click at [44, 105] on ul at bounding box center [54, 122] width 106 height 118
click at [48, 48] on img at bounding box center [48, 48] width 6 height 6
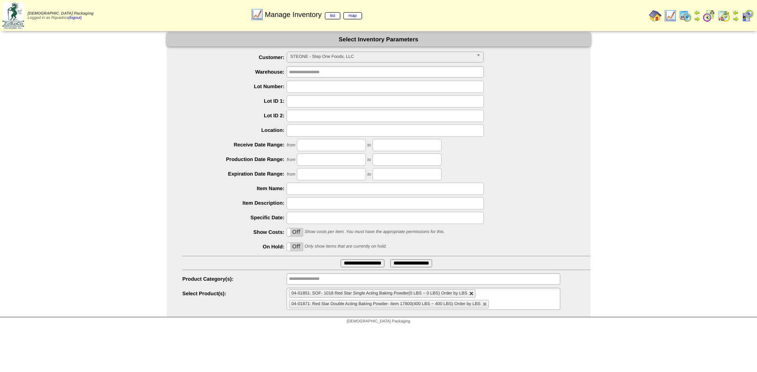
click at [473, 295] on link at bounding box center [471, 294] width 5 height 5
click at [485, 295] on link at bounding box center [484, 294] width 5 height 5
type input "**********"
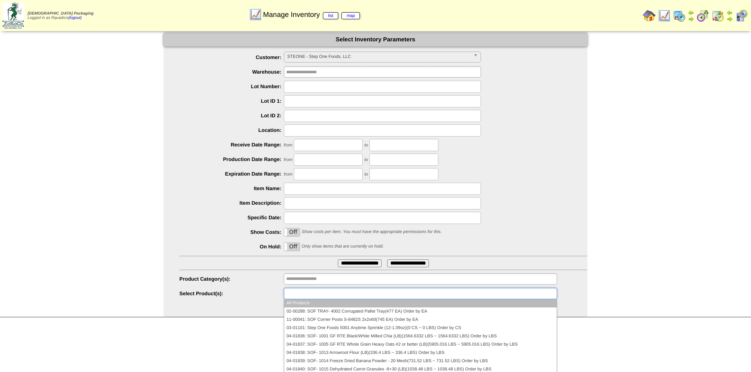
click at [460, 296] on ul at bounding box center [420, 293] width 273 height 11
type input "*"
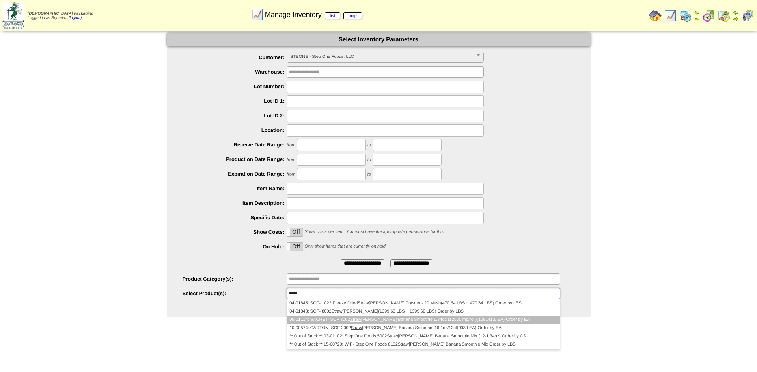
type input "*****"
click at [471, 323] on li "05-01114: SACHET- SOF 3002 Straw berry Banana Smoothie 1.34oz (12500imp/roll)(1…" at bounding box center [423, 320] width 272 height 8
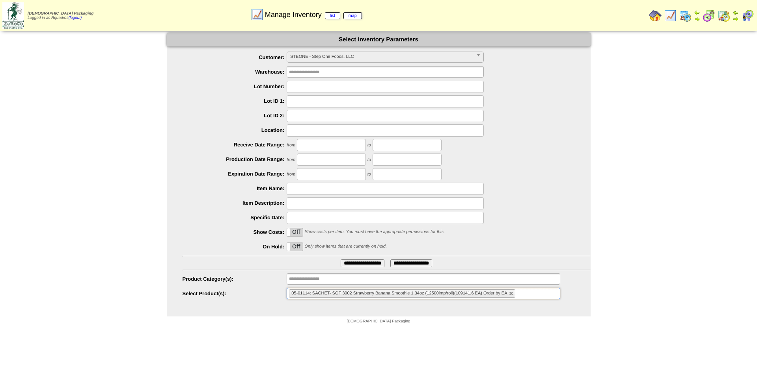
click at [374, 259] on ul "**********" at bounding box center [379, 176] width 424 height 249
click at [370, 261] on input "**********" at bounding box center [362, 264] width 44 height 8
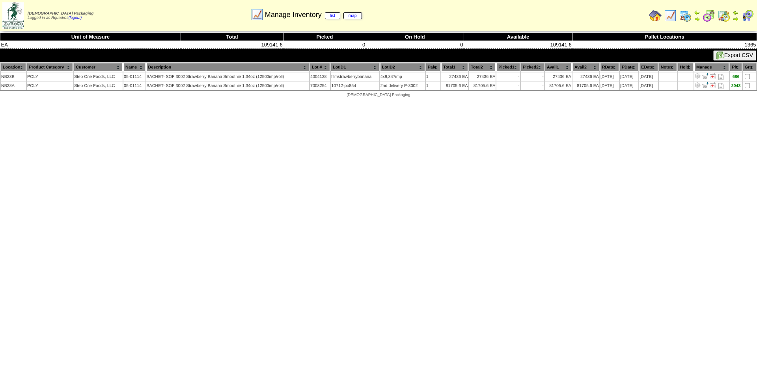
click at [606, 69] on th "RDate" at bounding box center [609, 67] width 19 height 9
click at [606, 67] on th "RDate" at bounding box center [609, 67] width 19 height 9
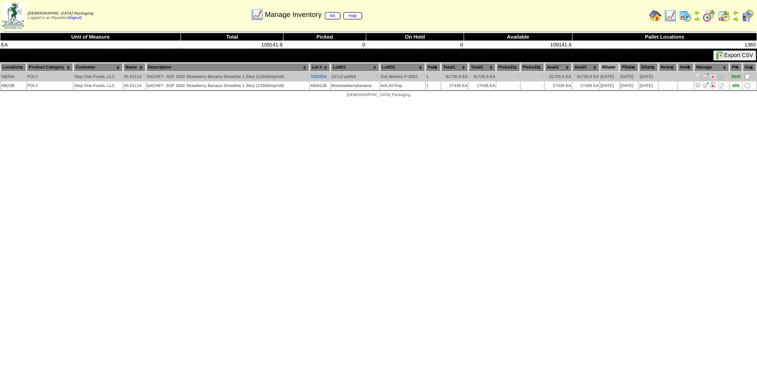
drag, startPoint x: 309, startPoint y: 78, endPoint x: 325, endPoint y: 77, distance: 16.6
click at [325, 77] on td "7003254" at bounding box center [320, 77] width 20 height 8
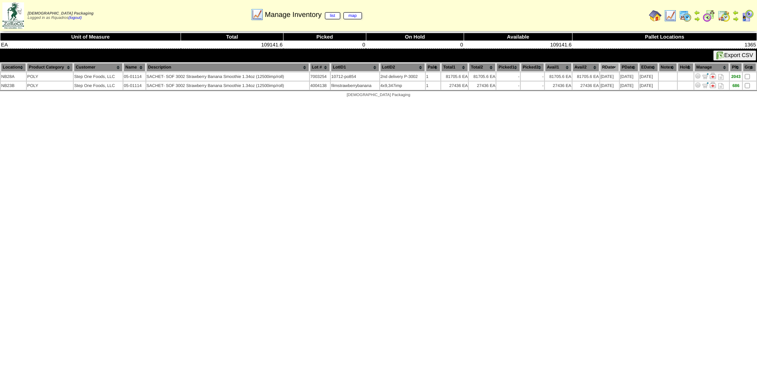
click at [319, 102] on html "[DEMOGRAPHIC_DATA] Packaging Logged in as Rquadros (logout) Print All" at bounding box center [378, 51] width 757 height 102
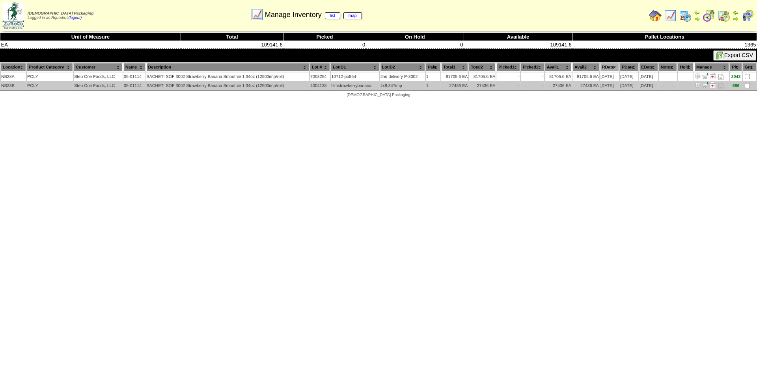
click at [701, 86] on img at bounding box center [697, 85] width 6 height 6
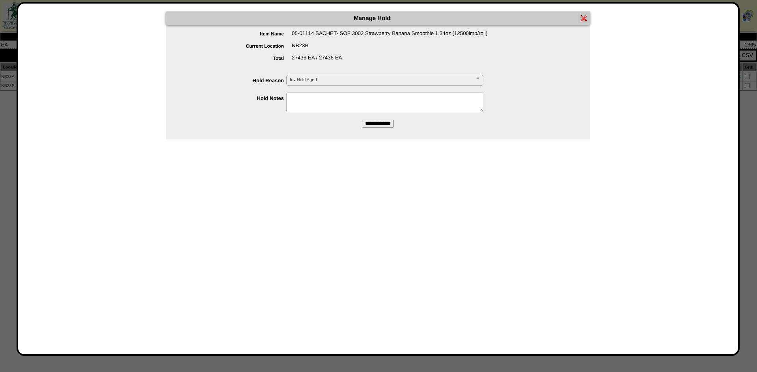
click at [350, 80] on span "Inv Hold Aged" at bounding box center [381, 79] width 183 height 9
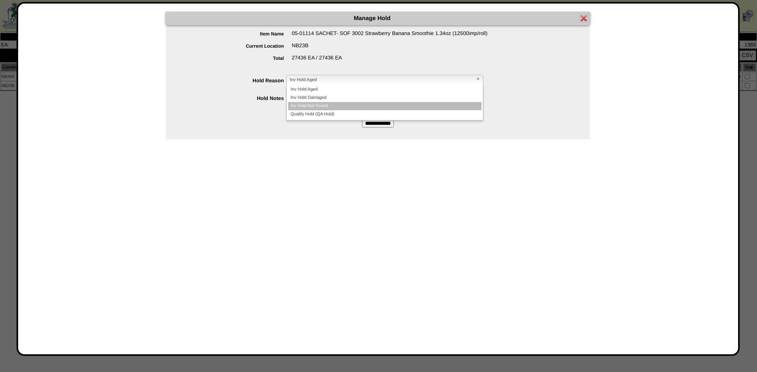
click at [324, 104] on li "Inv Hold Not Found" at bounding box center [384, 106] width 193 height 8
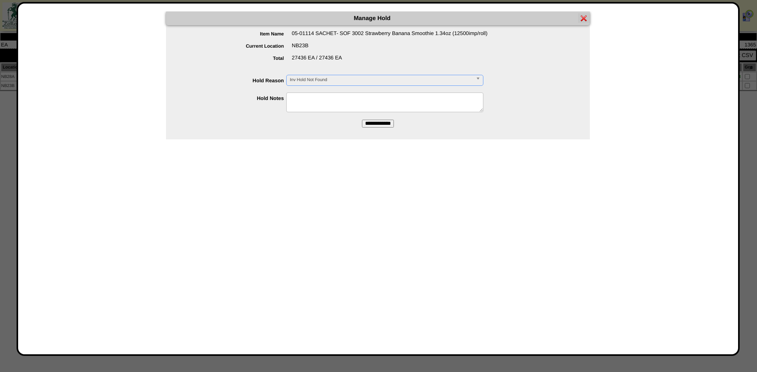
click at [309, 103] on textarea at bounding box center [384, 103] width 197 height 20
type textarea "**********"
click at [371, 125] on input "**********" at bounding box center [378, 124] width 32 height 8
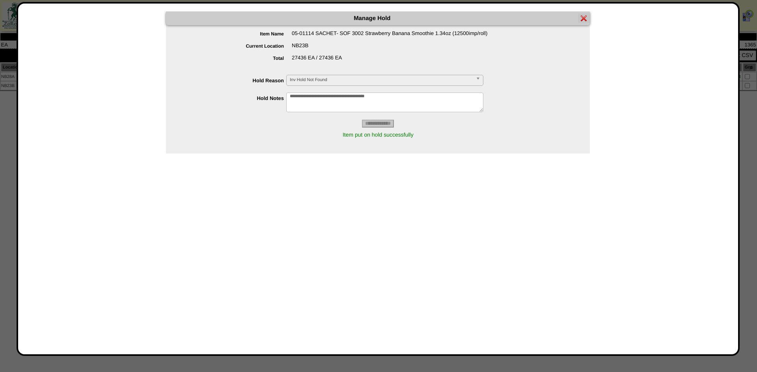
click at [582, 19] on img at bounding box center [583, 18] width 6 height 6
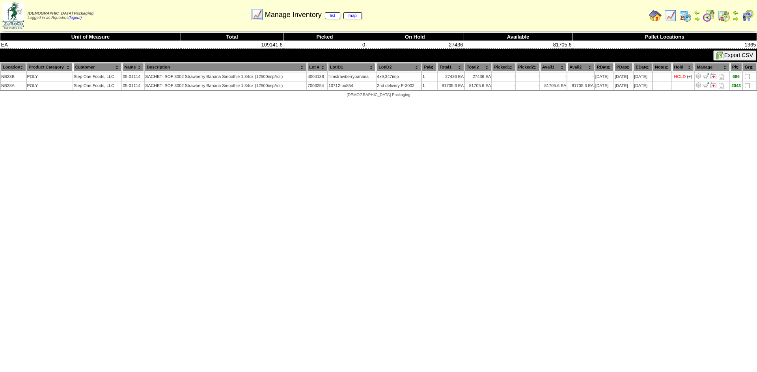
drag, startPoint x: 656, startPoint y: 17, endPoint x: 650, endPoint y: 15, distance: 6.2
click at [656, 17] on img at bounding box center [655, 15] width 13 height 13
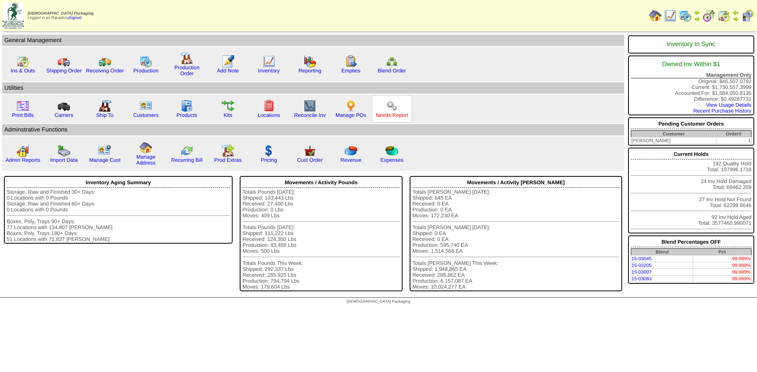
click at [391, 119] on div "Needs Report" at bounding box center [392, 108] width 40 height 27
click at [390, 115] on link "Needs Report" at bounding box center [392, 115] width 32 height 6
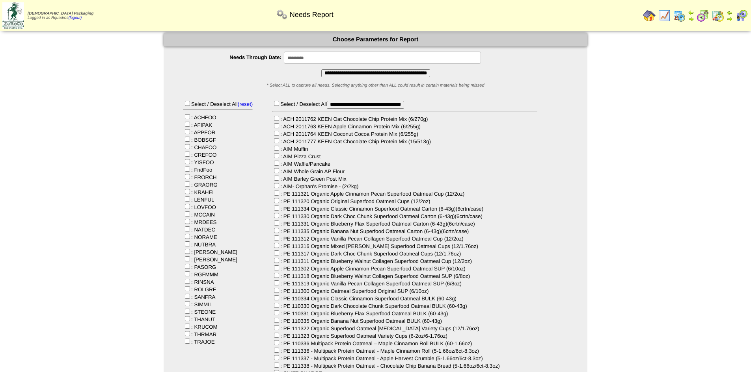
click at [299, 56] on input "**********" at bounding box center [382, 58] width 197 height 12
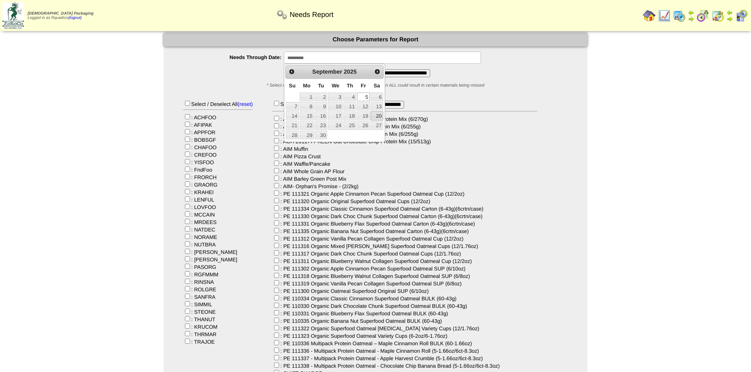
click at [379, 116] on link "20" at bounding box center [376, 116] width 13 height 9
type input "**********"
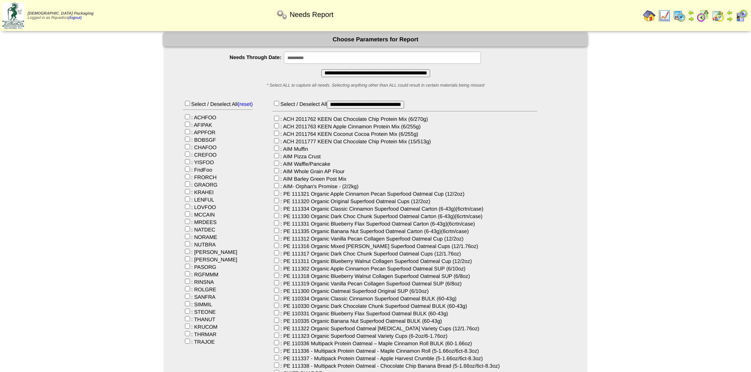
click at [383, 74] on input "**********" at bounding box center [375, 73] width 109 height 8
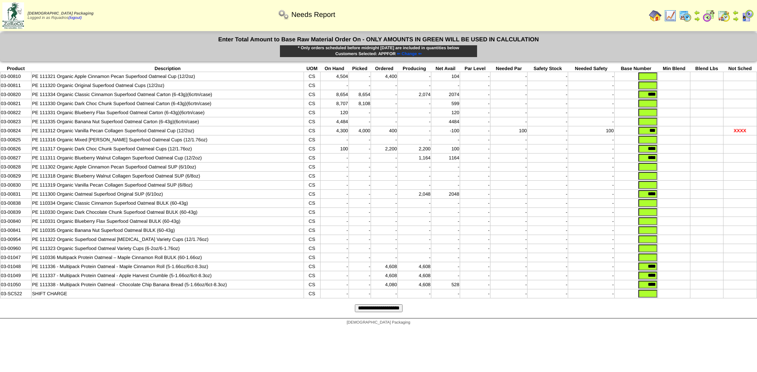
click at [646, 76] on input "text" at bounding box center [647, 77] width 19 height 8
type input "*"
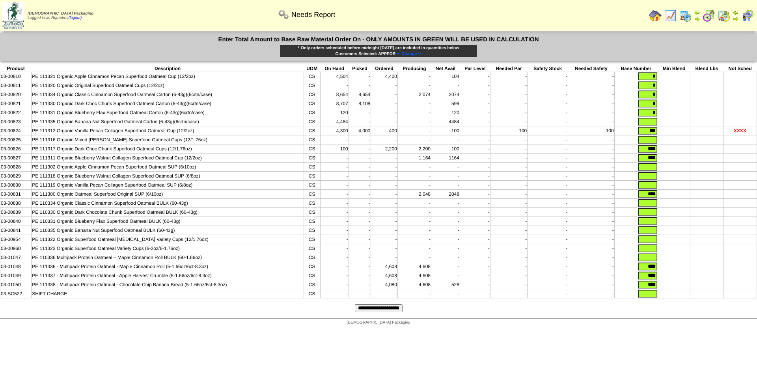
type input "*"
type input "*****"
type input "****"
type input "*"
type input "****"
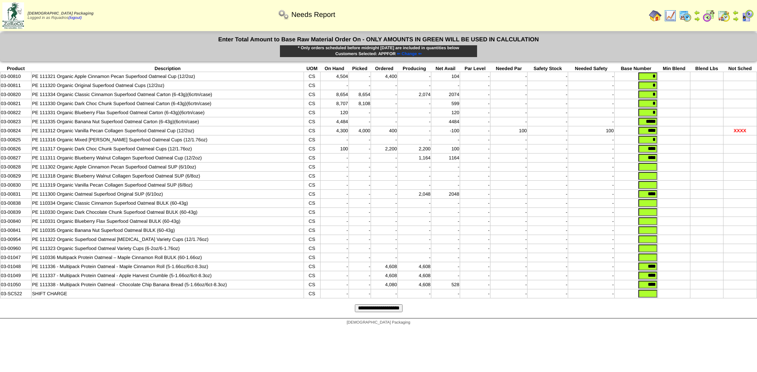
type input "****"
type input "*"
type input "****"
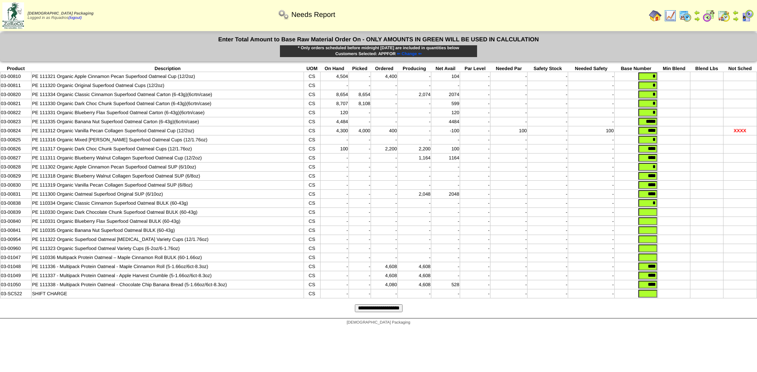
type input "*"
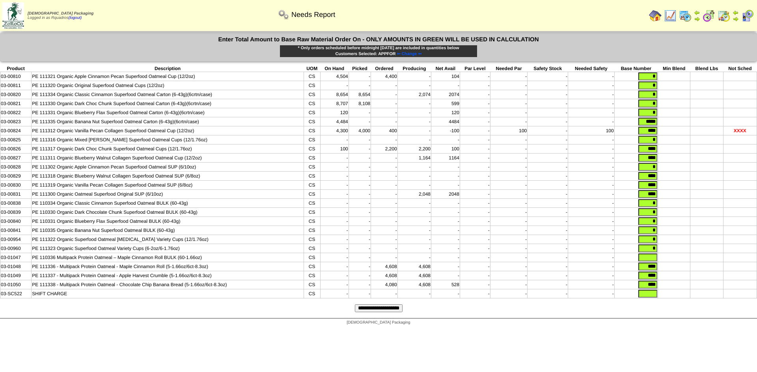
type input "*"
type input "*****"
type input "****"
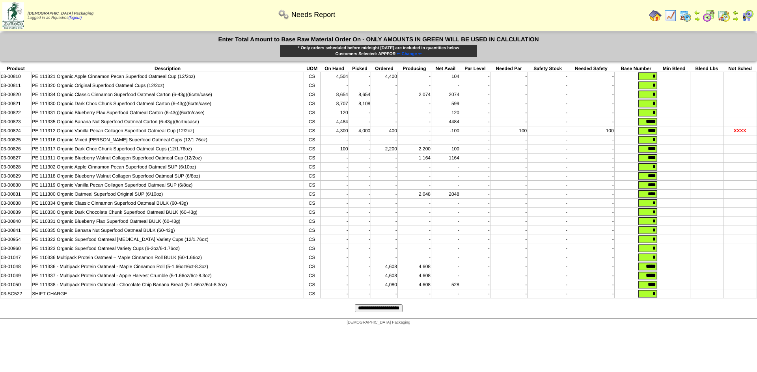
type input "*"
click at [355, 305] on input "**********" at bounding box center [379, 309] width 48 height 8
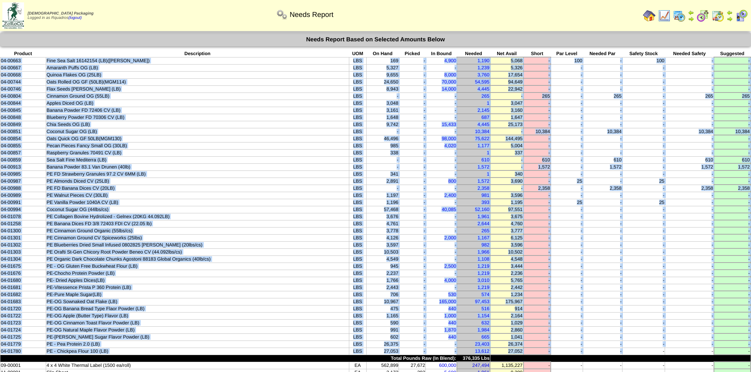
drag, startPoint x: 623, startPoint y: 352, endPoint x: 0, endPoint y: 63, distance: 686.2
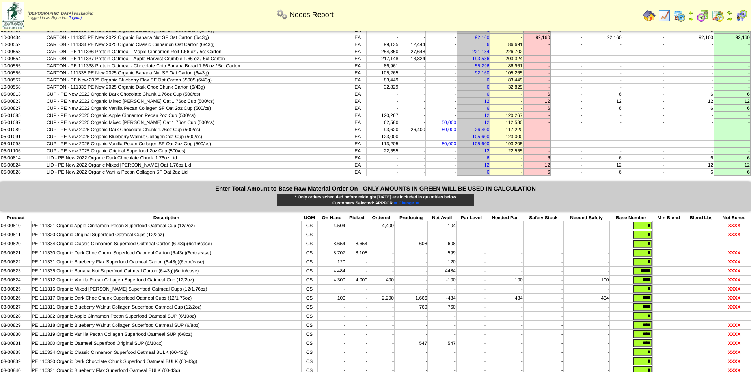
click at [618, 145] on td "-" at bounding box center [601, 143] width 39 height 7
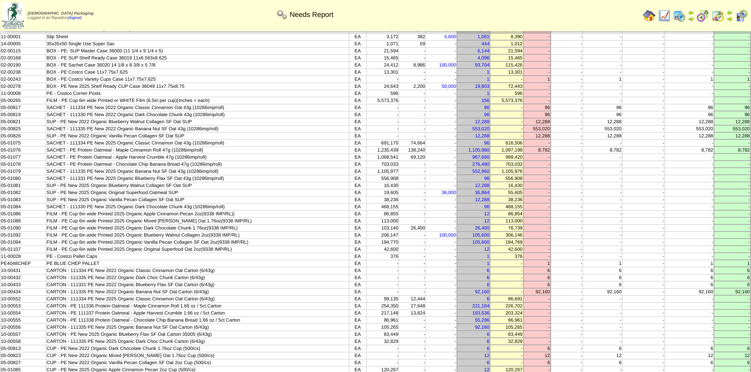
scroll to position [77, 0]
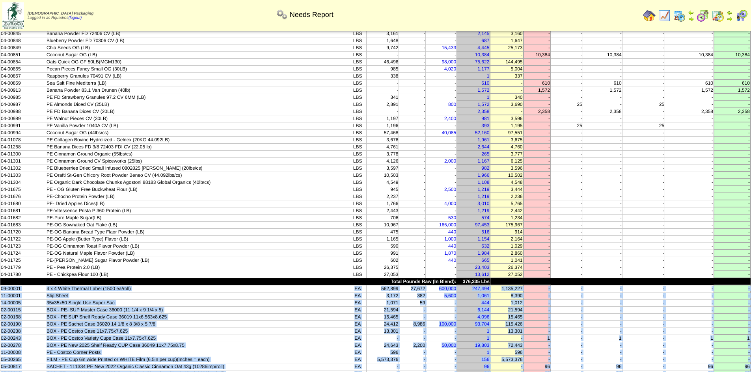
drag, startPoint x: 647, startPoint y: 173, endPoint x: 0, endPoint y: 289, distance: 657.7
click at [0, 289] on tbody "Product Description UOM On Hand Picked In Bound Needed Net Avail Short Par Leve…" at bounding box center [375, 332] width 750 height 716
copy tbody "09-00001 4 x 4 White Thermal Label (1500 ea/roll) EA 562,899 27,672 600,000 247…"
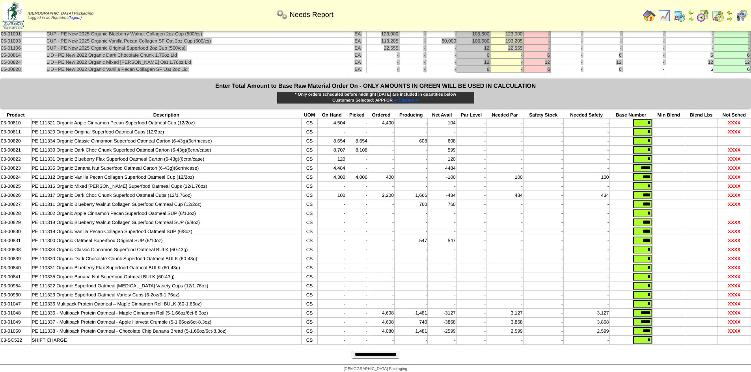
scroll to position [707, 0]
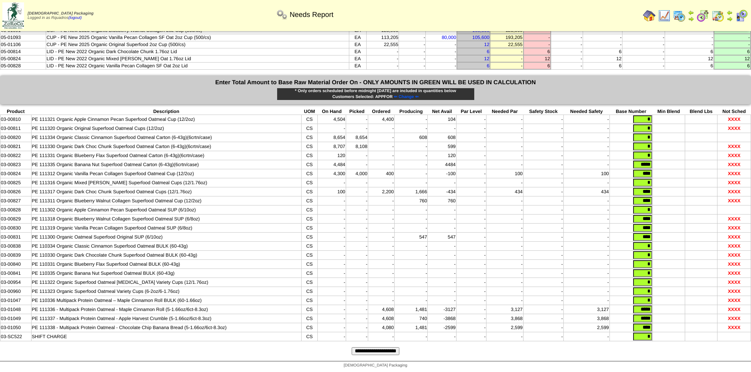
drag, startPoint x: 638, startPoint y: 184, endPoint x: 658, endPoint y: 185, distance: 19.7
click at [658, 188] on tr "03-00826 PE 111317 Organic Dark Choc Chunk Superfood Oatmeal Cups (12/1.76oz) C…" at bounding box center [375, 192] width 750 height 9
type input "*"
drag, startPoint x: 634, startPoint y: 309, endPoint x: 683, endPoint y: 309, distance: 48.9
click at [683, 309] on tr "03-01048 PE 111336 - Multipack Protein Oatmeal - Maple Cinnamon Roll (5-1.66oz/…" at bounding box center [375, 309] width 750 height 9
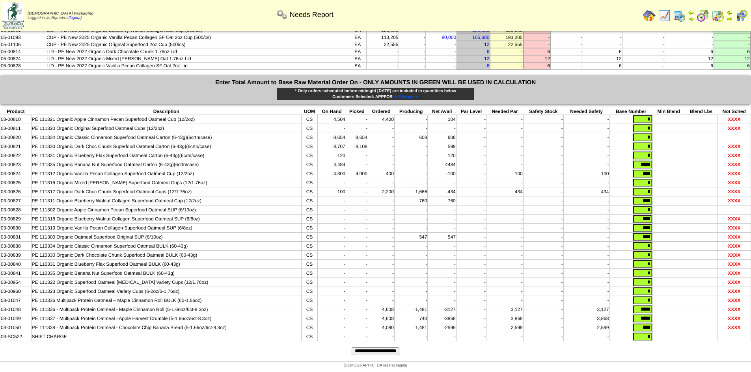
type input "*****"
click at [387, 350] on input "**********" at bounding box center [375, 352] width 48 height 8
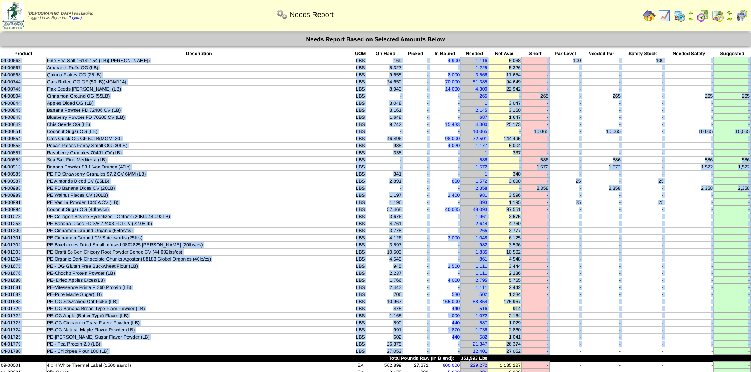
drag, startPoint x: 557, startPoint y: 350, endPoint x: 0, endPoint y: 63, distance: 626.7
copy tbody "04-00663 Fine Sea Salt 16142154 (LB)([PERSON_NAME]) LBS 169 - 4,900 1,116 5,068…"
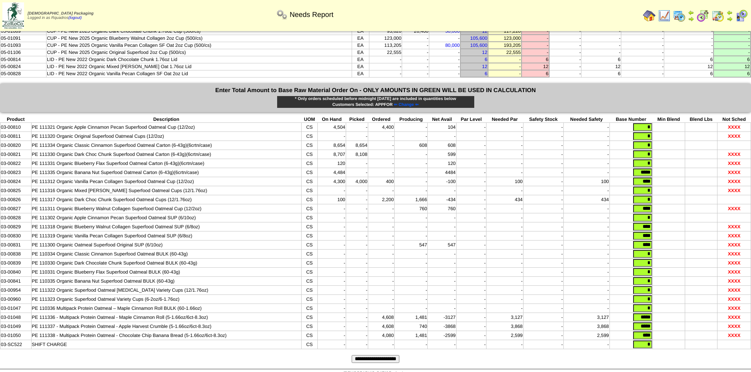
scroll to position [707, 0]
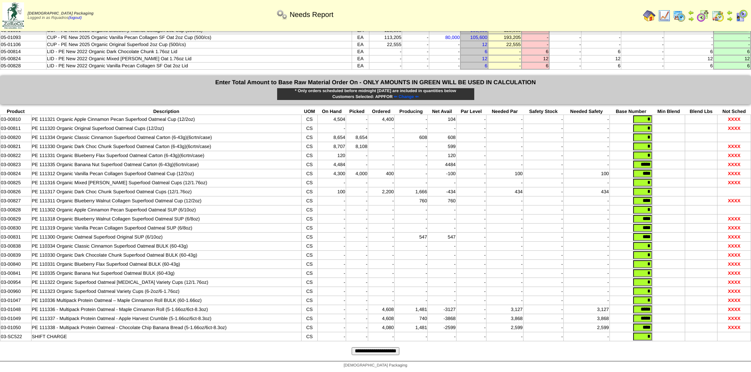
click at [412, 95] on span "⇐ Change ⇐" at bounding box center [406, 97] width 25 height 5
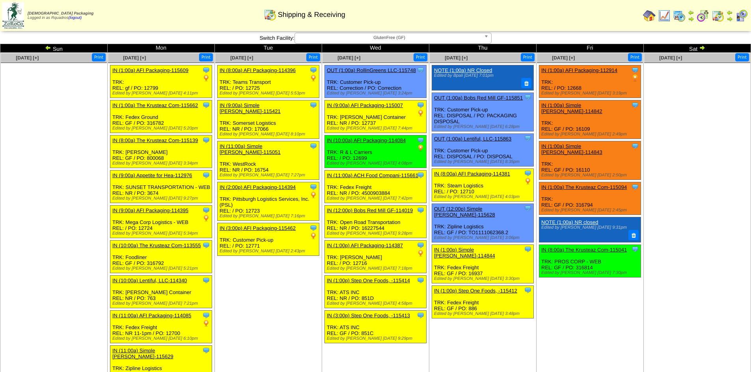
click at [572, 69] on link "IN (1:00a) AFI Packaging-112914" at bounding box center [579, 70] width 76 height 6
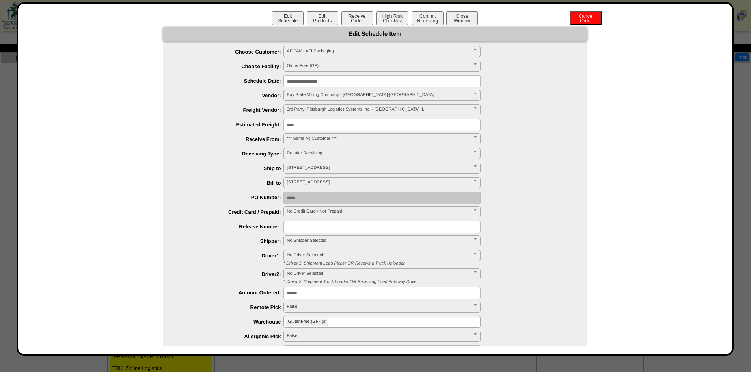
click at [301, 81] on input "**********" at bounding box center [381, 81] width 197 height 12
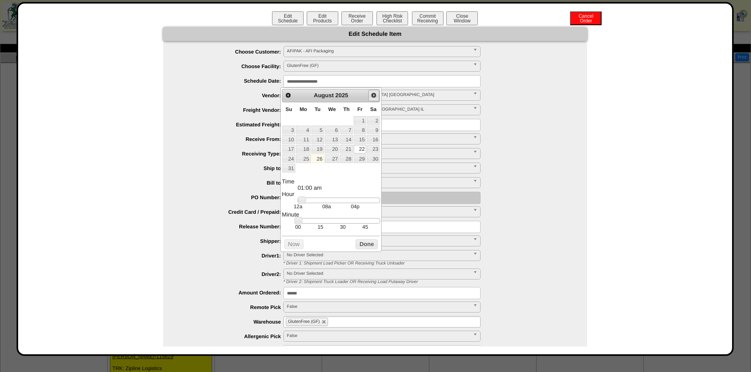
click at [372, 99] on span "Next" at bounding box center [373, 95] width 6 height 6
click at [316, 120] on link "2" at bounding box center [317, 120] width 13 height 9
type input "**********"
click at [370, 236] on button "Done" at bounding box center [366, 235] width 22 height 10
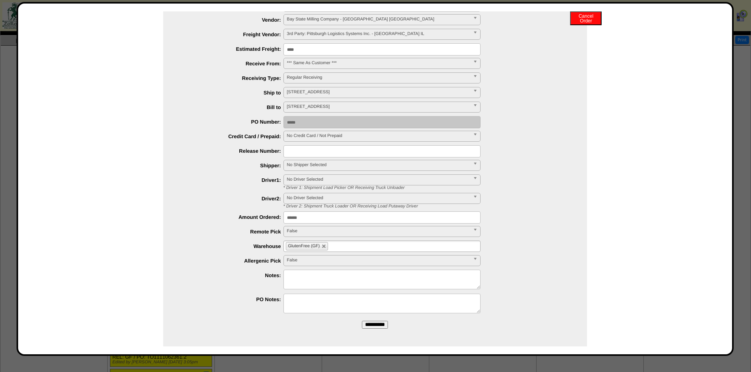
scroll to position [18, 0]
click at [376, 320] on form "**********" at bounding box center [375, 143] width 424 height 383
click at [378, 326] on input "**********" at bounding box center [375, 325] width 26 height 8
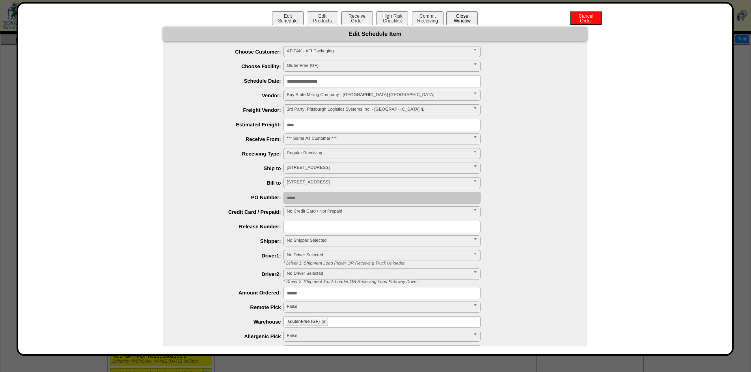
scroll to position [18, 0]
click at [455, 22] on button "Close Window" at bounding box center [462, 18] width 32 height 14
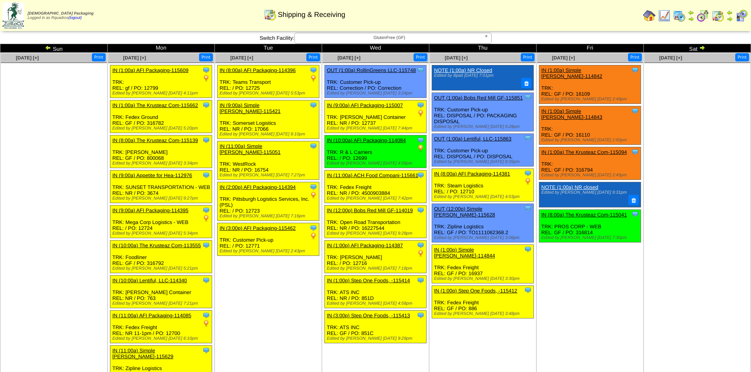
click at [692, 218] on td "[DATE] [+] Print" at bounding box center [696, 276] width 107 height 446
click at [702, 49] on img at bounding box center [702, 48] width 6 height 6
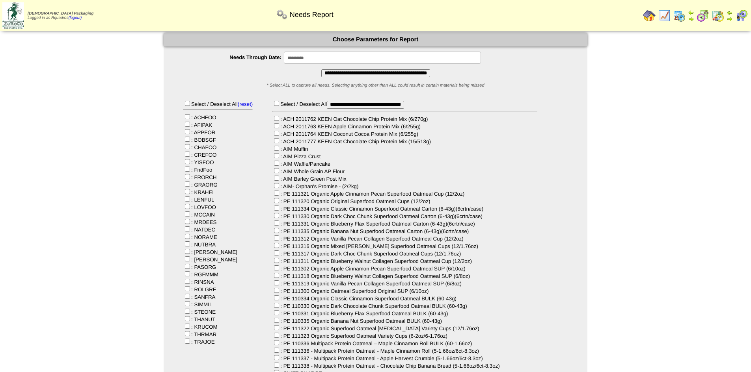
click at [310, 62] on input "**********" at bounding box center [382, 58] width 197 height 12
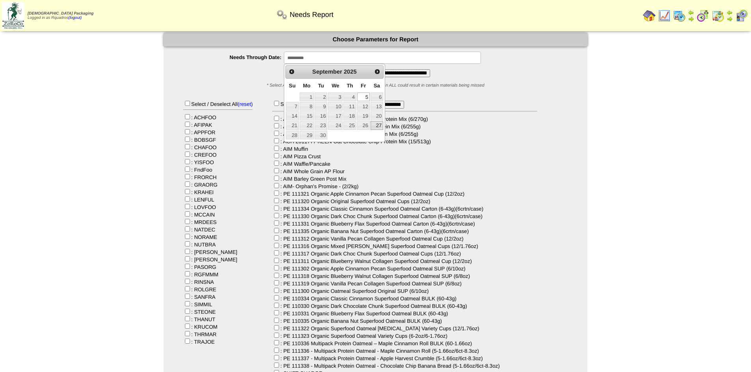
click at [380, 125] on link "27" at bounding box center [376, 125] width 13 height 9
type input "**********"
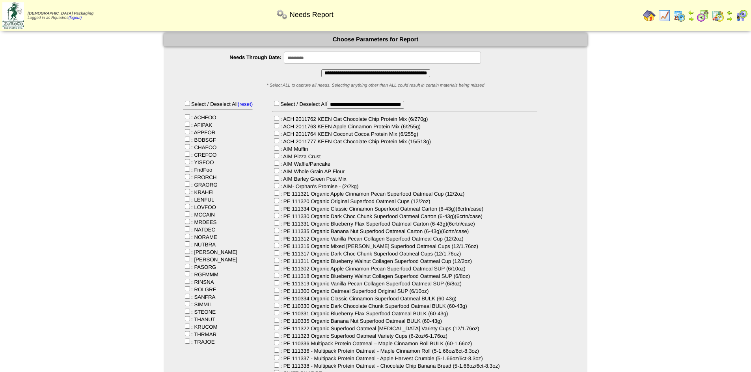
click at [384, 72] on input "**********" at bounding box center [375, 73] width 109 height 8
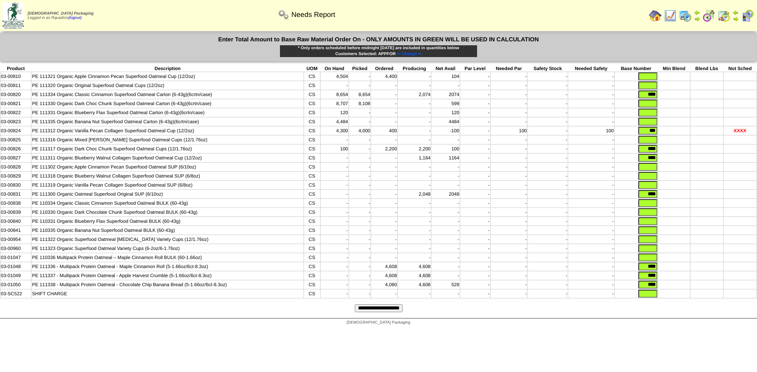
click at [649, 76] on input "text" at bounding box center [647, 77] width 19 height 8
type input "****"
type input "*"
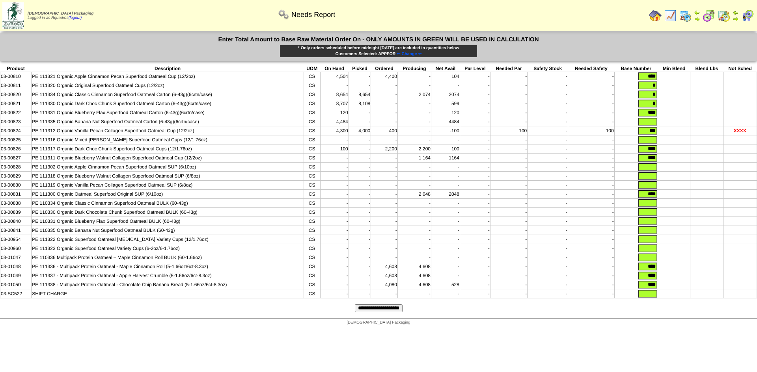
type input "****"
type input "*****"
type input "****"
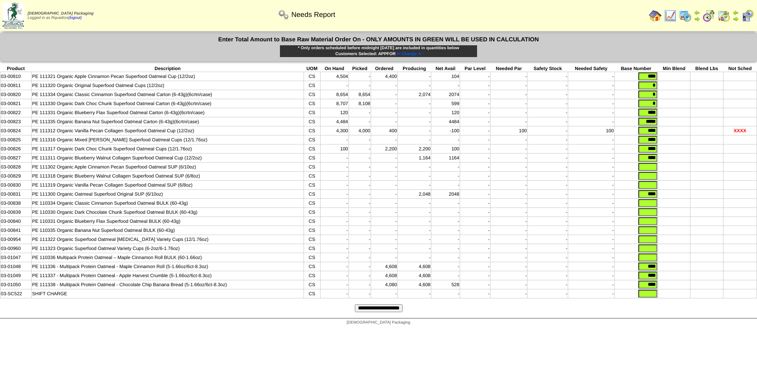
type input "****"
type input "*"
type input "*****"
type input "****"
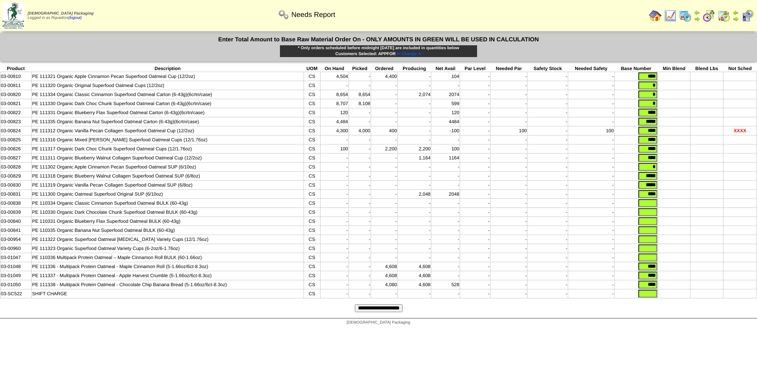
click at [645, 179] on input "*****" at bounding box center [647, 176] width 19 height 8
drag, startPoint x: 652, startPoint y: 180, endPoint x: 657, endPoint y: 182, distance: 5.4
click at [657, 181] on tr "03-00829 PE 111318 Organic Blueberry Walnut Collagen Superfood Oatmeal SUP (6/8…" at bounding box center [378, 176] width 756 height 9
type input "****"
drag, startPoint x: 654, startPoint y: 189, endPoint x: 660, endPoint y: 192, distance: 6.2
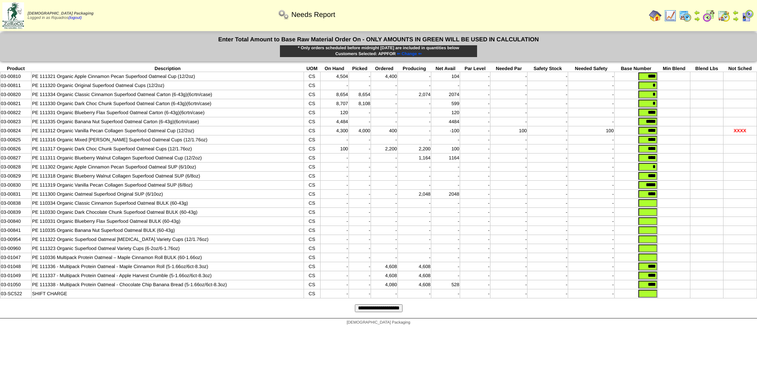
click at [660, 190] on tr "03-00830 PE 111319 Organic Vanilla Pecan Collagen Superfood Oatmeal SUP (6/8oz)…" at bounding box center [378, 185] width 756 height 9
type input "****"
click at [647, 207] on input "text" at bounding box center [647, 203] width 19 height 8
type input "*"
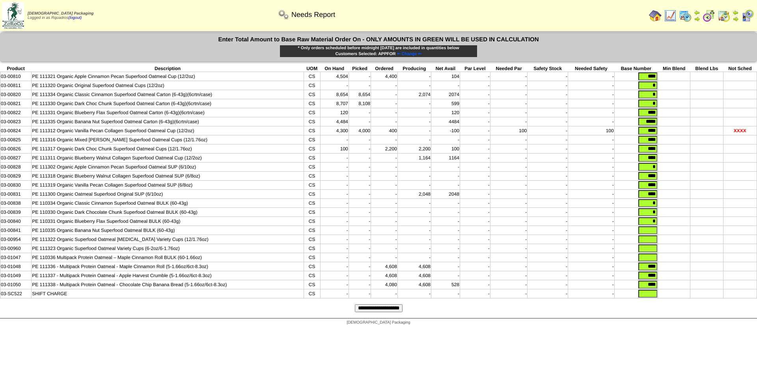
type input "*"
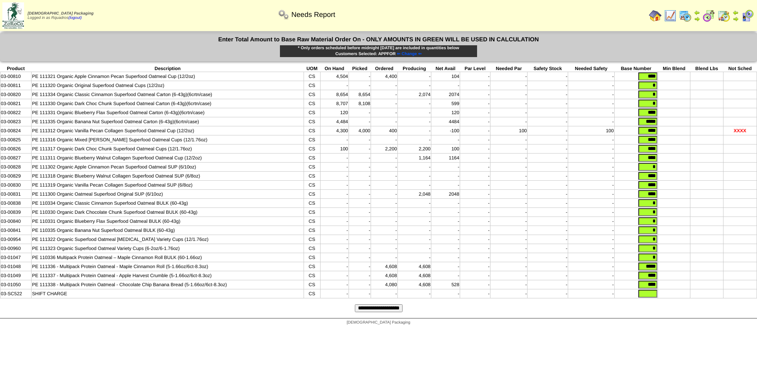
type input "*****"
type input "****"
type input "*"
click at [355, 305] on input "**********" at bounding box center [379, 309] width 48 height 8
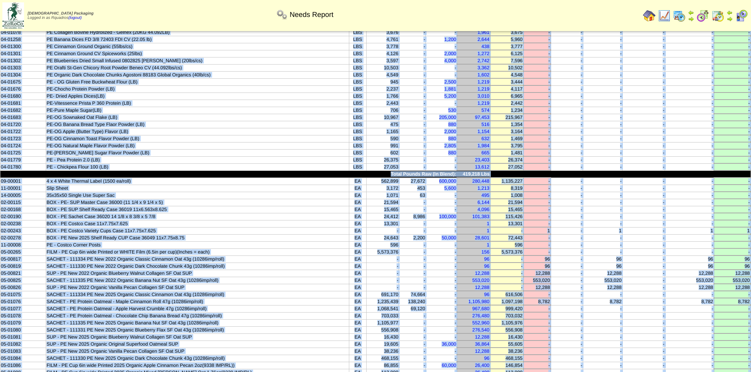
scroll to position [154, 0]
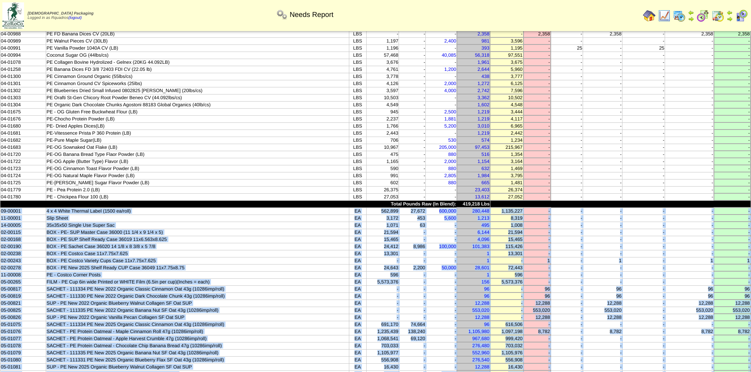
drag, startPoint x: 631, startPoint y: 288, endPoint x: 0, endPoint y: 210, distance: 635.4
click at [0, 210] on tbody "Product Description UOM On Hand Picked In Bound Needed Net Avail Short Par Leve…" at bounding box center [375, 254] width 750 height 716
copy tbody "09-00001 4 x 4 White Thermal Label (1500 ea/roll) EA 562,899 27,672 600,000 280…"
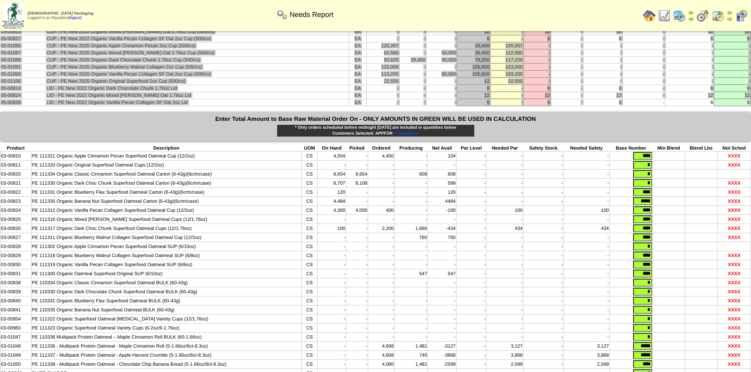
scroll to position [707, 0]
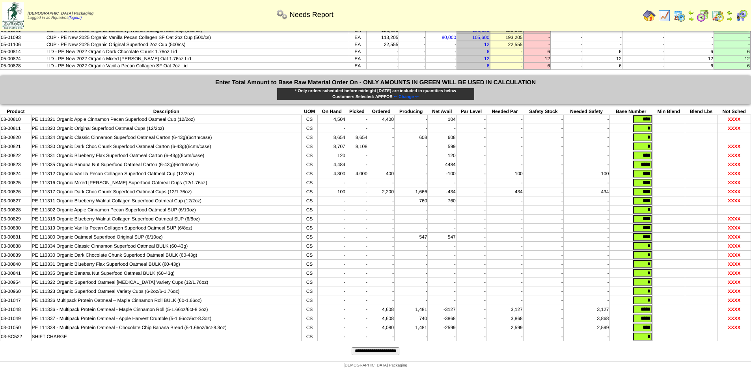
drag, startPoint x: 638, startPoint y: 184, endPoint x: 653, endPoint y: 187, distance: 14.8
click at [652, 188] on td "****" at bounding box center [630, 192] width 43 height 9
type input "****"
drag, startPoint x: 636, startPoint y: 309, endPoint x: 668, endPoint y: 309, distance: 31.5
click at [668, 309] on tr "03-01048 PE 111336 - Multipack Protein Oatmeal - Maple Cinnamon Roll (5-1.66oz/…" at bounding box center [375, 309] width 750 height 9
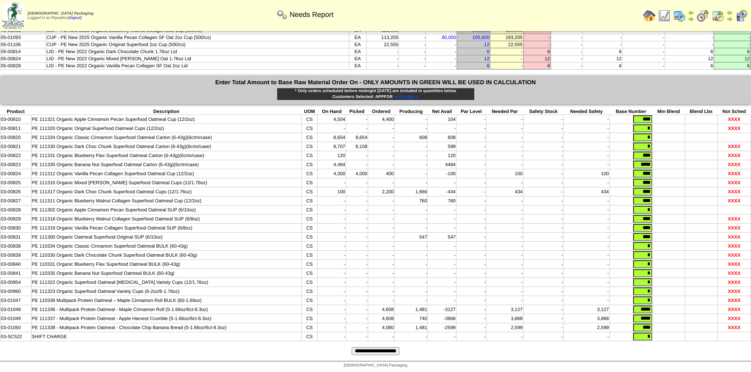
type input "*****"
click at [351, 348] on input "**********" at bounding box center [375, 352] width 48 height 8
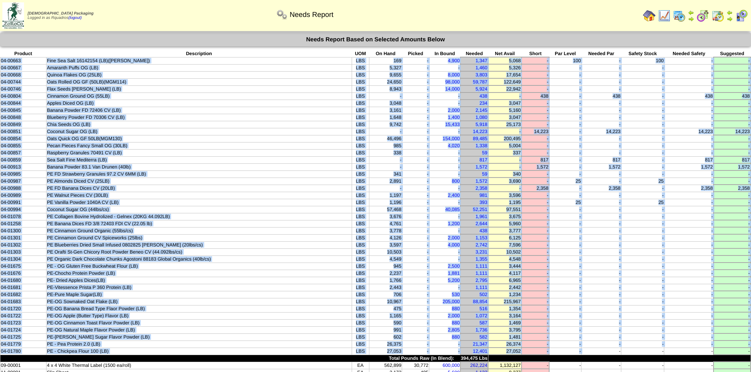
drag, startPoint x: 593, startPoint y: 353, endPoint x: 0, endPoint y: 62, distance: 660.7
copy tbody "04-00663 Fine Sea Salt 16142154 (LB)([PERSON_NAME]) LBS 169 - 4,900 1,347 5,068…"
click at [666, 19] on img at bounding box center [664, 15] width 13 height 13
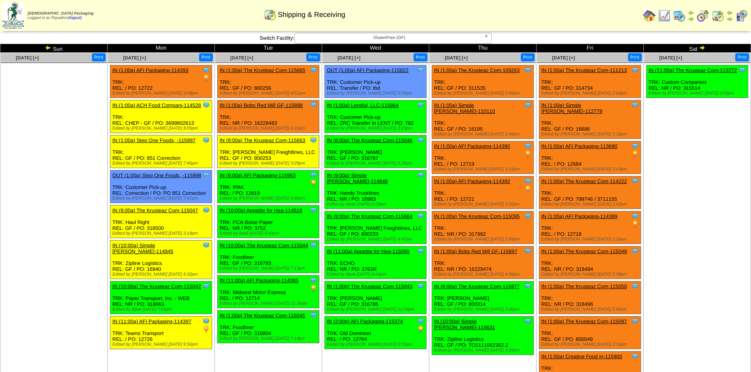
click at [635, 157] on div "Clone Item IN (1:00a) AFI Packaging-113690 AFI Packaging ScheduleID: 113690 280…" at bounding box center [590, 157] width 102 height 33
click at [661, 153] on ul "Clone Item IN (11:00a) The Krusteaz Com-113272 The Krusteaz Company ScheduleID:…" at bounding box center [697, 124] width 106 height 118
click at [702, 48] on img at bounding box center [702, 48] width 6 height 6
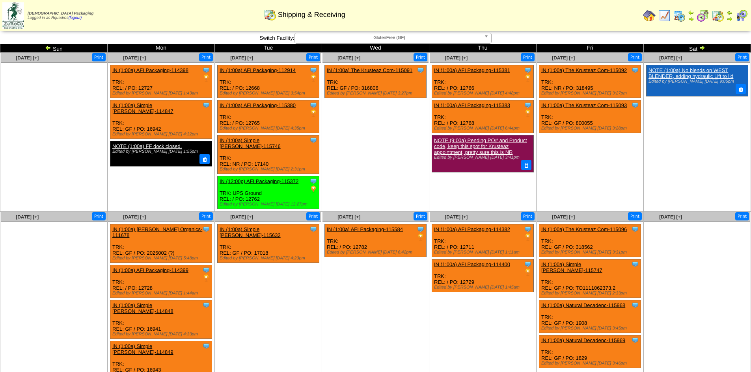
click at [730, 18] on img at bounding box center [729, 19] width 6 height 6
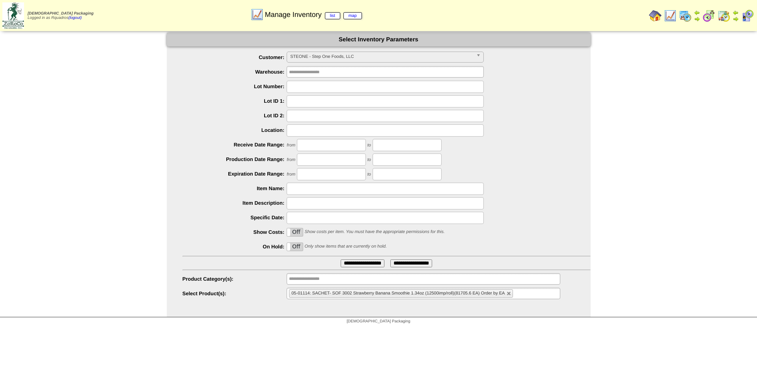
click at [330, 60] on span "STEONE - Step One Foods, LLC" at bounding box center [381, 56] width 183 height 9
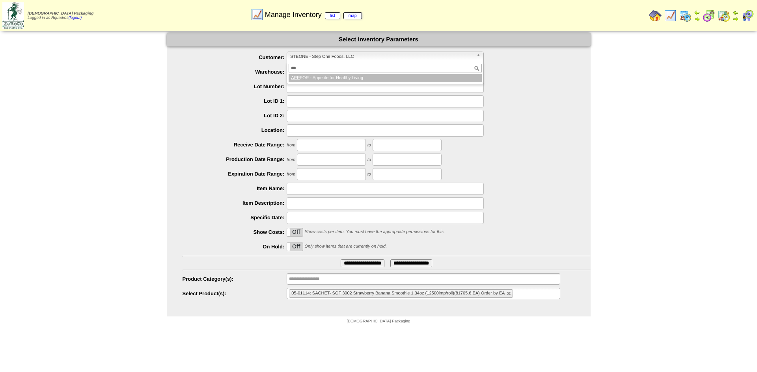
type input "***"
click at [348, 77] on li "APP FOR - Appetite for Healthy Living" at bounding box center [384, 78] width 193 height 8
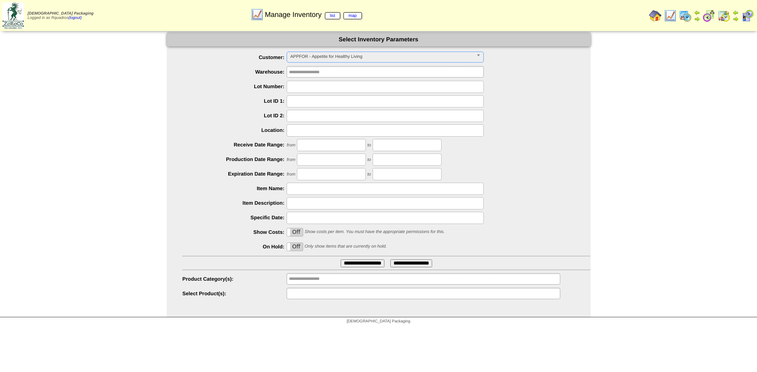
click at [364, 296] on ul at bounding box center [422, 293] width 273 height 11
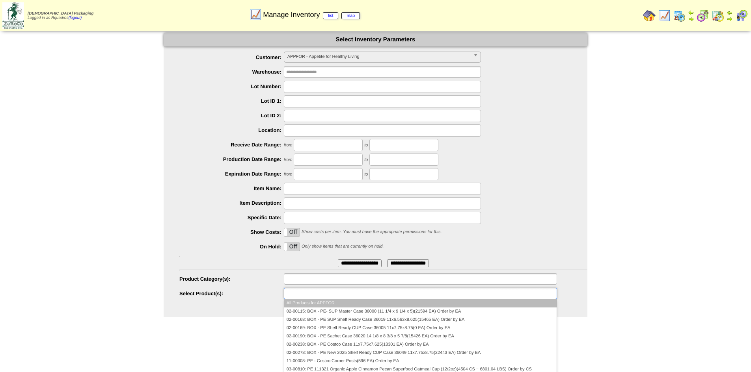
click at [331, 275] on input "text" at bounding box center [311, 279] width 50 height 10
type input "**********"
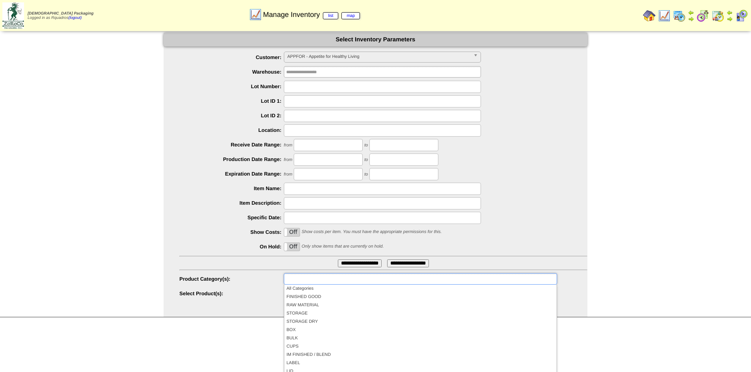
click at [246, 277] on label "Product Category(s):" at bounding box center [231, 279] width 104 height 6
type input "**********"
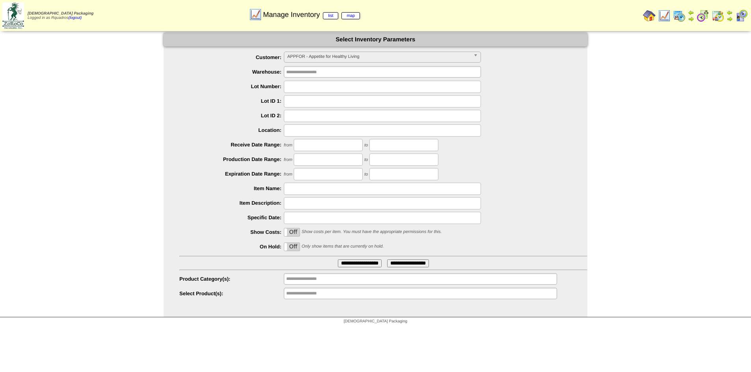
click at [288, 250] on label "Off" at bounding box center [292, 247] width 16 height 8
click at [335, 257] on ul "**********" at bounding box center [376, 176] width 424 height 249
click at [340, 264] on input "**********" at bounding box center [360, 264] width 44 height 8
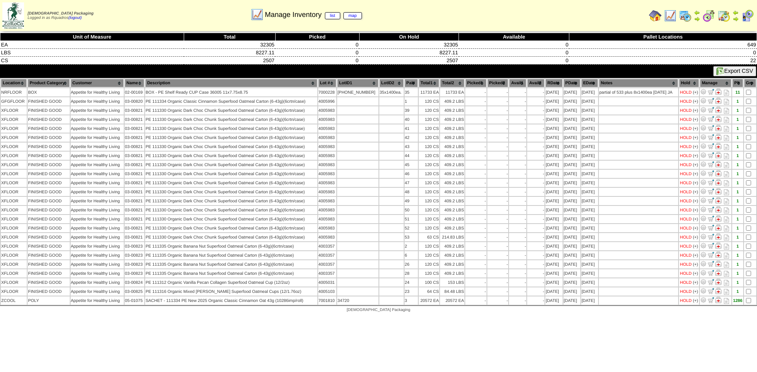
click at [656, 16] on img at bounding box center [655, 15] width 13 height 13
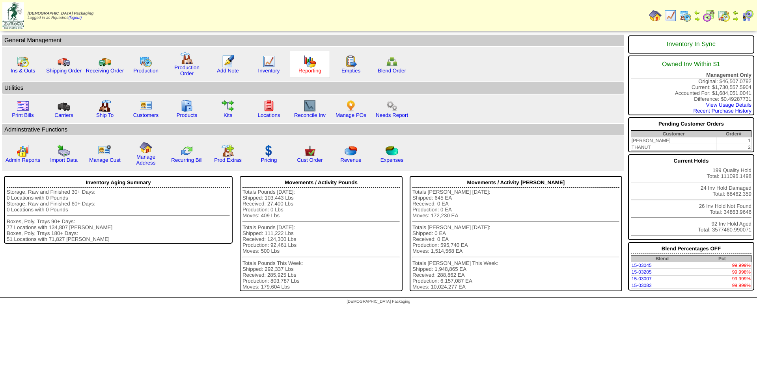
click at [302, 70] on link "Reporting" at bounding box center [309, 71] width 23 height 6
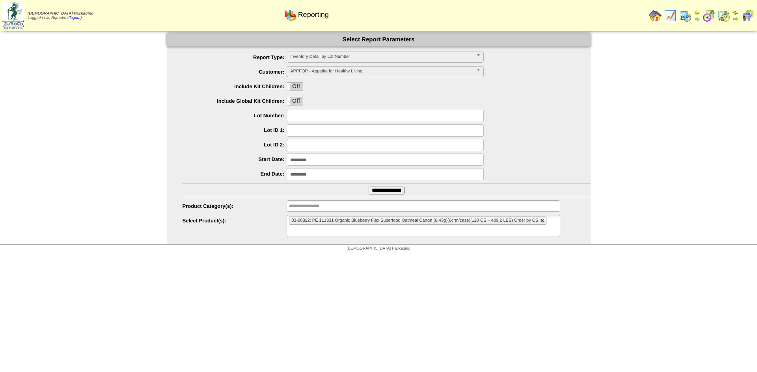
click at [540, 223] on link at bounding box center [542, 221] width 5 height 5
type input "**********"
click at [540, 223] on ul "**********" at bounding box center [422, 220] width 273 height 11
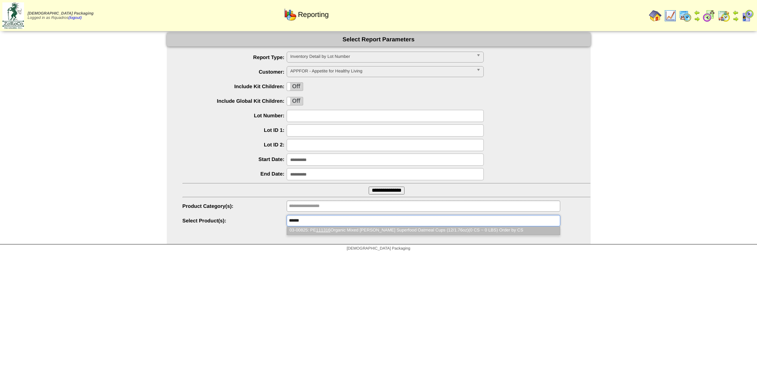
type input "******"
click at [469, 232] on li "03-00825: PE 111316 Organic Mixed Berry Superfood Oatmeal Cups (12/1.76oz)(0 CS…" at bounding box center [423, 231] width 272 height 8
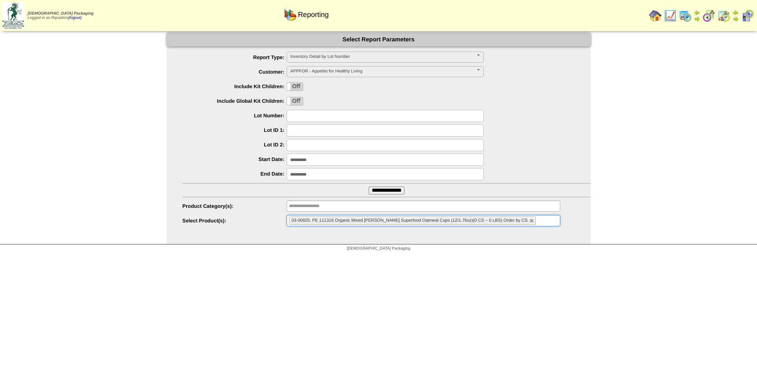
click at [309, 173] on input "**********" at bounding box center [384, 174] width 197 height 12
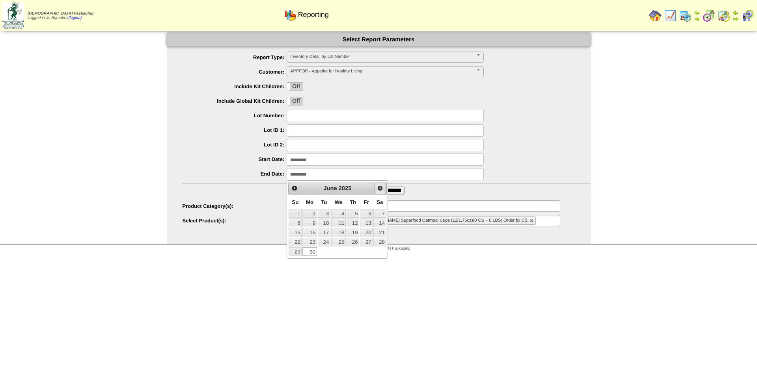
click at [381, 190] on span "Next" at bounding box center [380, 188] width 6 height 6
click at [320, 255] on link "30" at bounding box center [324, 251] width 13 height 9
type input "**********"
click at [369, 189] on input "**********" at bounding box center [386, 191] width 36 height 8
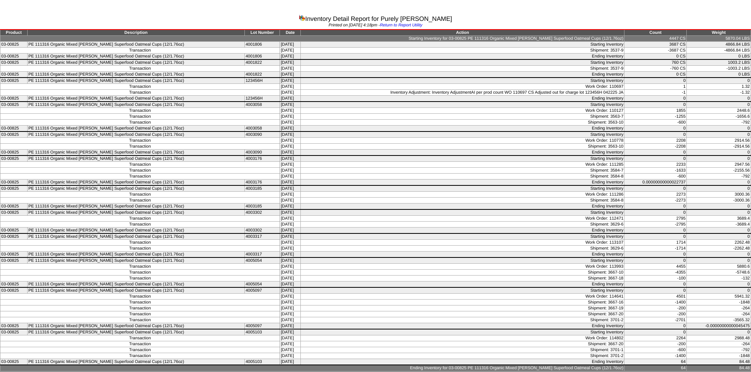
scroll to position [1, 0]
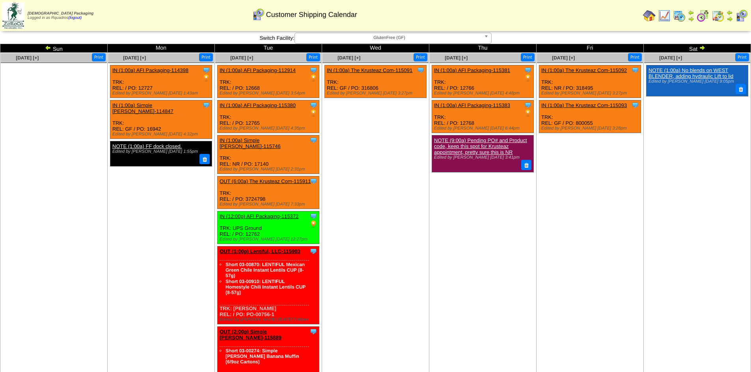
click at [49, 48] on img at bounding box center [48, 48] width 6 height 6
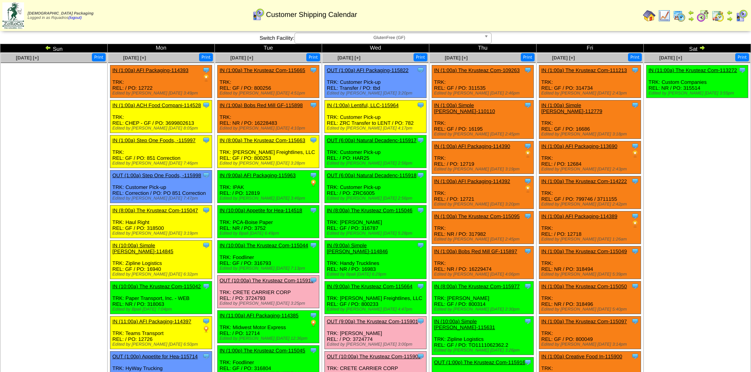
click at [49, 48] on img at bounding box center [48, 48] width 6 height 6
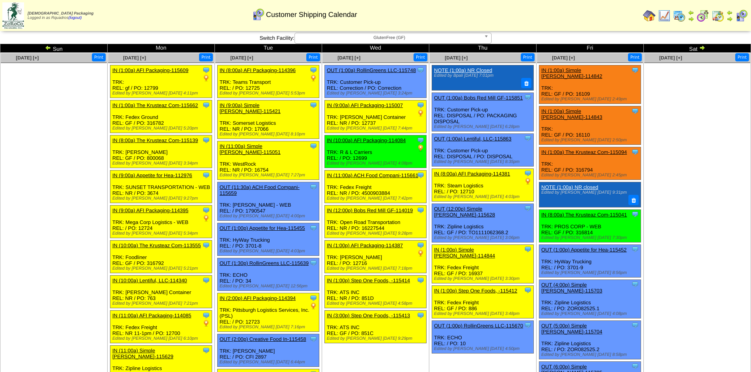
click at [49, 48] on img at bounding box center [48, 48] width 6 height 6
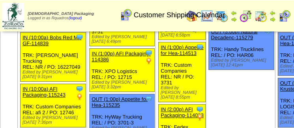
scroll to position [236, 0]
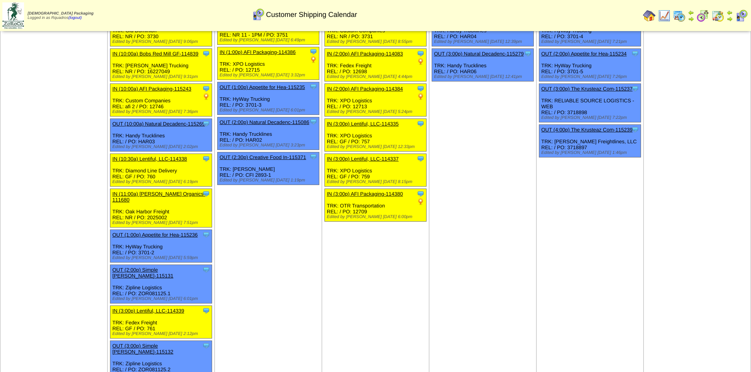
scroll to position [158, 0]
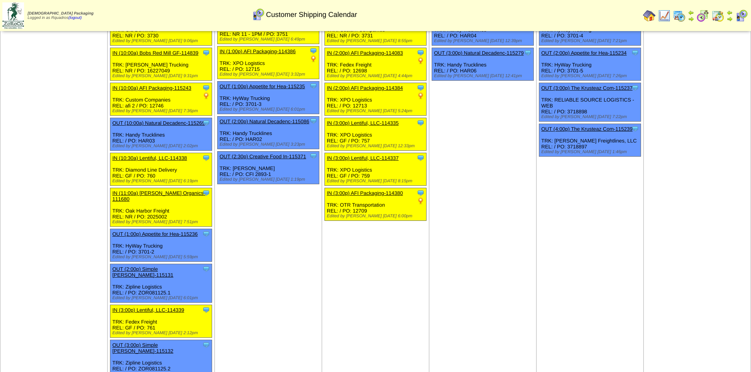
click at [149, 231] on link "OUT (1:00p) Appetite for Hea-115236" at bounding box center [155, 234] width 86 height 6
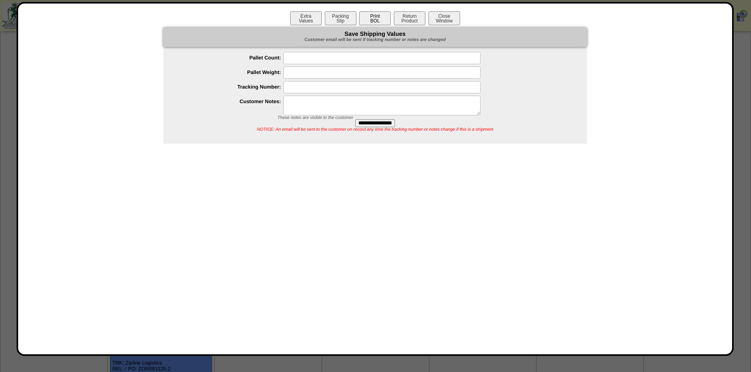
click at [385, 16] on button "Print BOL" at bounding box center [375, 18] width 32 height 14
